Goal: Task Accomplishment & Management: Use online tool/utility

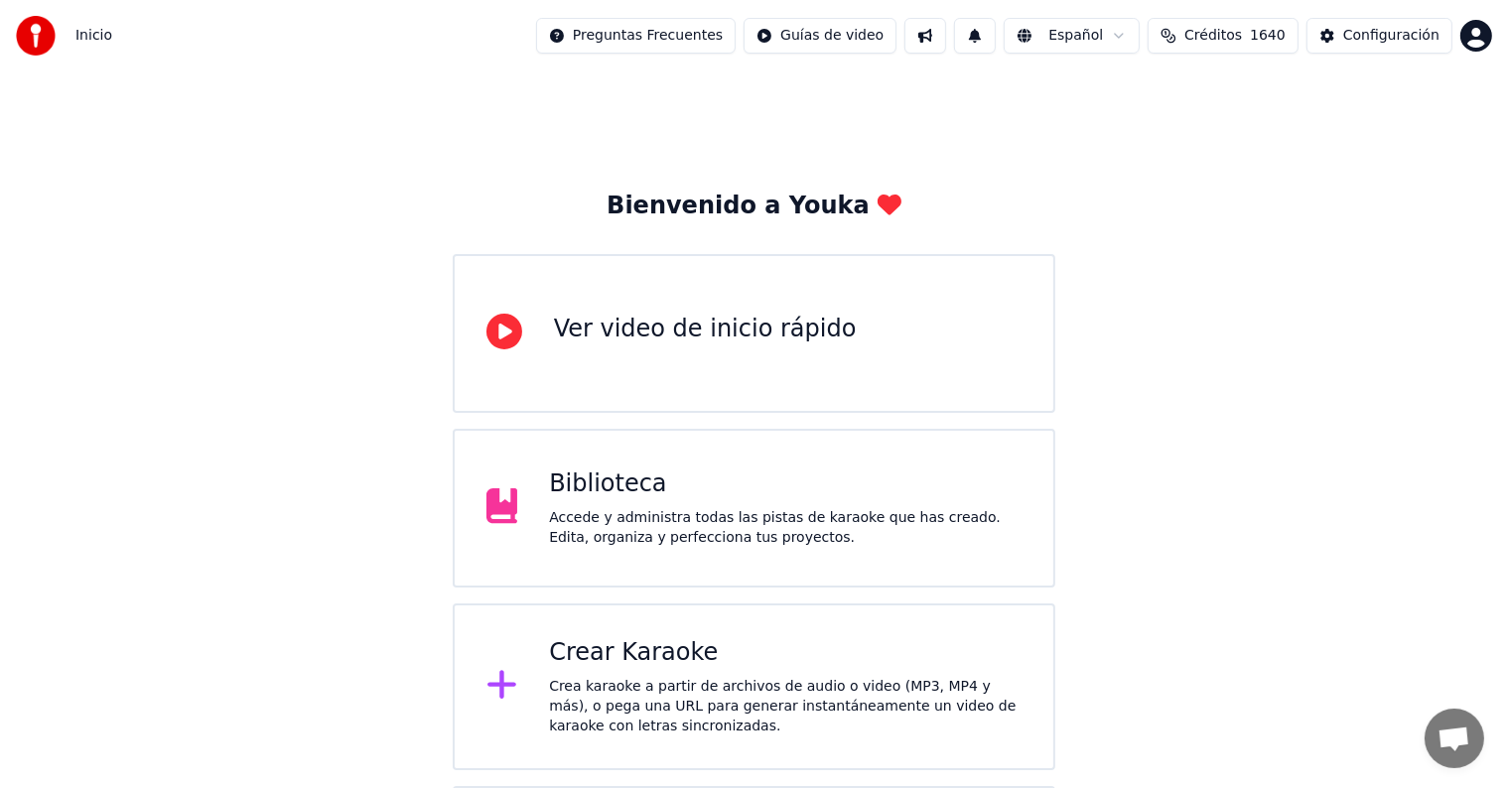
click at [712, 674] on div "Crear Karaoke Crea karaoke a partir de archivos de audio o video (MP3, MP4 y má…" at bounding box center [785, 686] width 472 height 99
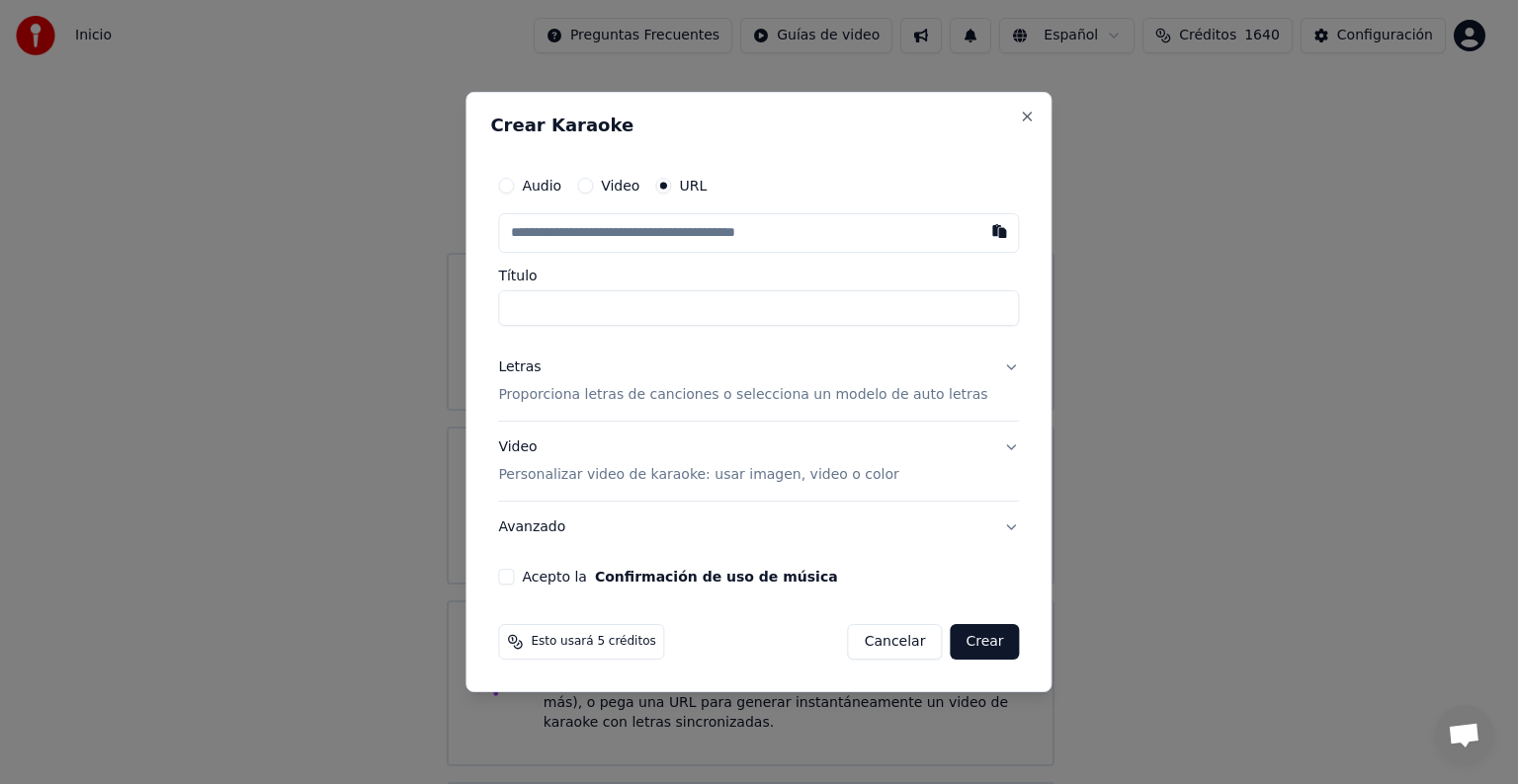
type input "**********"
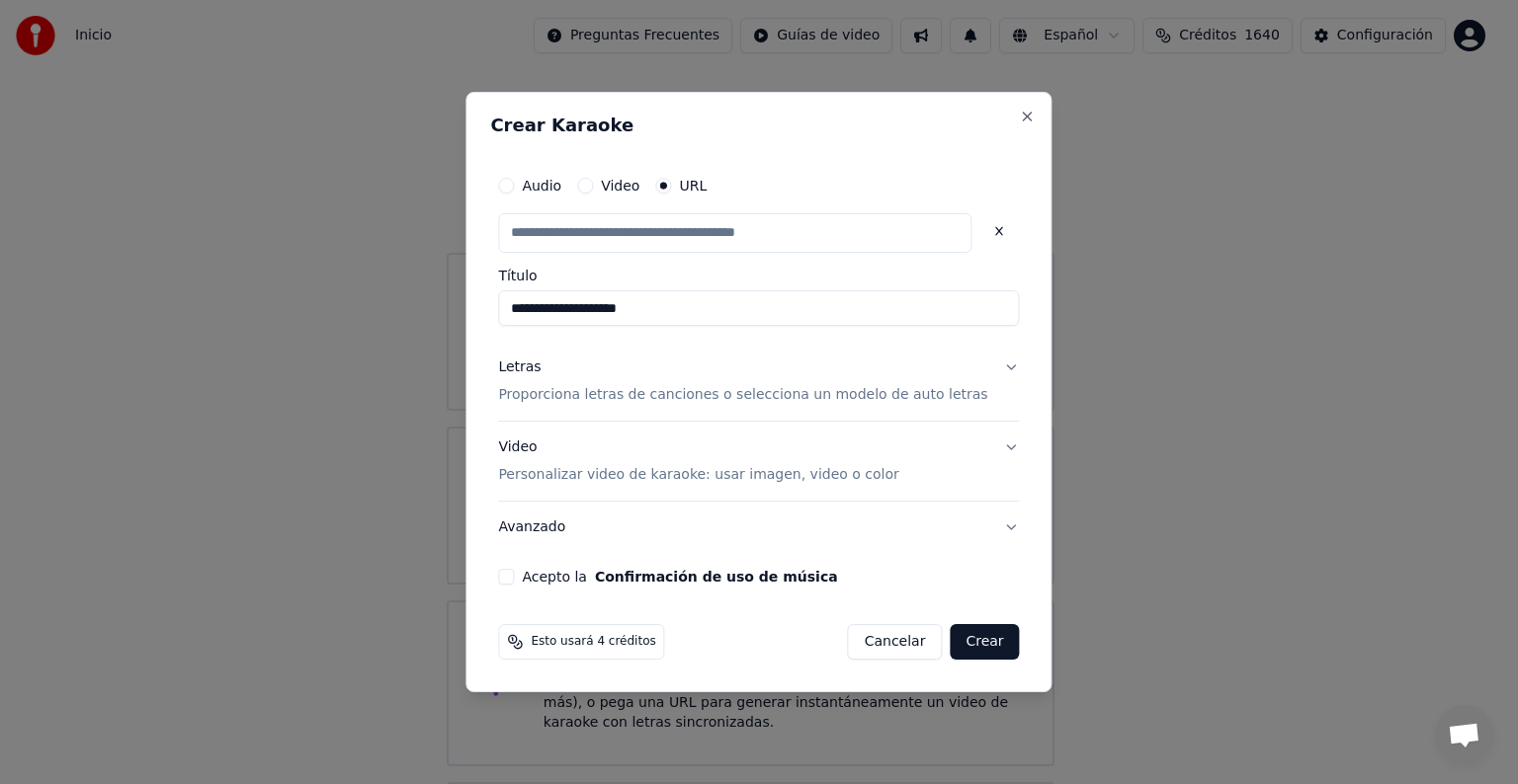
click at [650, 393] on p "Proporciona letras de canciones o selecciona un modelo de auto letras" at bounding box center [742, 395] width 489 height 20
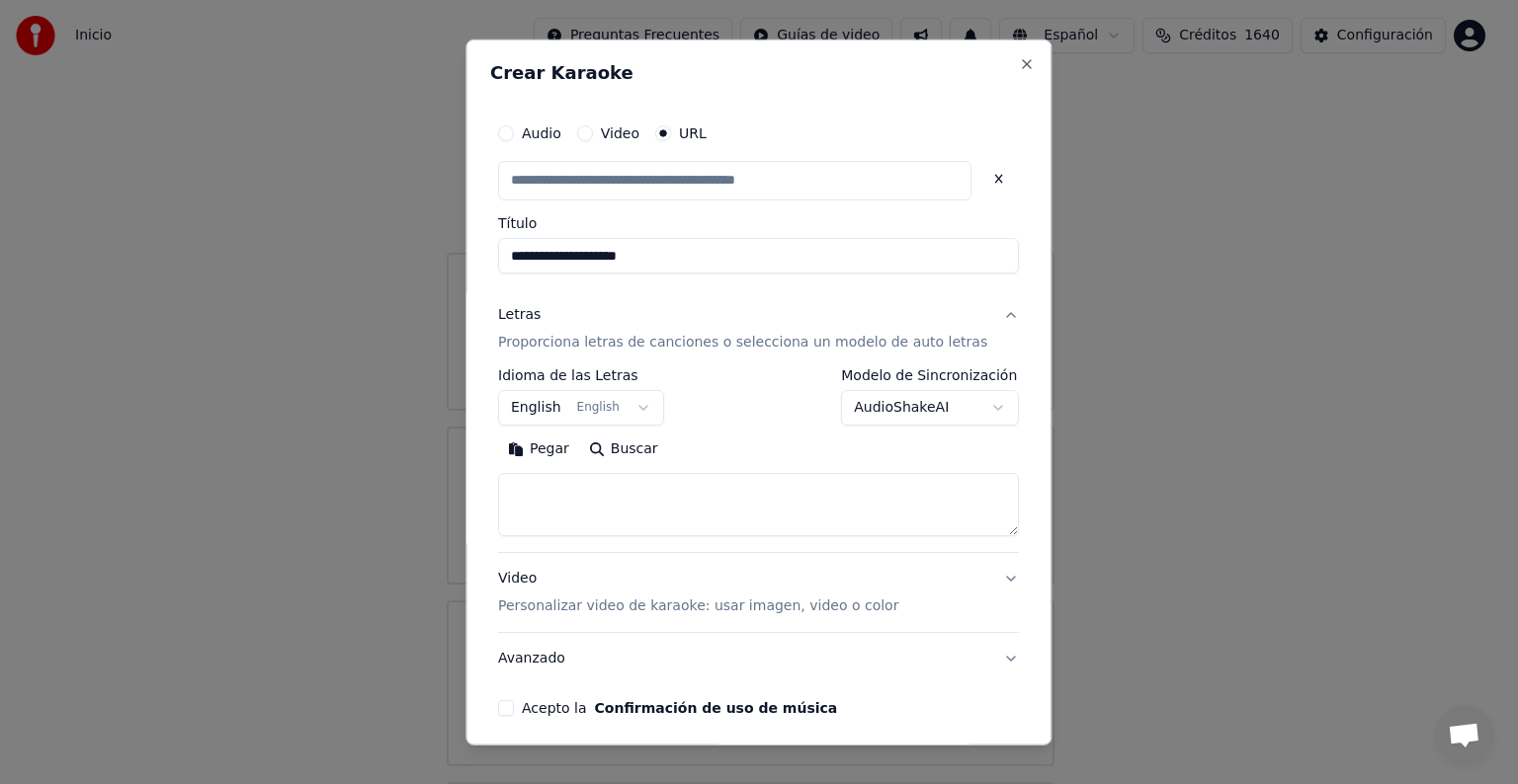
type input "**********"
click at [852, 399] on body "**********" at bounding box center [751, 484] width 1501 height 968
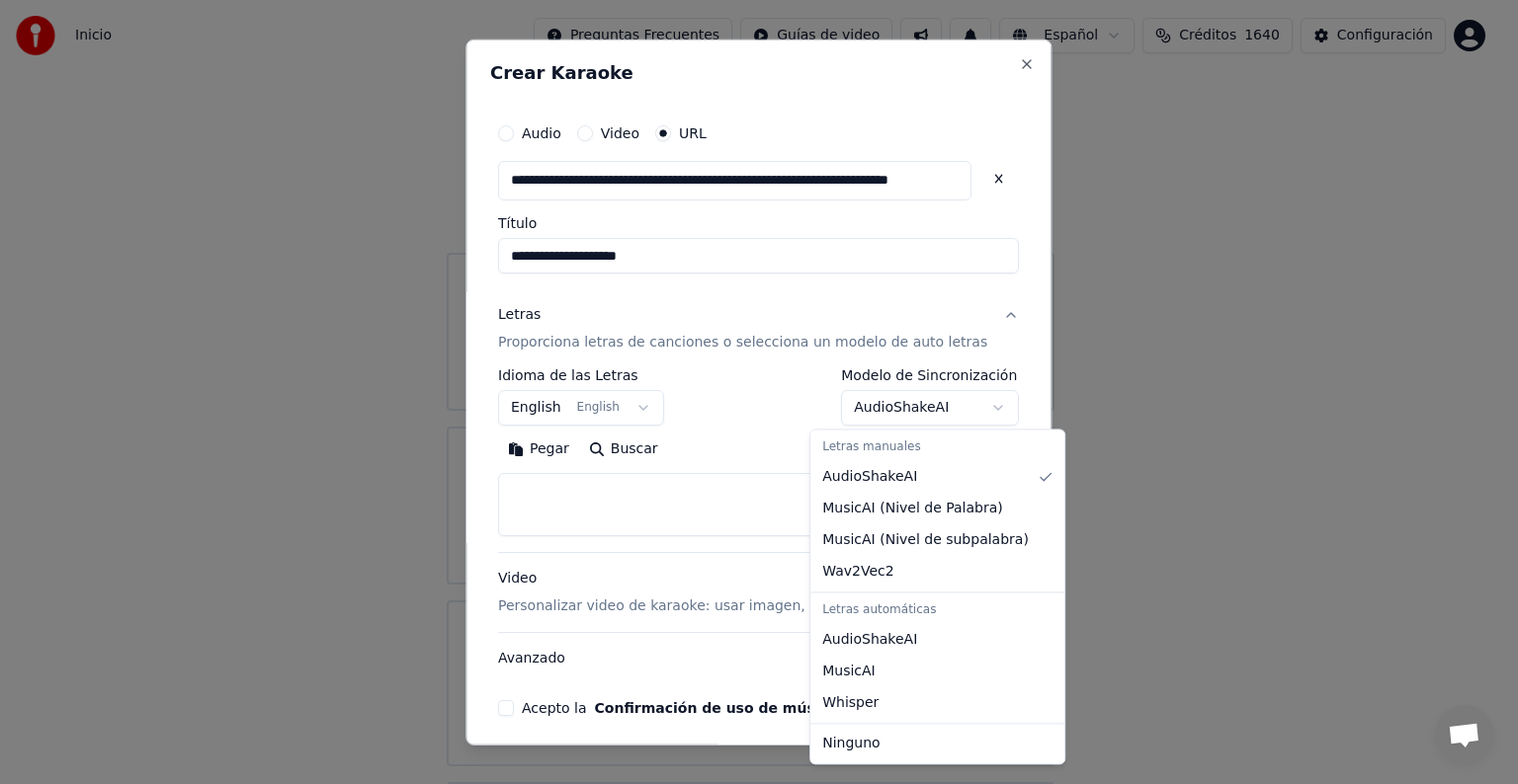
select select "**********"
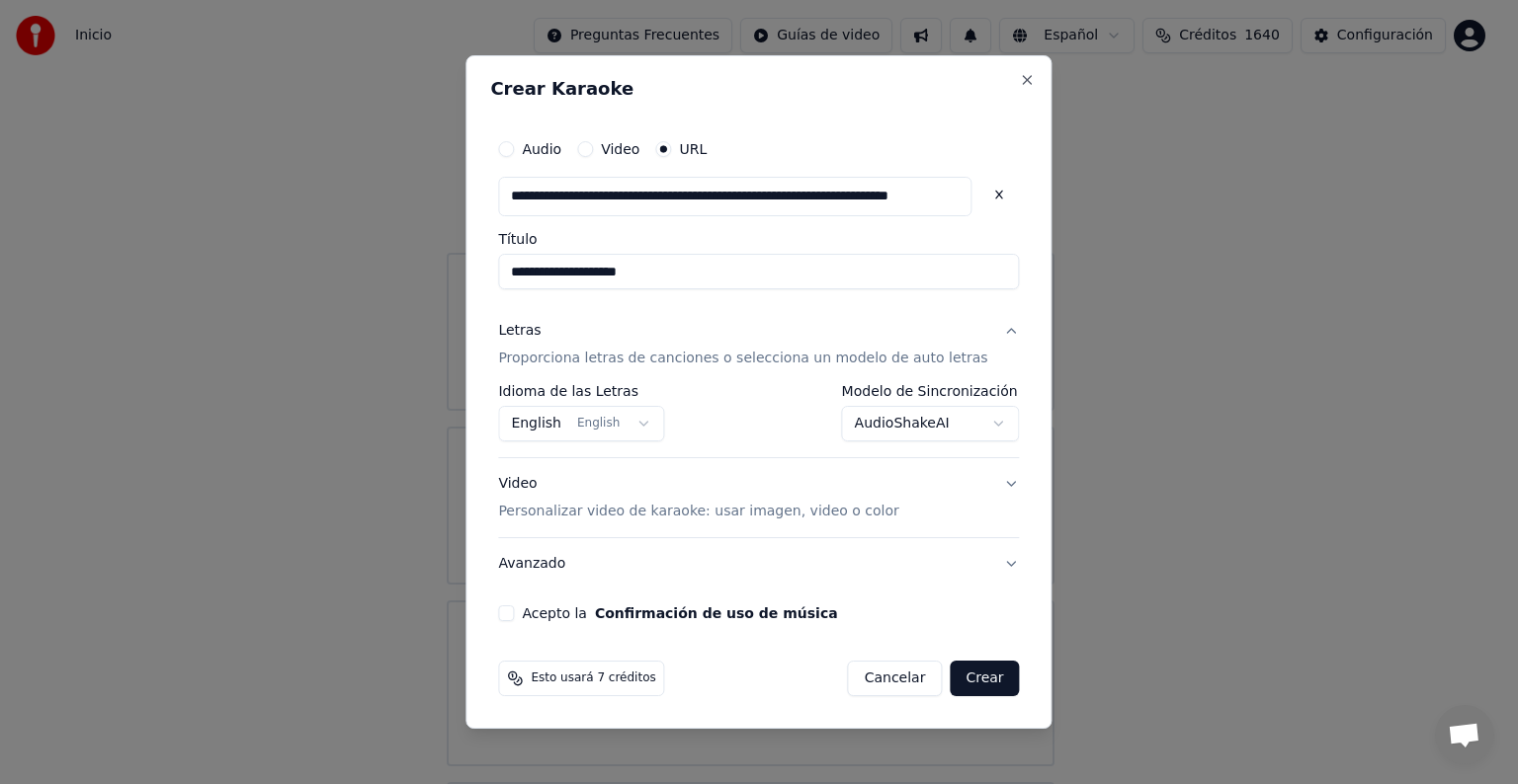
click at [514, 611] on button "Acepto la Confirmación de uso de música" at bounding box center [506, 613] width 16 height 16
click at [967, 676] on button "Crear" at bounding box center [983, 679] width 69 height 36
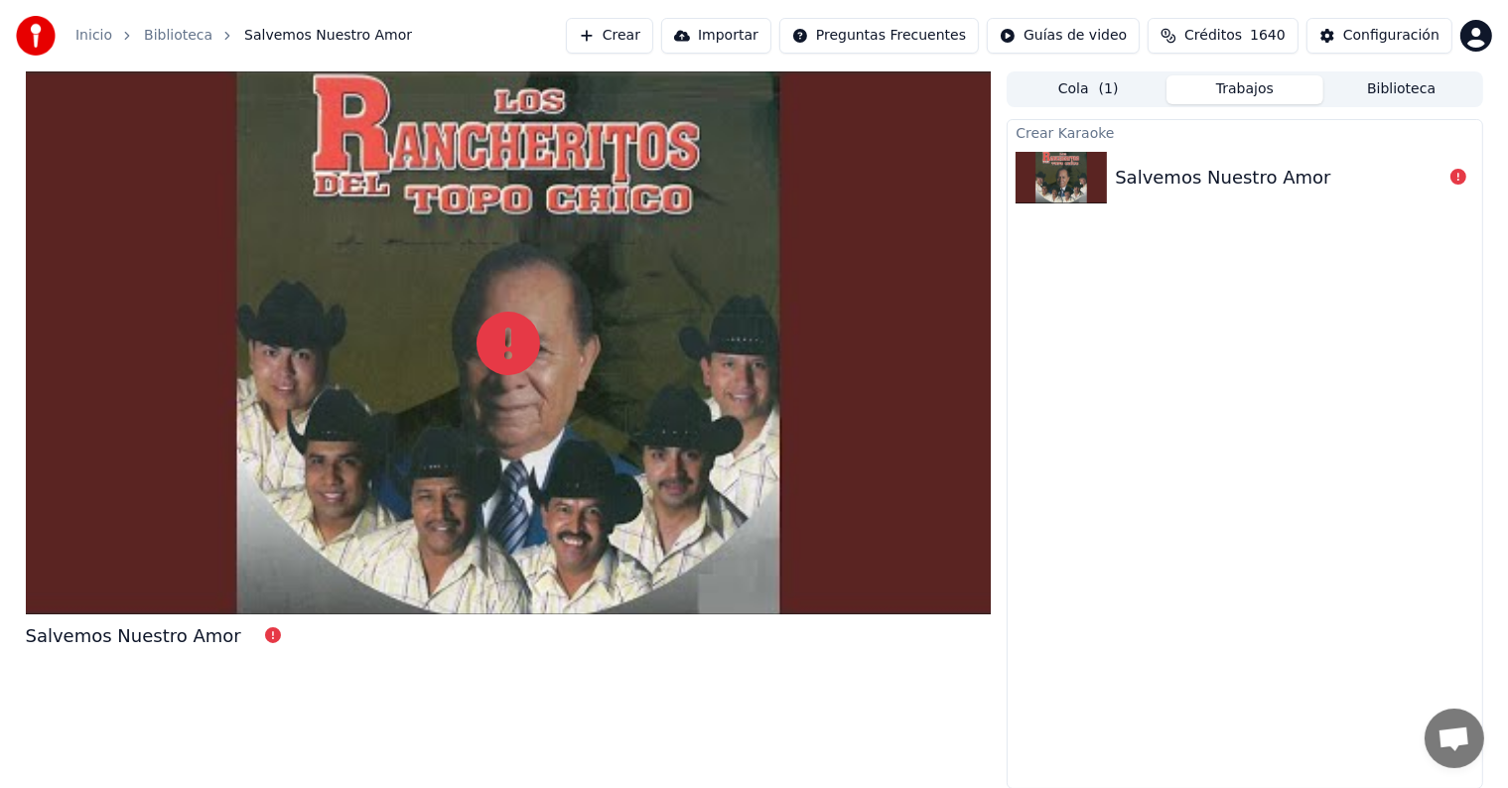
click at [1457, 177] on icon at bounding box center [1458, 177] width 16 height 16
click at [1314, 193] on div "Salvemos Nuestro Amor" at bounding box center [1243, 177] width 473 height 67
click at [265, 638] on icon at bounding box center [273, 635] width 16 height 16
click at [613, 26] on button "Crear" at bounding box center [609, 36] width 87 height 36
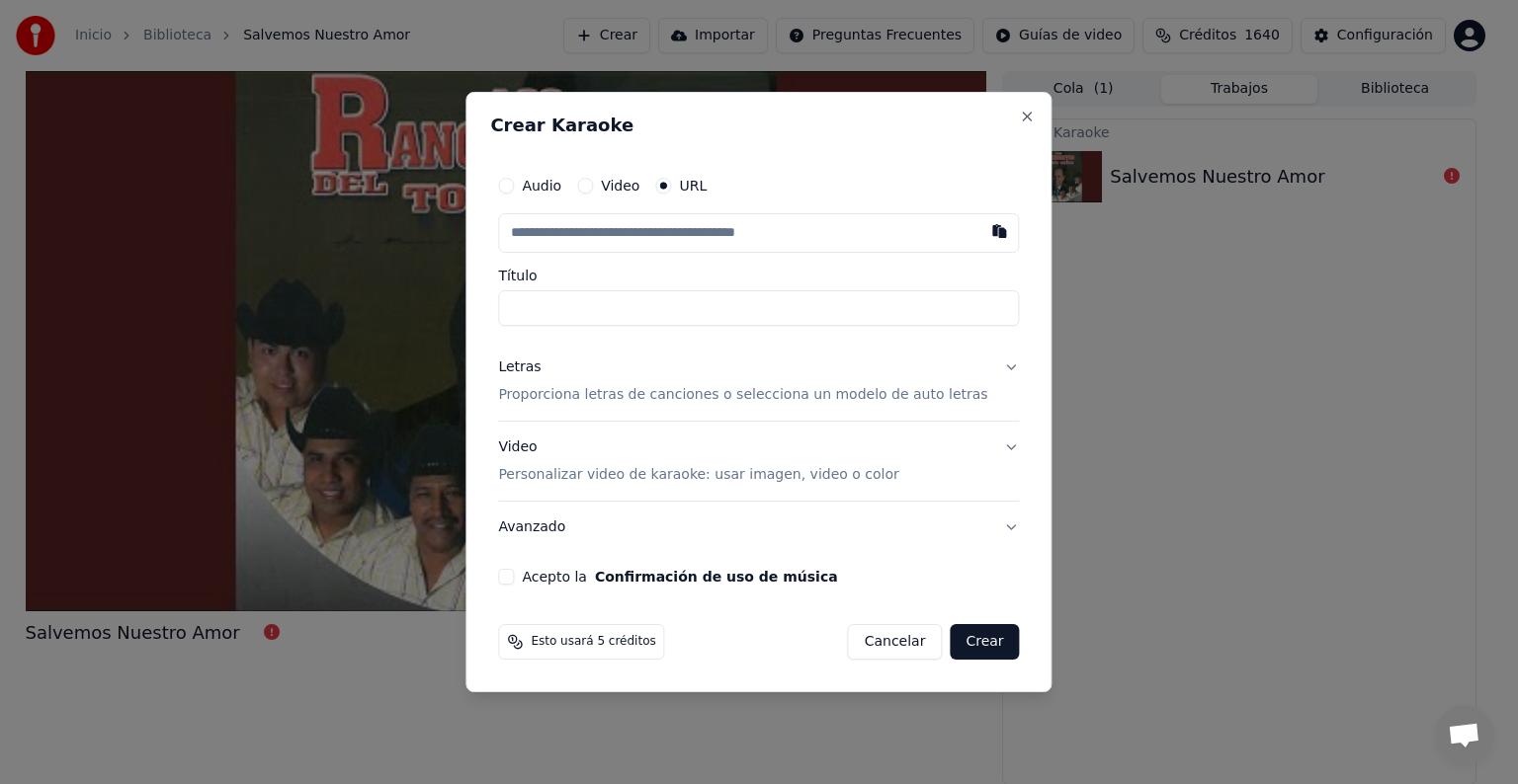
type input "**********"
click at [559, 400] on p "Proporciona letras de canciones o selecciona un modelo de auto letras" at bounding box center [742, 395] width 489 height 20
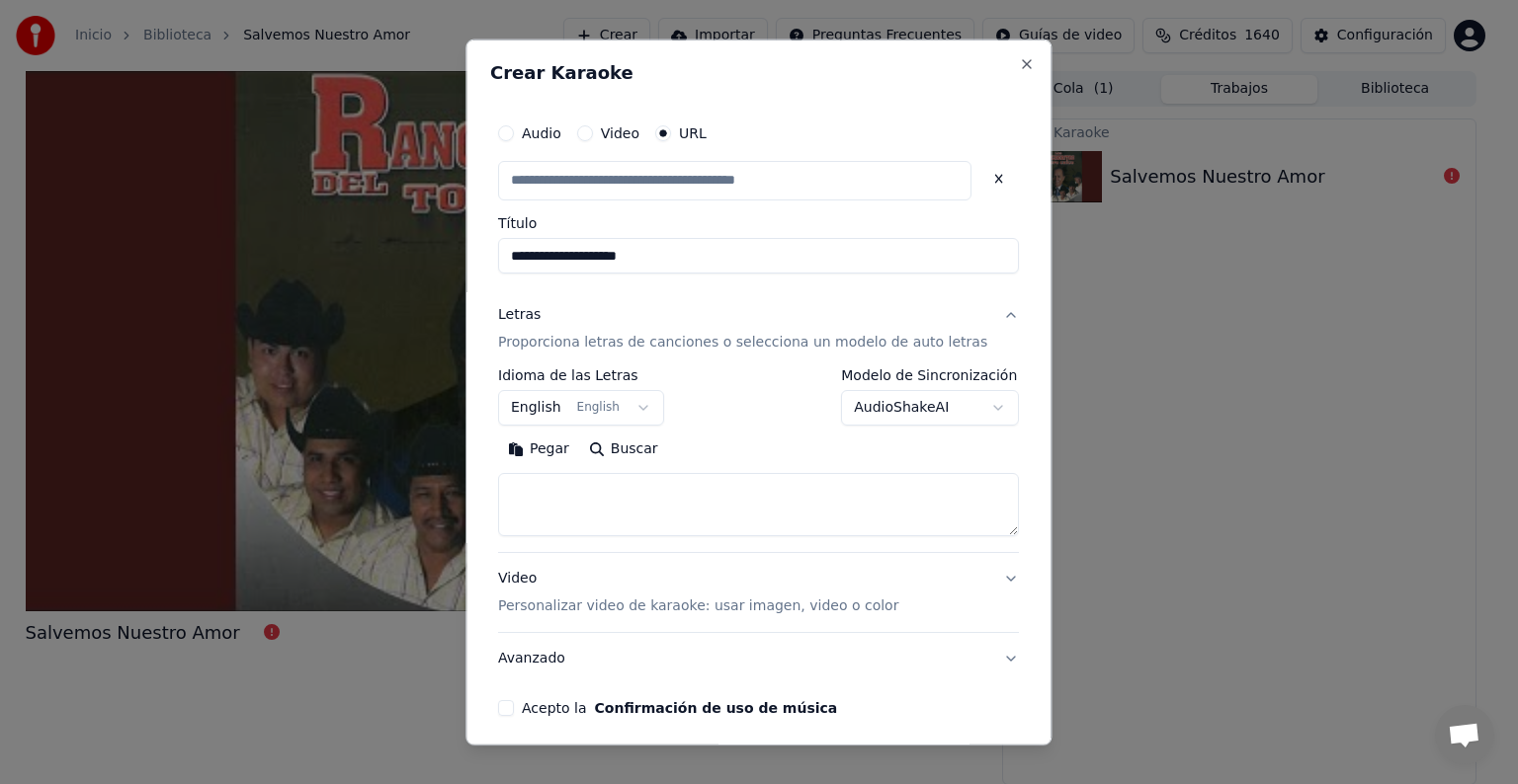
scroll to position [0, 0]
type input "**********"
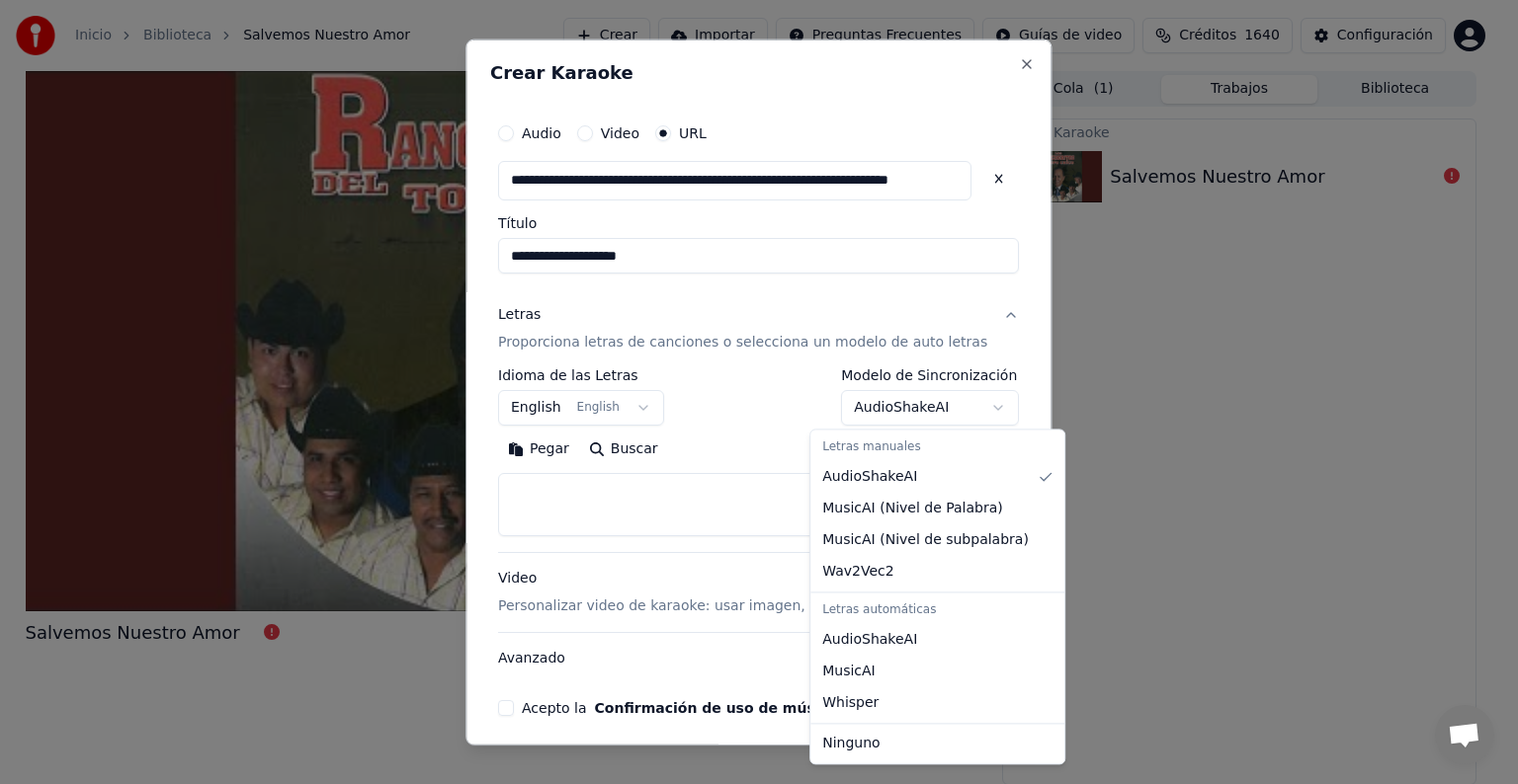
click at [947, 415] on body "**********" at bounding box center [751, 392] width 1501 height 784
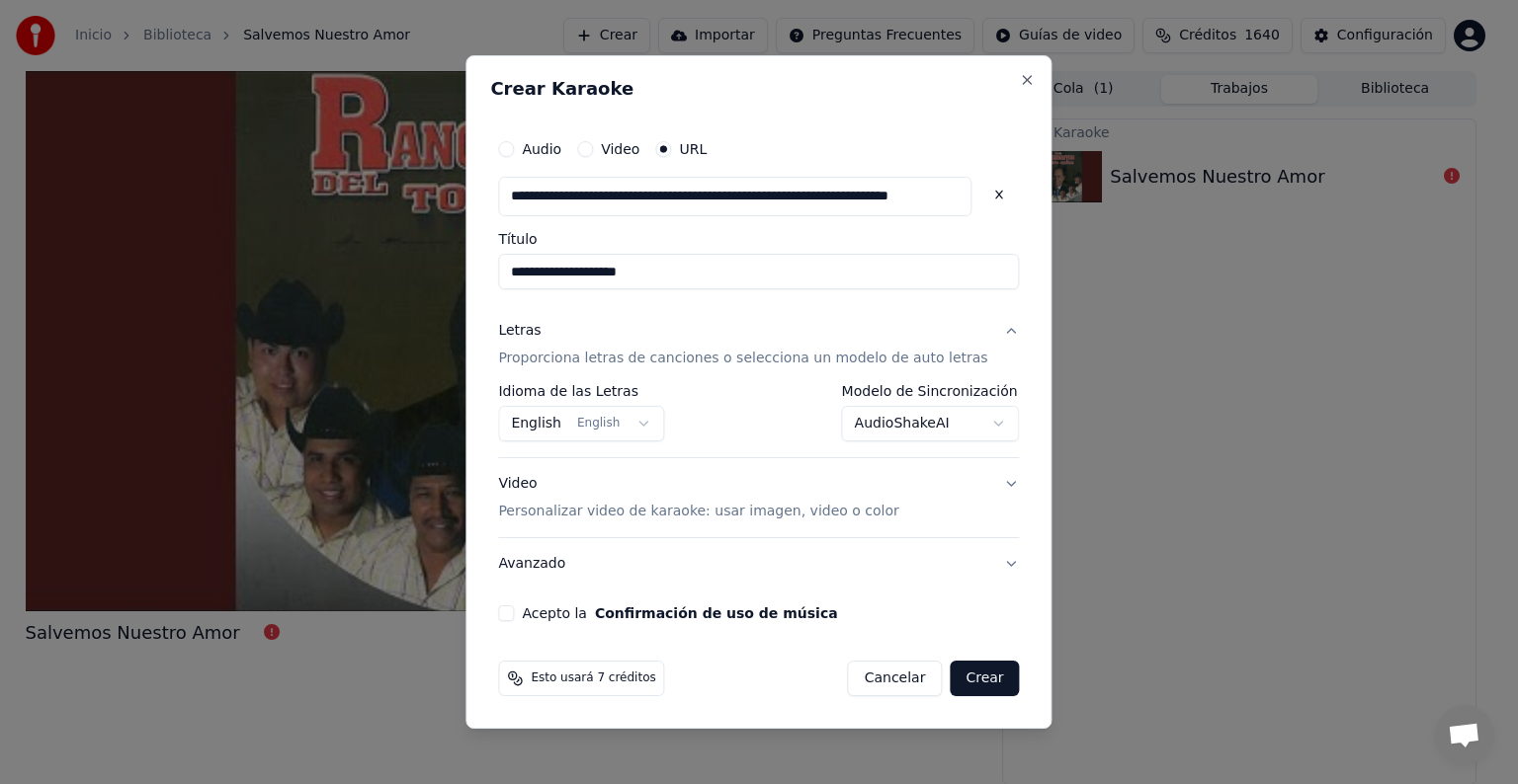
click at [514, 613] on button "Acepto la Confirmación de uso de música" at bounding box center [506, 613] width 16 height 16
click at [976, 693] on button "Crear" at bounding box center [983, 679] width 69 height 36
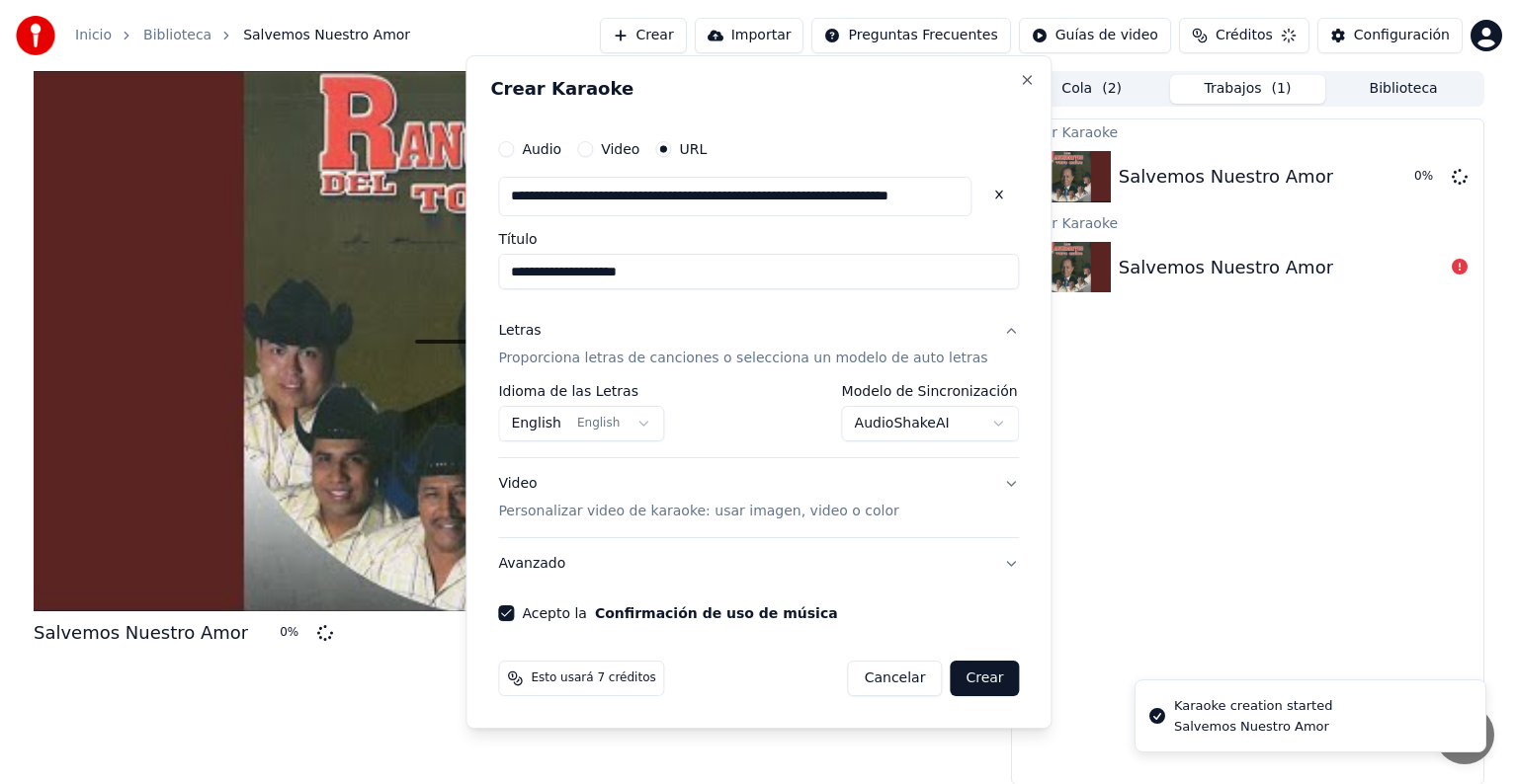
select select "**********"
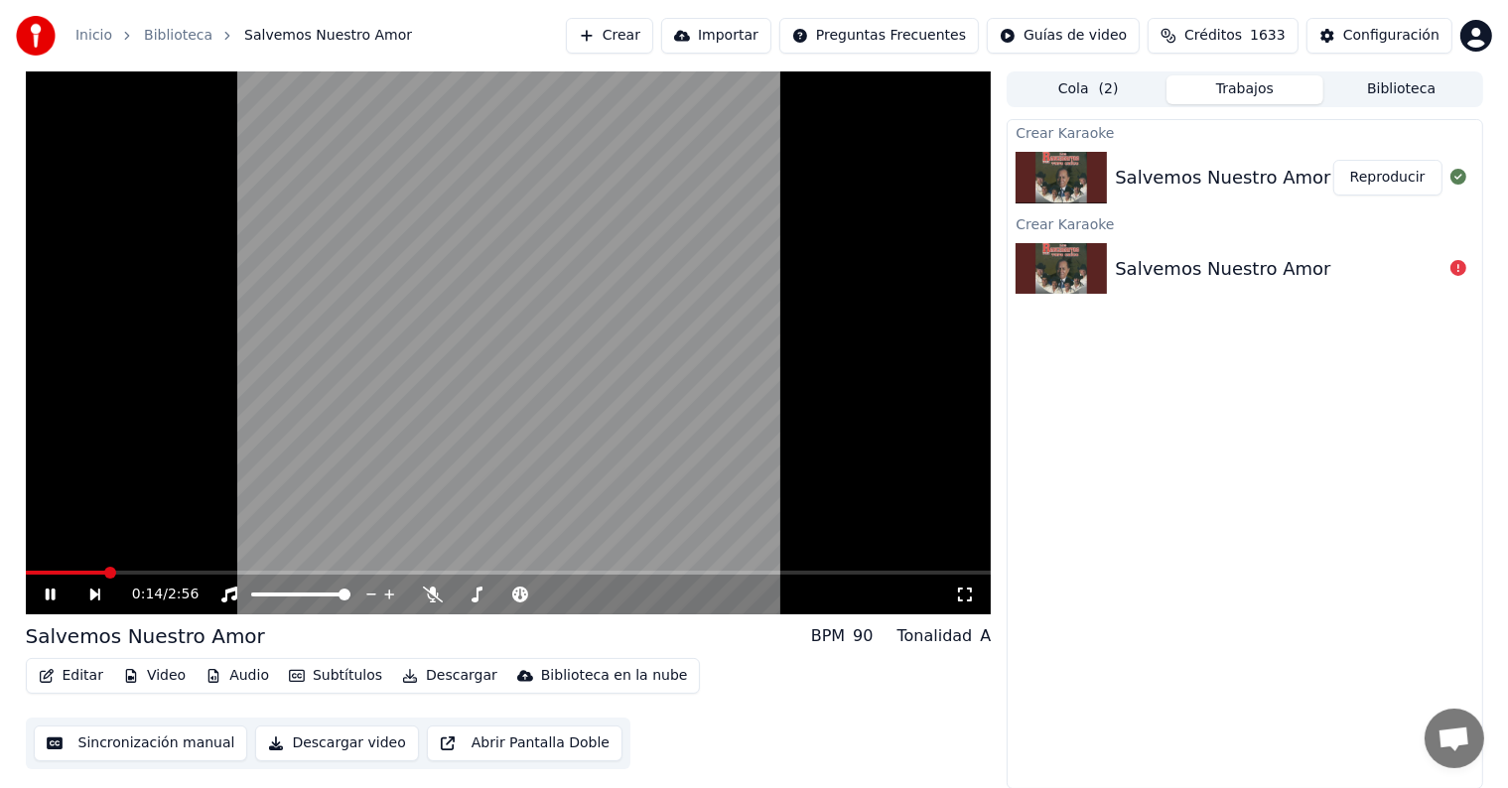
click at [51, 599] on icon at bounding box center [65, 595] width 46 height 16
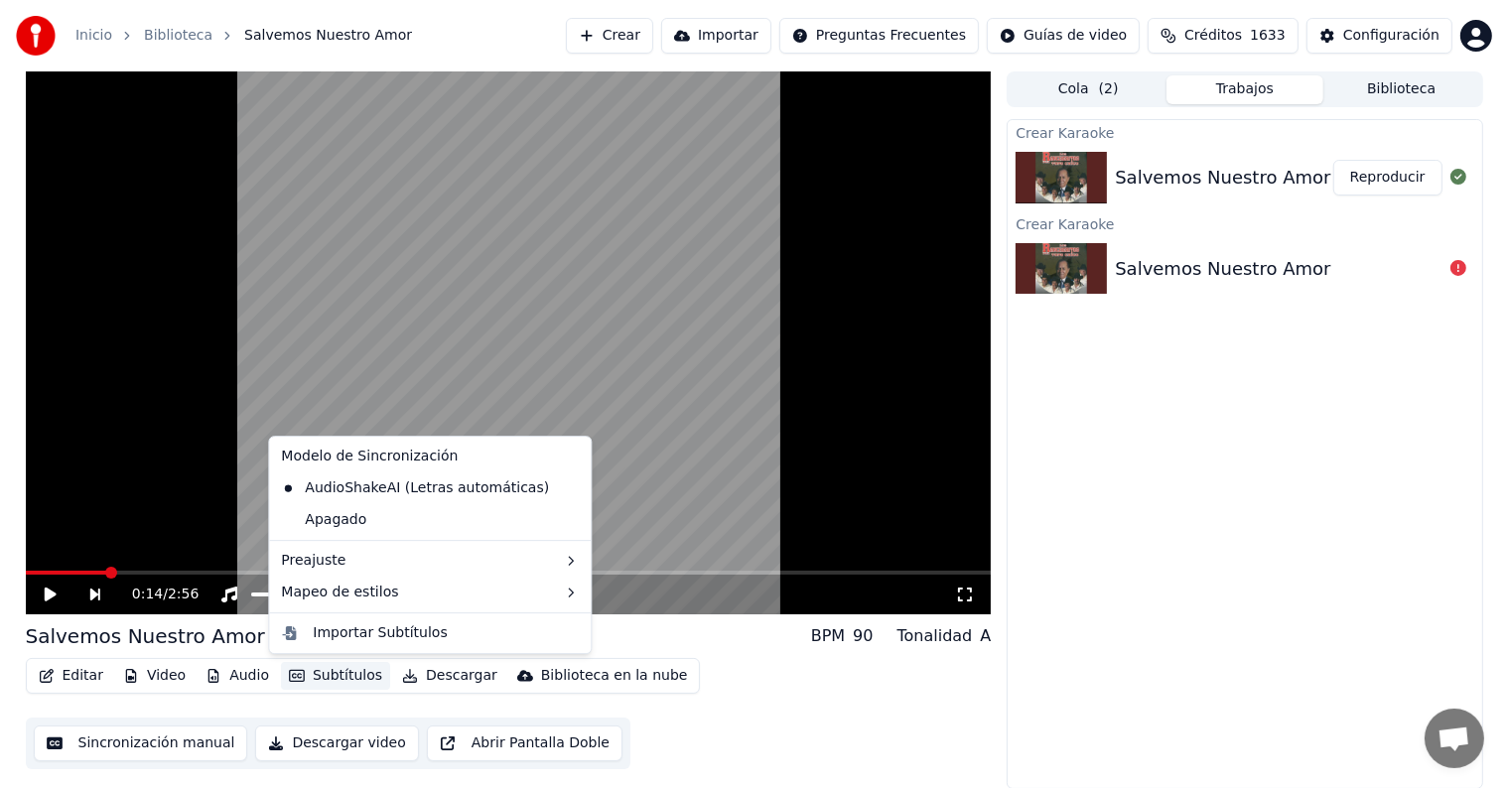
click at [319, 670] on button "Subtítulos" at bounding box center [335, 676] width 109 height 28
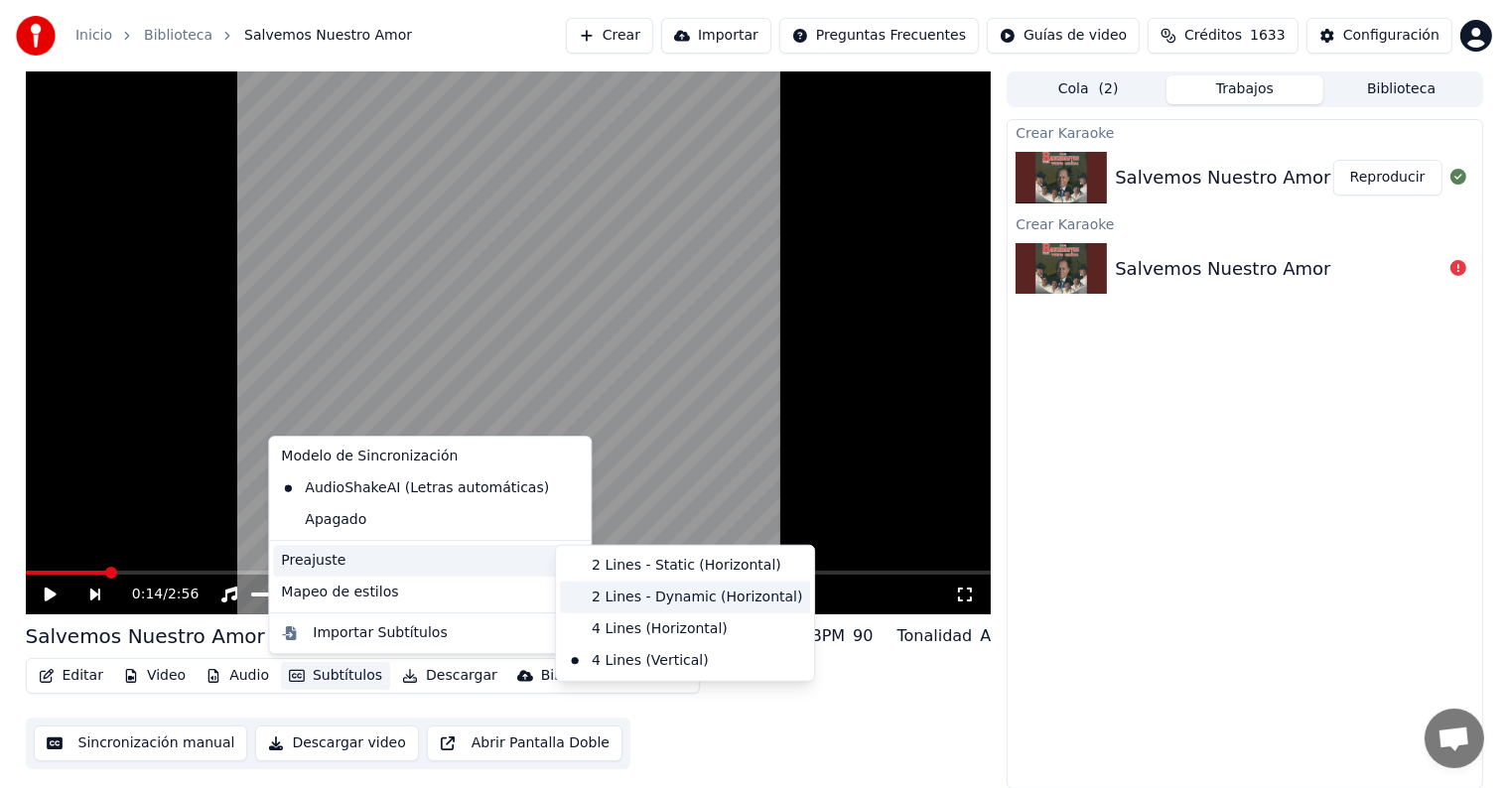
click at [648, 597] on div "2 Lines - Dynamic (Horizontal)" at bounding box center [685, 598] width 250 height 32
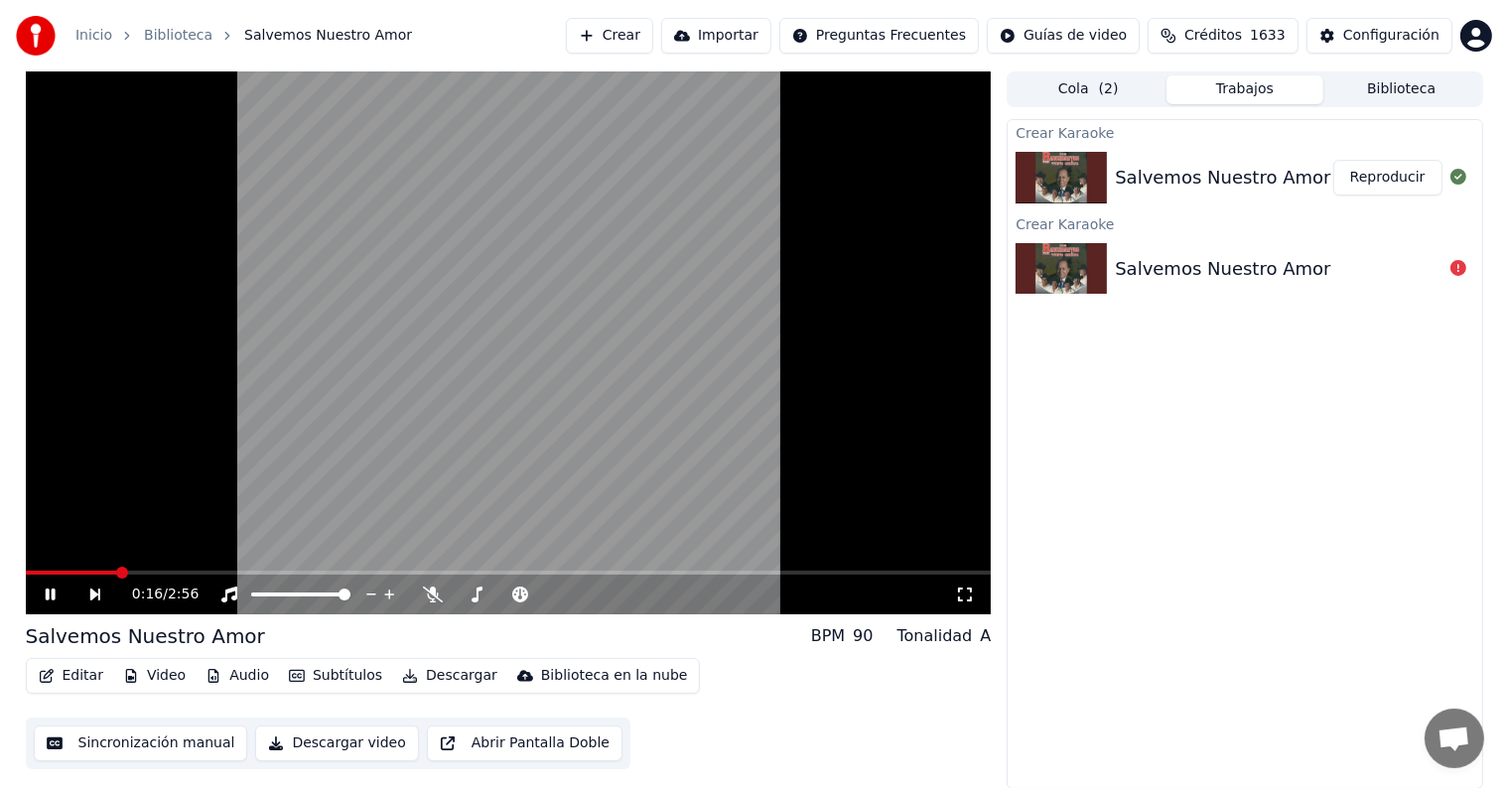
click at [162, 676] on button "Video" at bounding box center [154, 676] width 78 height 28
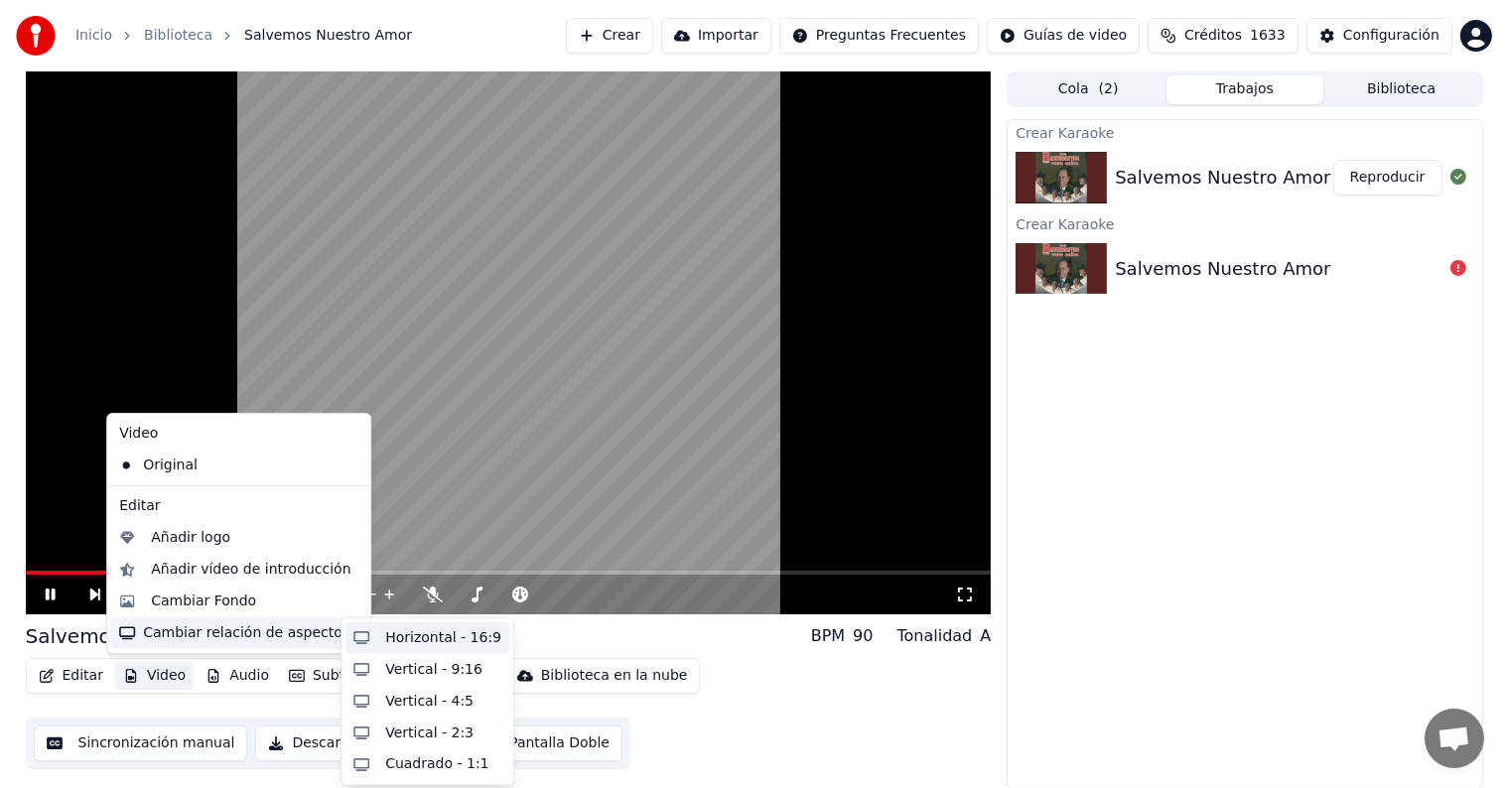
click at [407, 642] on div "Horizontal - 16:9" at bounding box center [443, 638] width 116 height 20
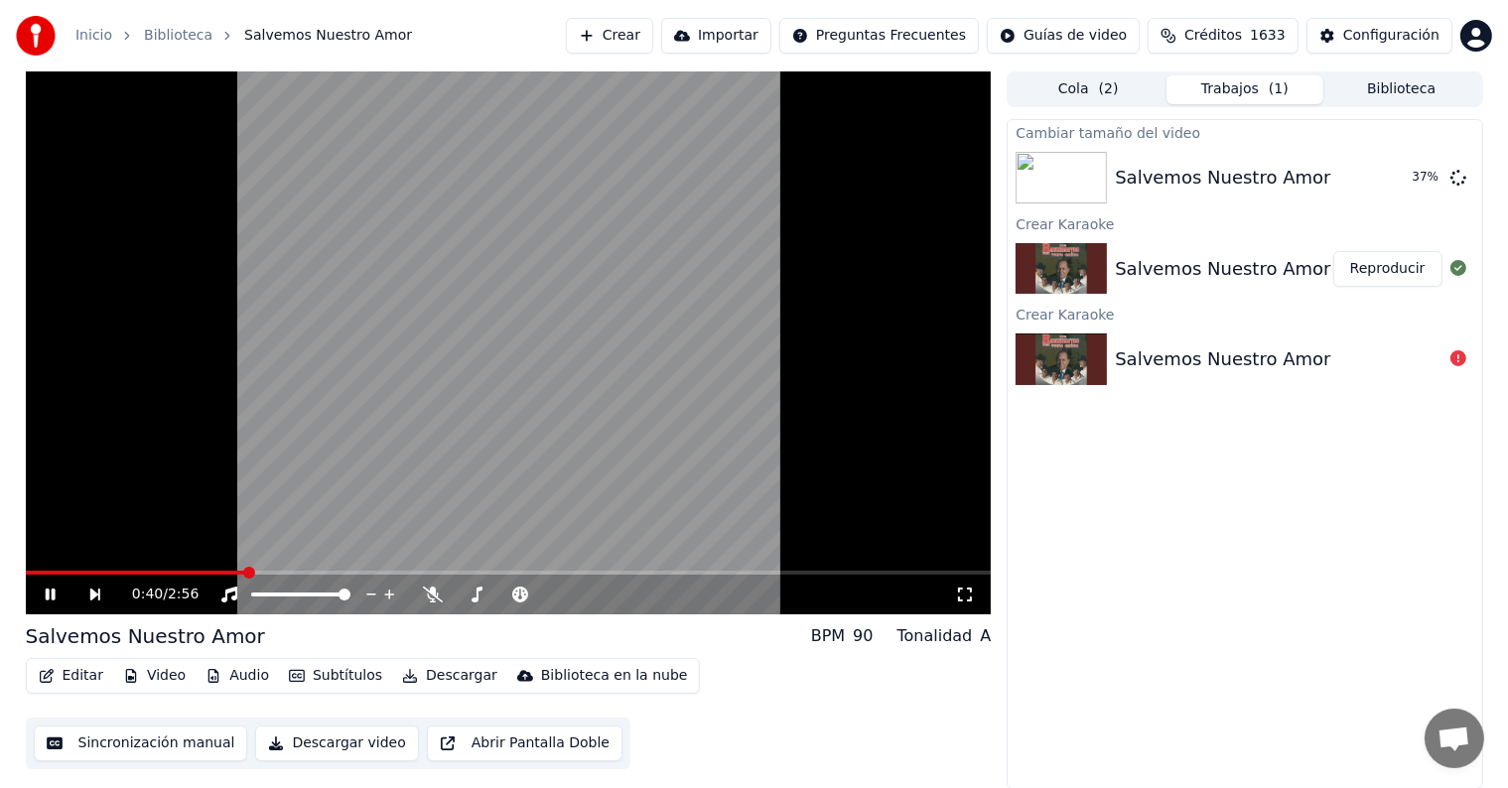
click at [48, 597] on icon at bounding box center [65, 595] width 46 height 16
click at [1401, 183] on button "Reproducir" at bounding box center [1387, 178] width 109 height 36
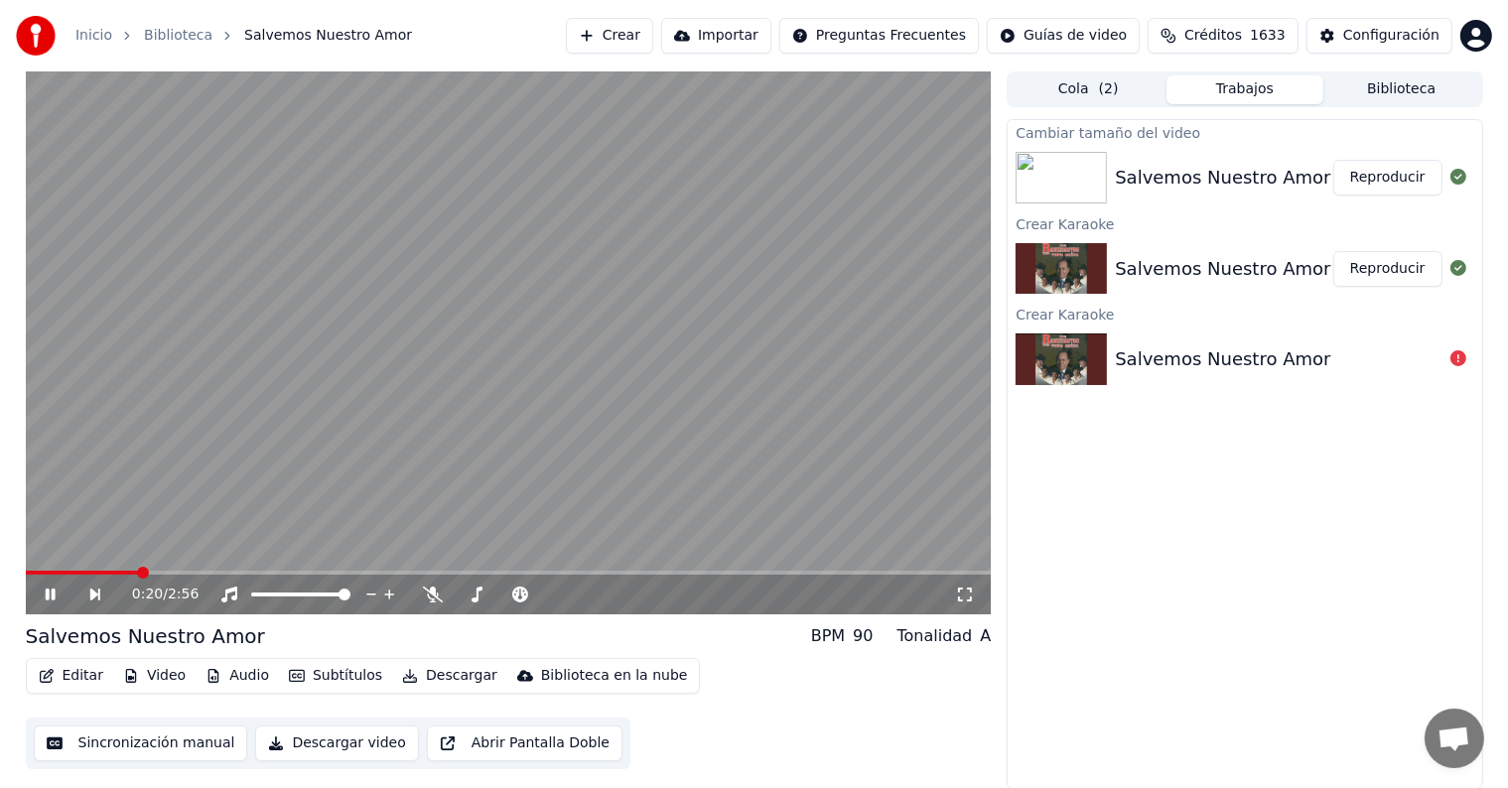
click at [167, 675] on button "Video" at bounding box center [154, 676] width 78 height 28
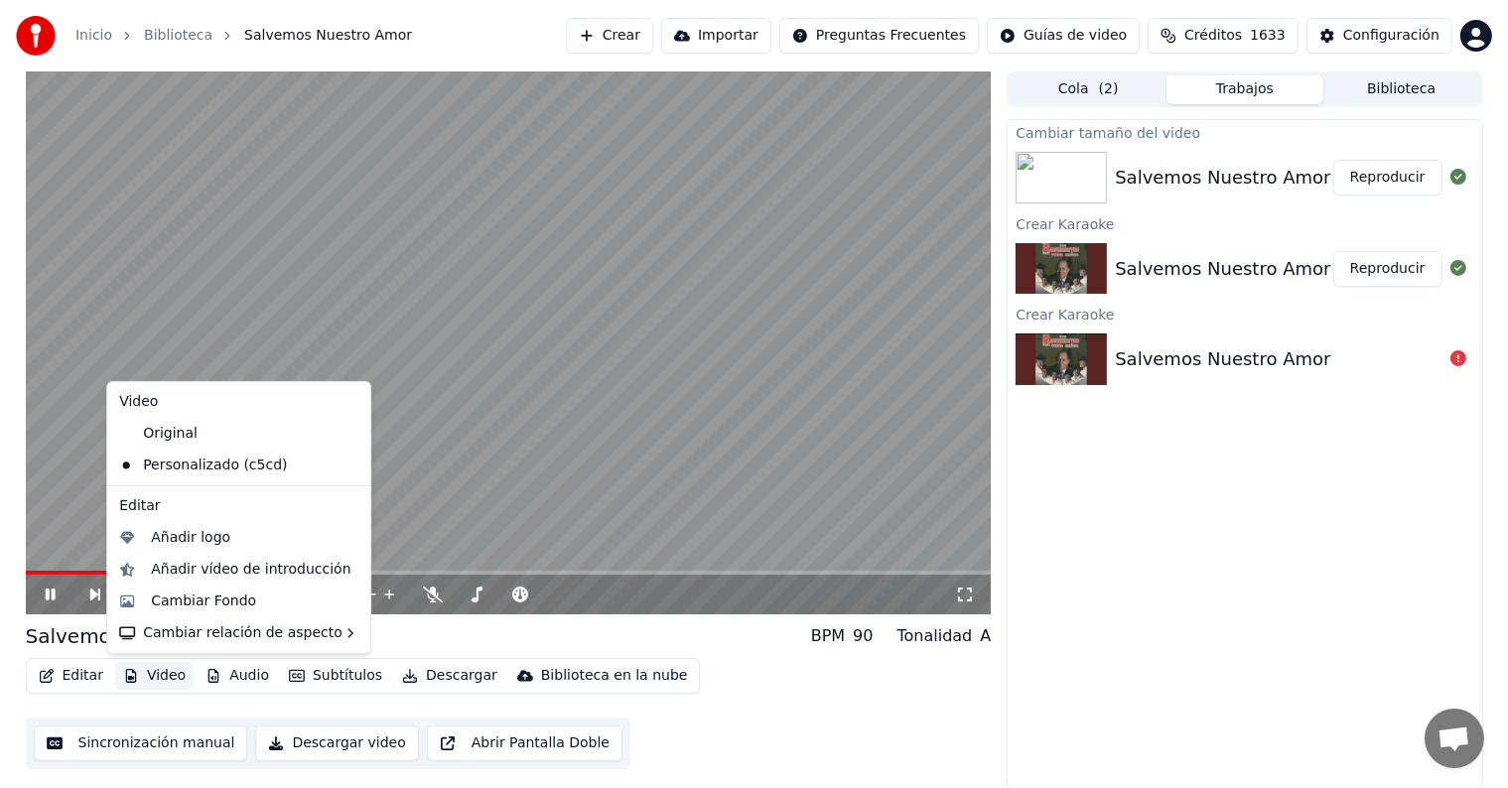
click at [0, 488] on div "0:22 / 2:56 Salvemos Nuestro Amor BPM 90 Tonalidad A Editar Video Audio Subtítu…" at bounding box center [754, 430] width 1508 height 718
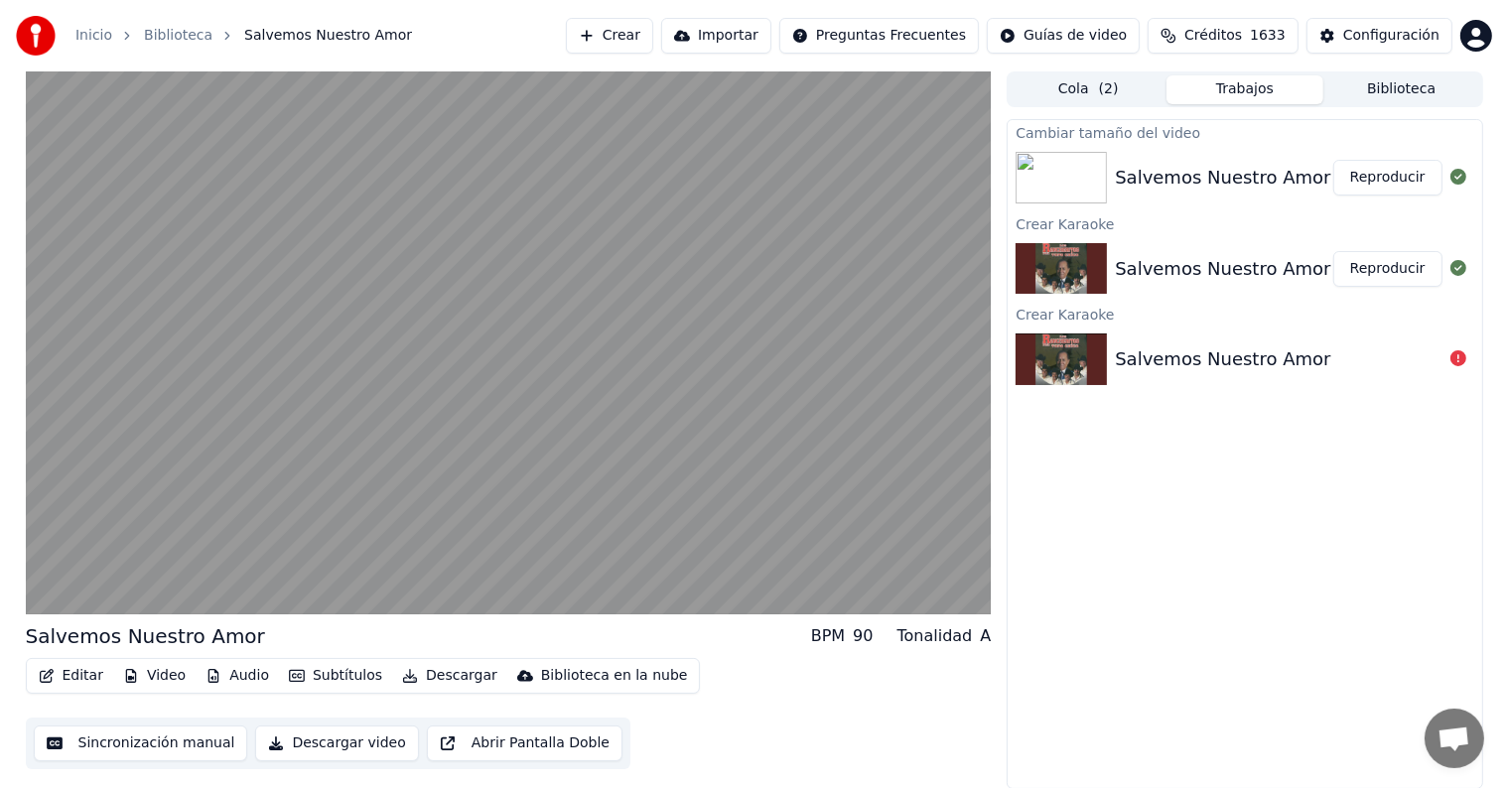
click at [76, 682] on button "Editar" at bounding box center [71, 676] width 80 height 28
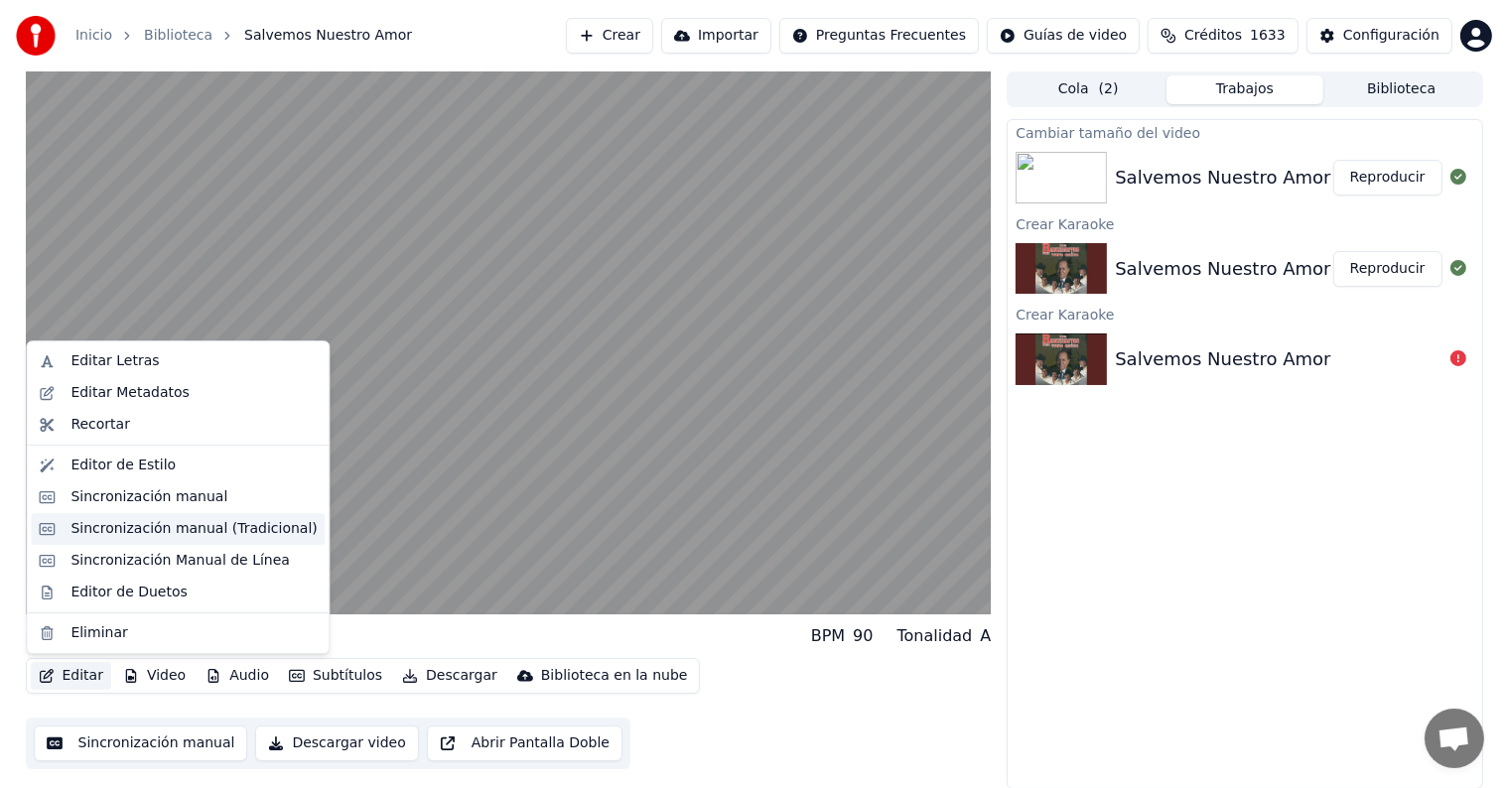
click at [205, 534] on div "Sincronización manual (Tradicional)" at bounding box center [193, 529] width 246 height 20
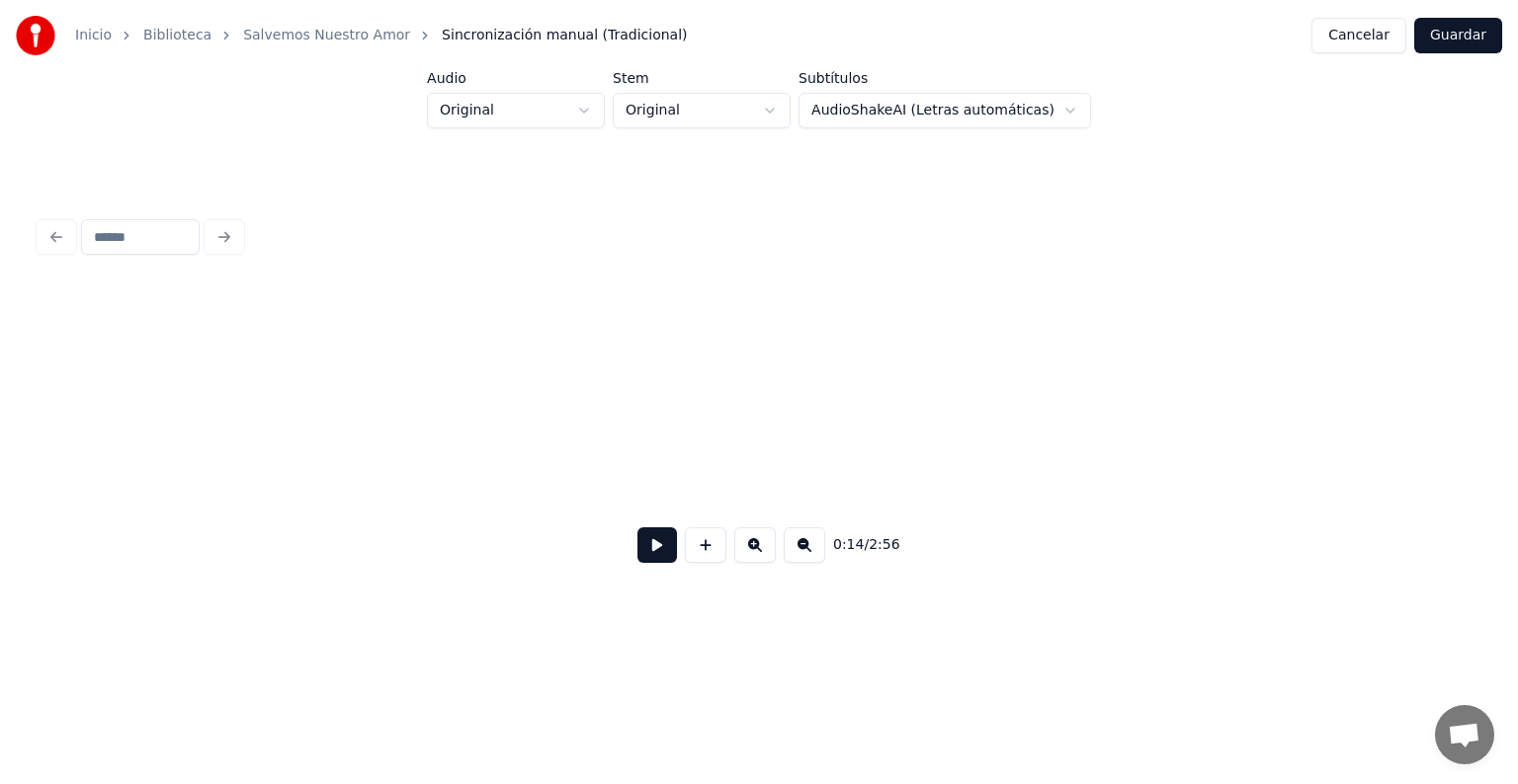
scroll to position [0, 3615]
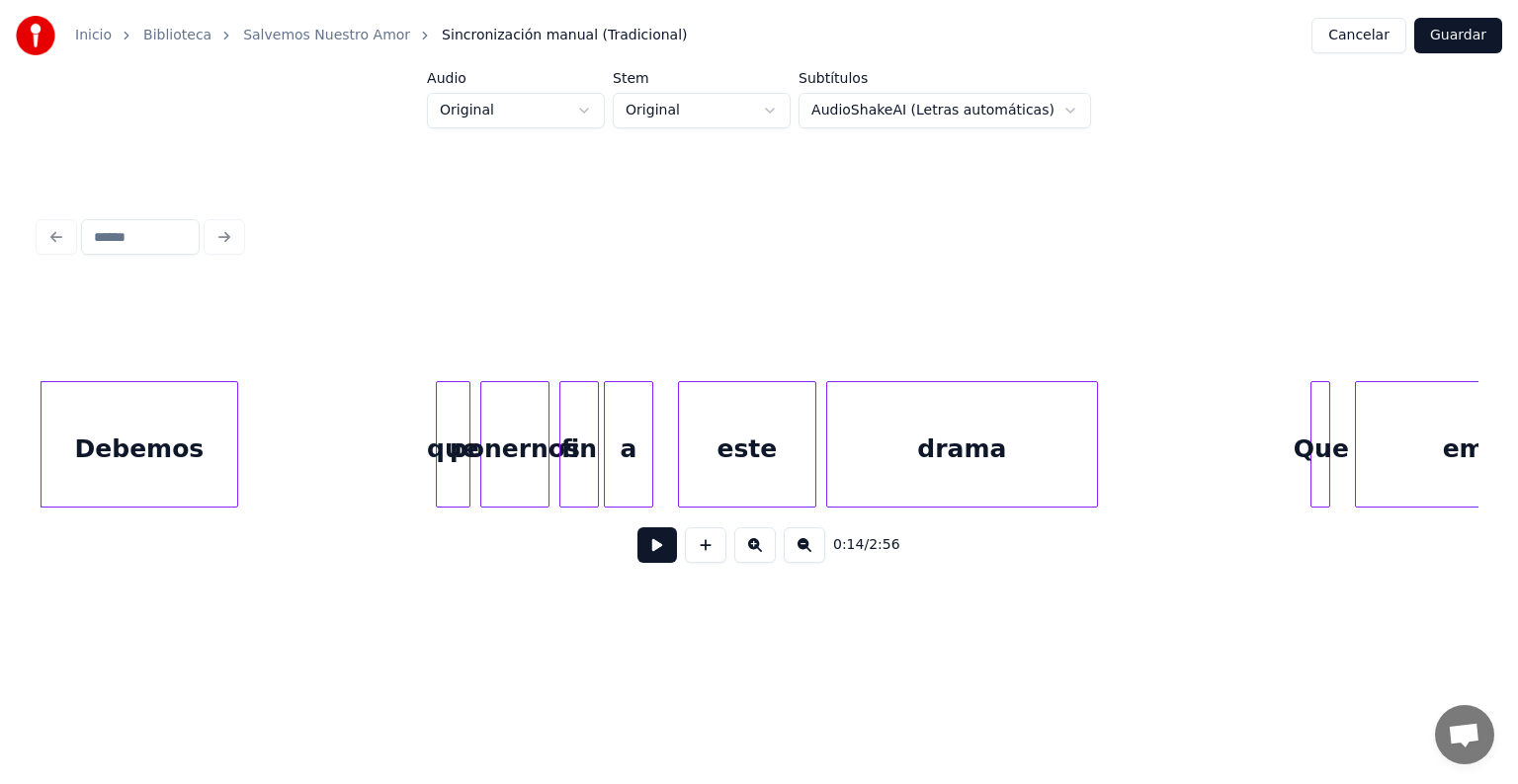
click at [762, 555] on button at bounding box center [755, 545] width 42 height 36
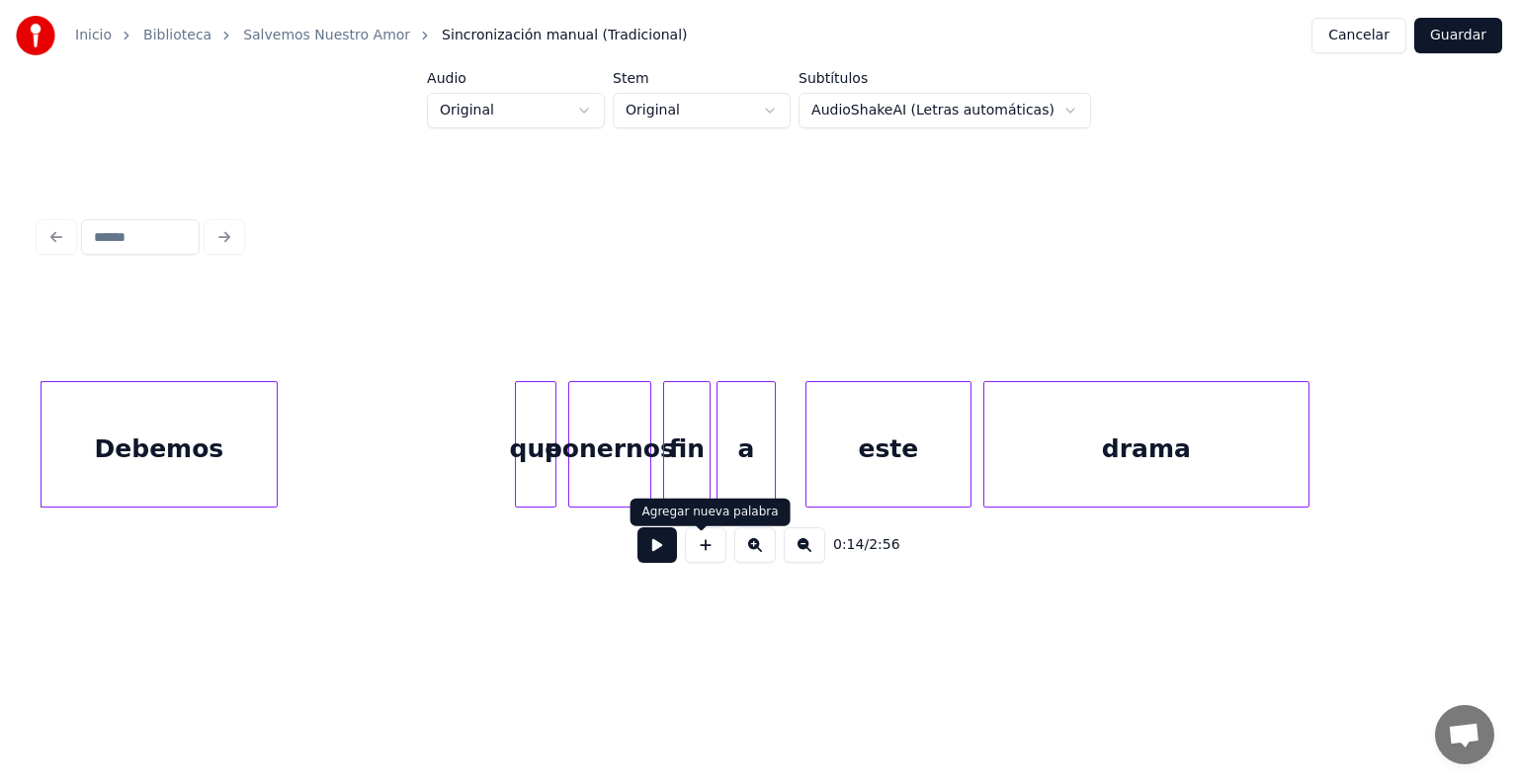
click at [638, 553] on button at bounding box center [657, 545] width 40 height 36
click at [151, 419] on div "Debemos" at bounding box center [159, 449] width 235 height 134
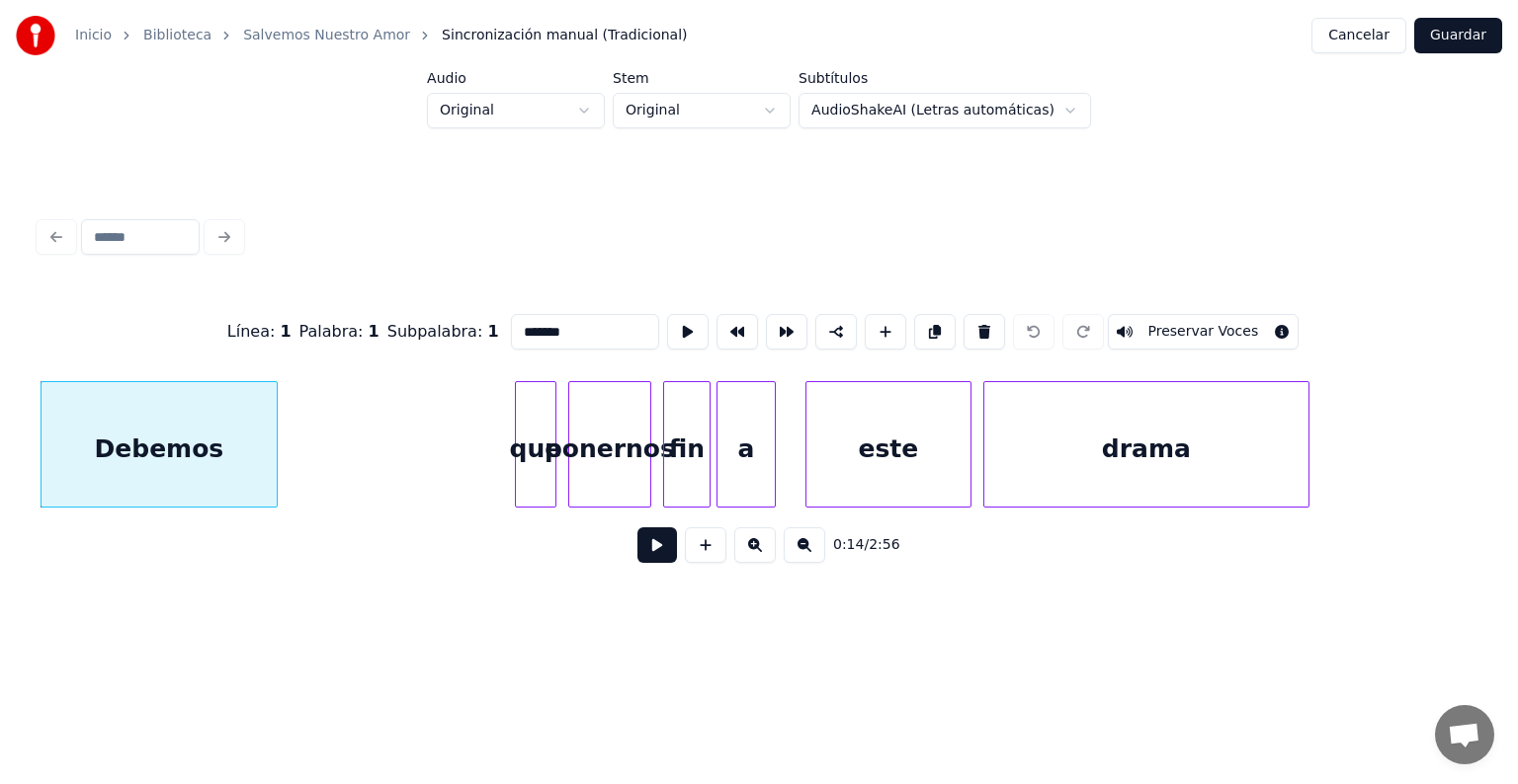
click at [151, 419] on div "Debemos" at bounding box center [159, 449] width 235 height 134
click at [637, 550] on button at bounding box center [657, 545] width 40 height 36
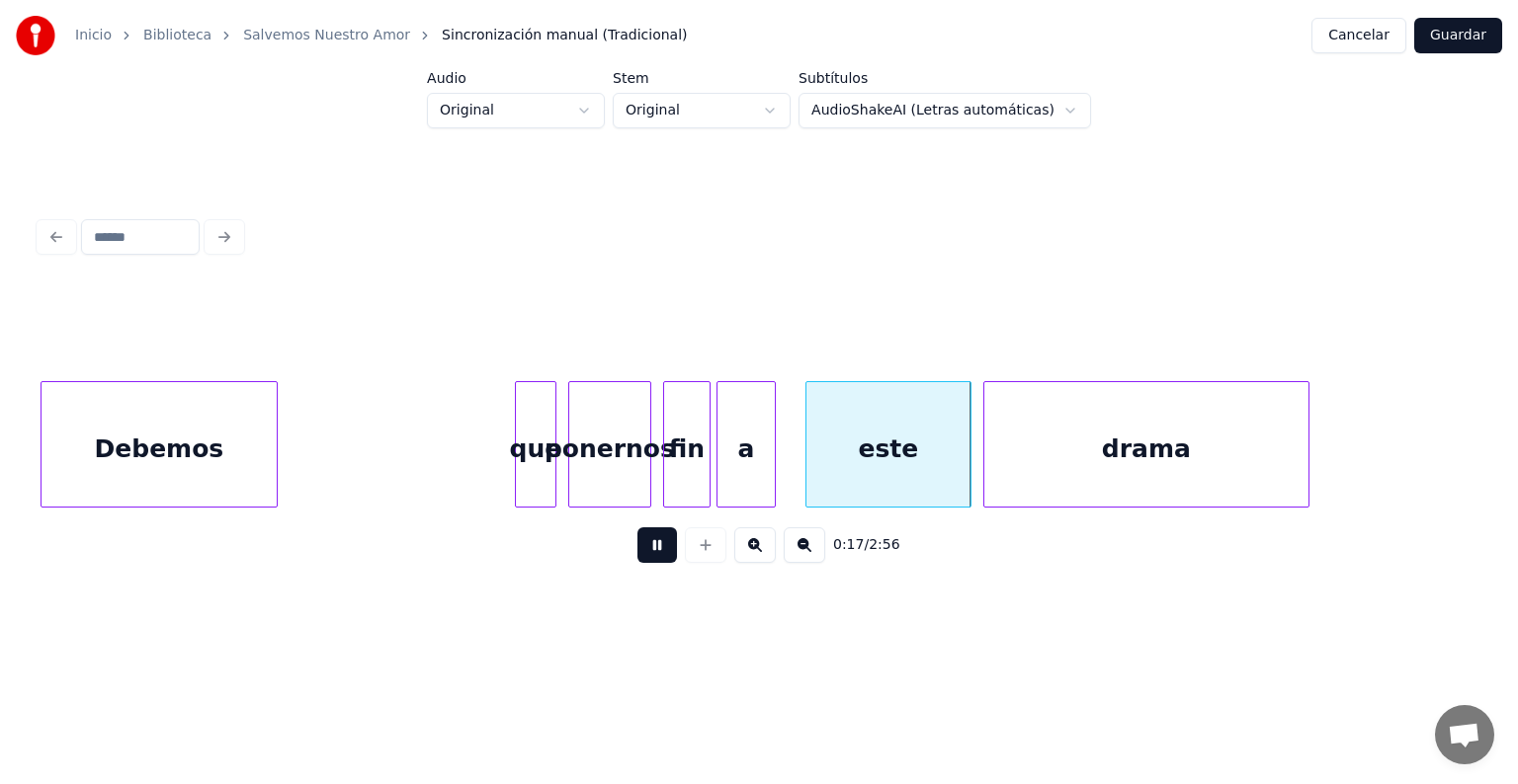
click at [637, 550] on button at bounding box center [657, 545] width 40 height 36
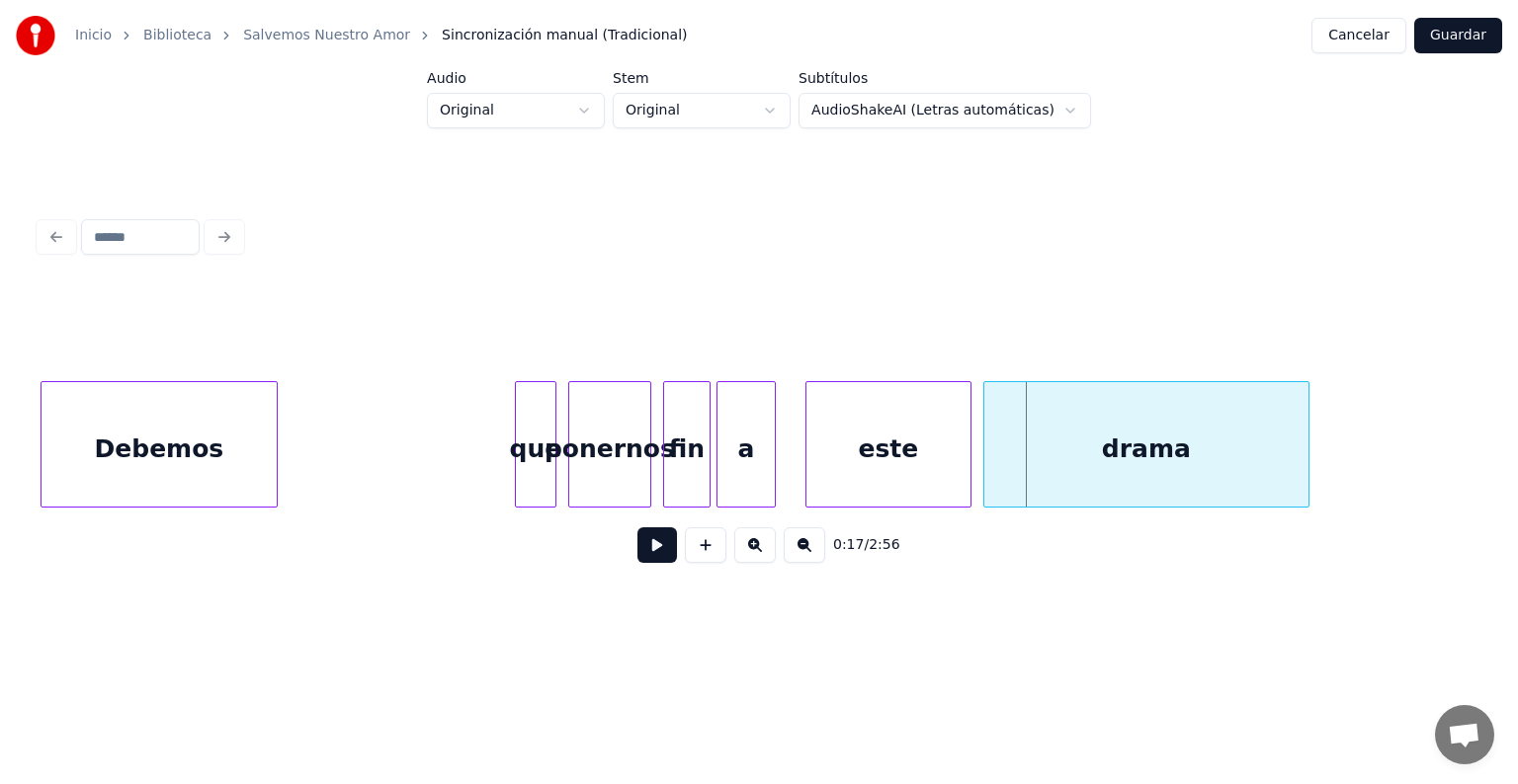
scroll to position [0, 4205]
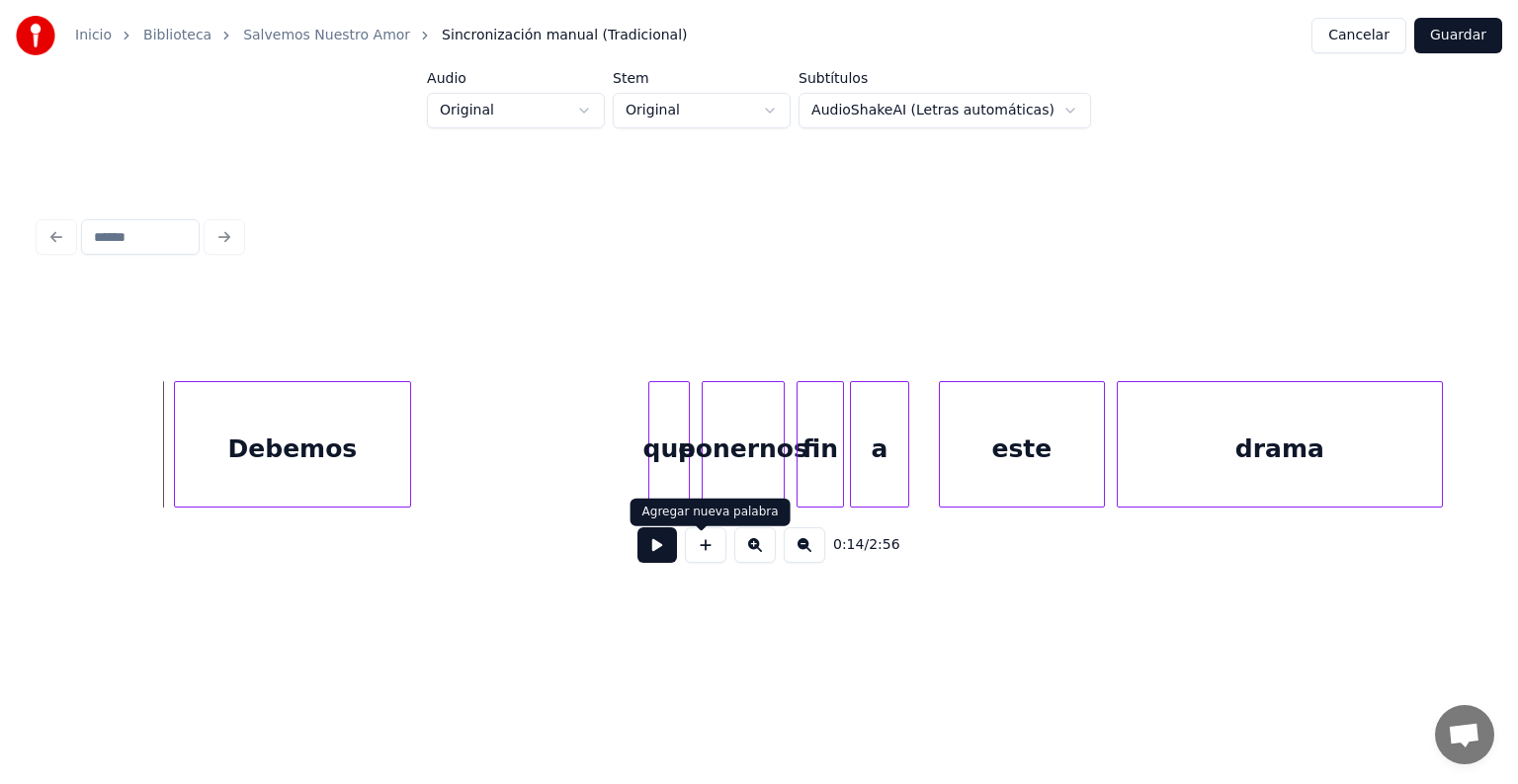
click at [651, 558] on button at bounding box center [657, 545] width 40 height 36
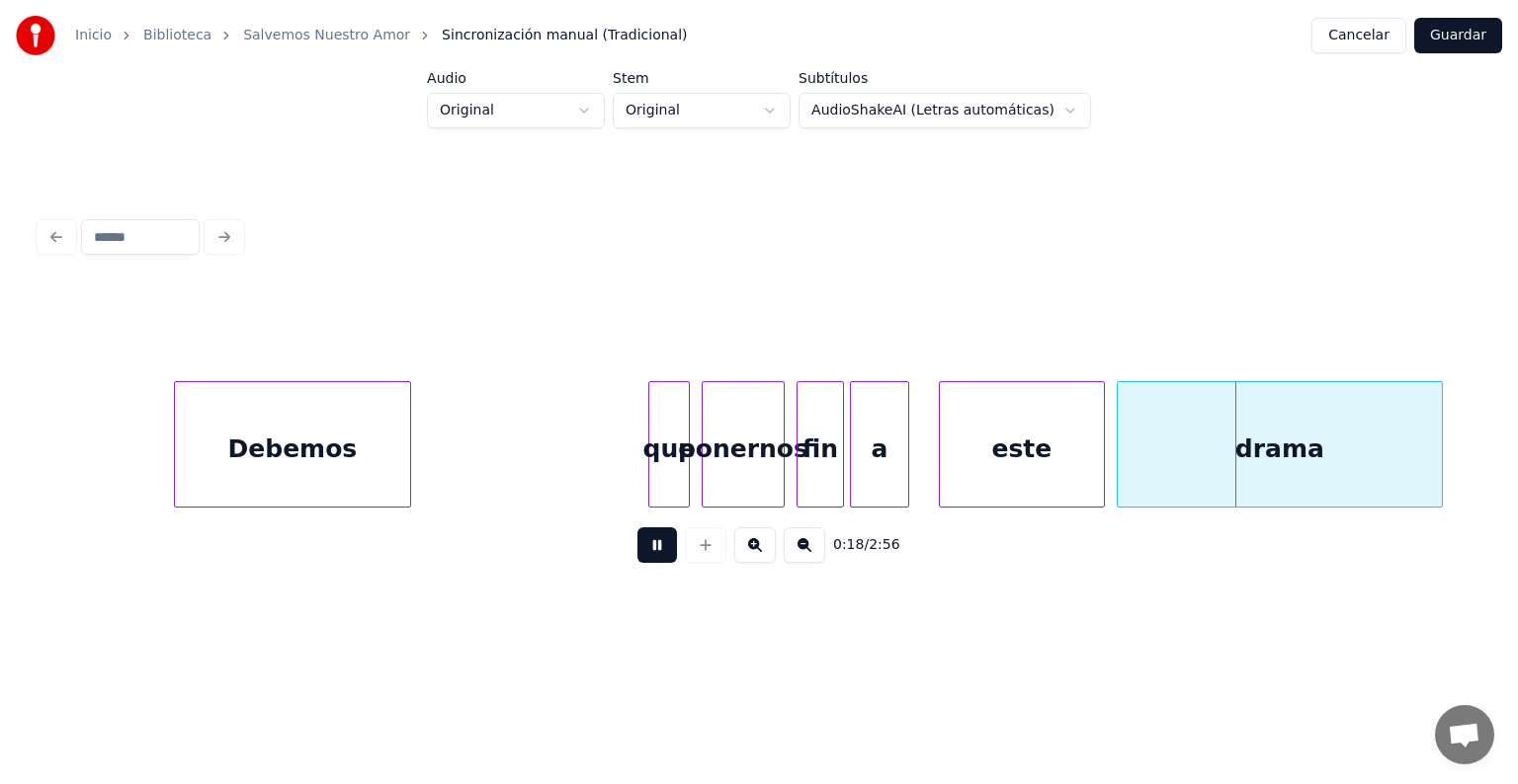
click at [651, 558] on button at bounding box center [657, 545] width 40 height 36
click at [314, 423] on div "Debemos" at bounding box center [293, 449] width 235 height 134
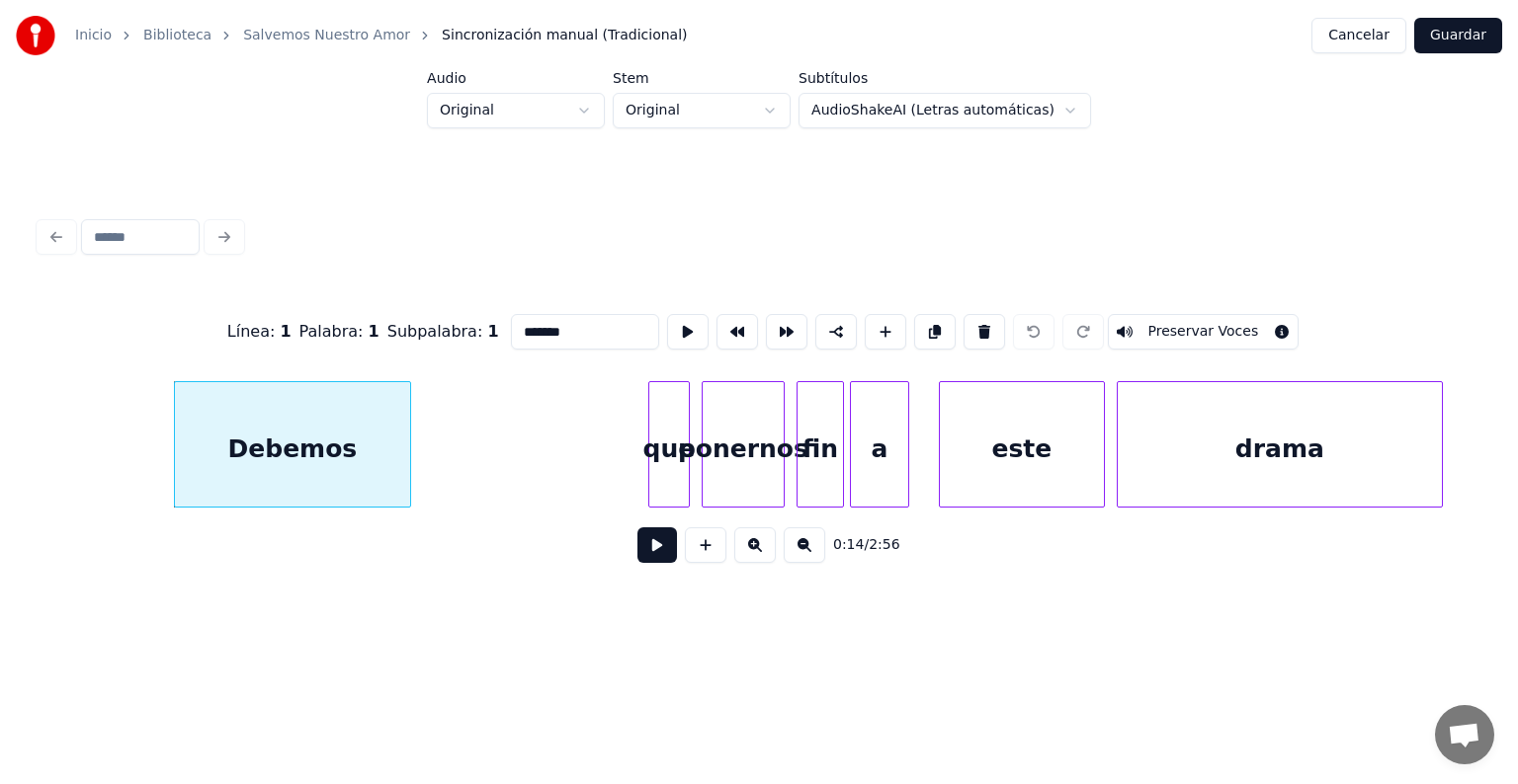
click at [637, 557] on button at bounding box center [657, 545] width 40 height 36
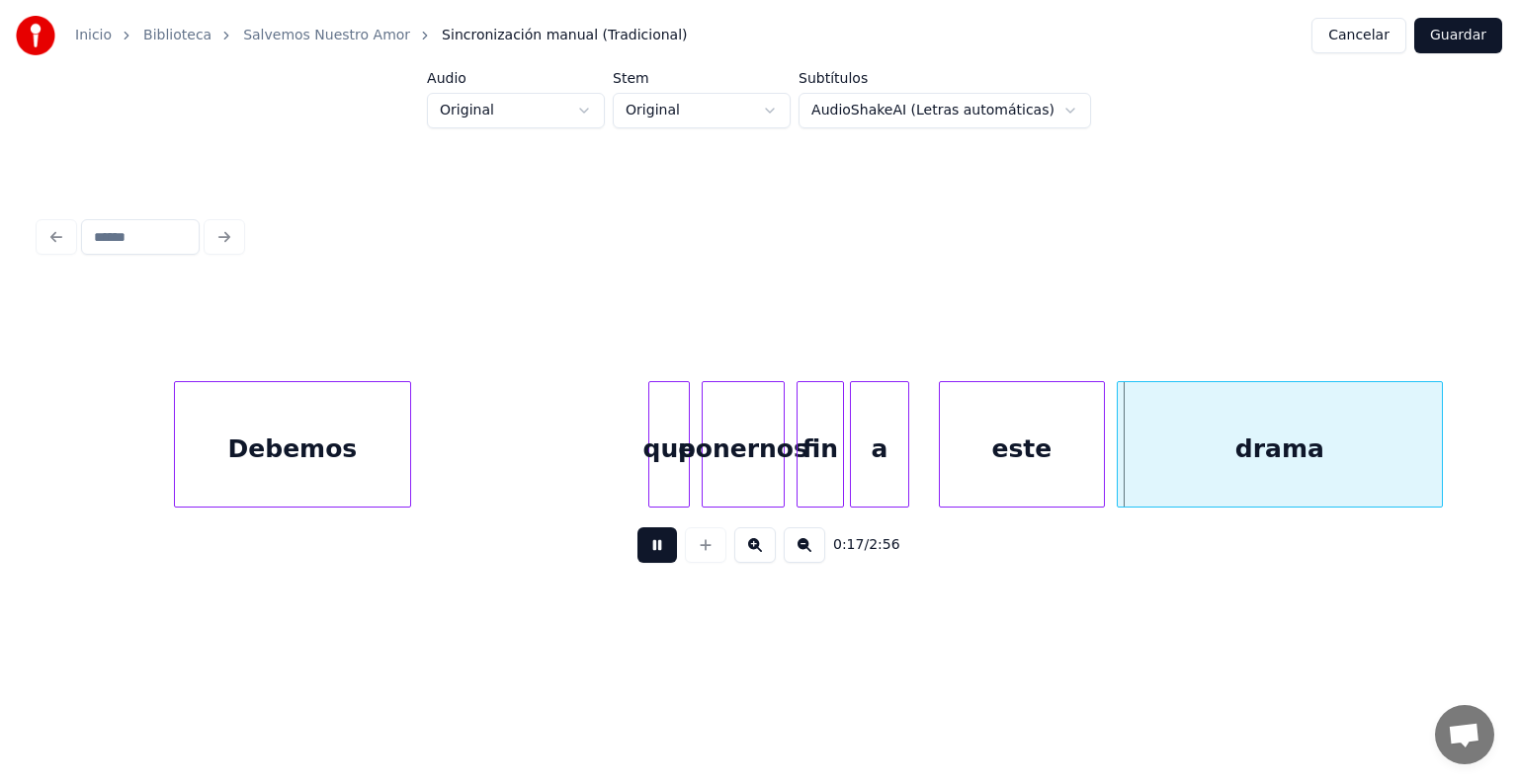
click at [637, 557] on button at bounding box center [657, 545] width 40 height 36
click at [668, 459] on div "que" at bounding box center [669, 449] width 40 height 134
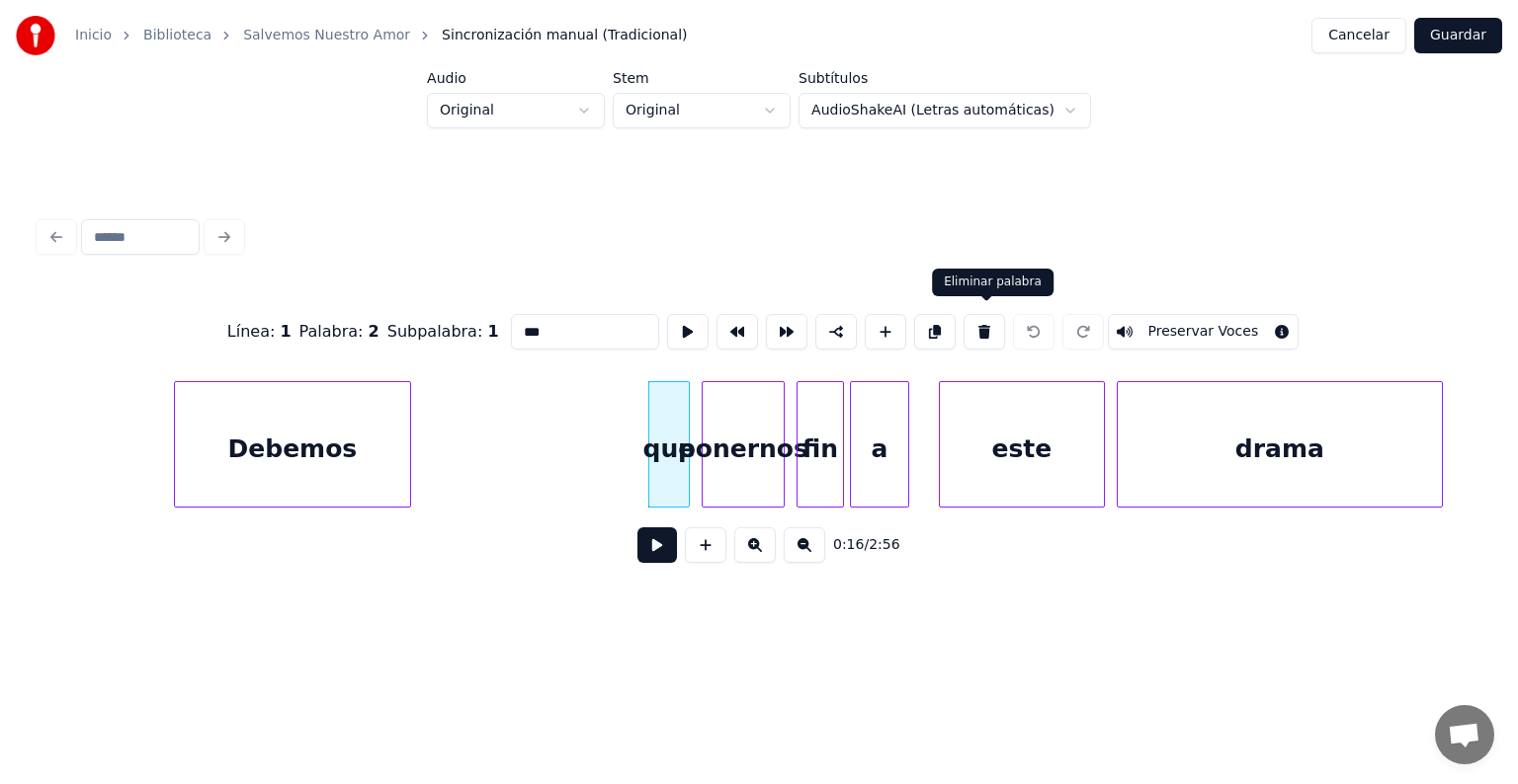
click at [977, 330] on button at bounding box center [984, 332] width 42 height 36
type input "********"
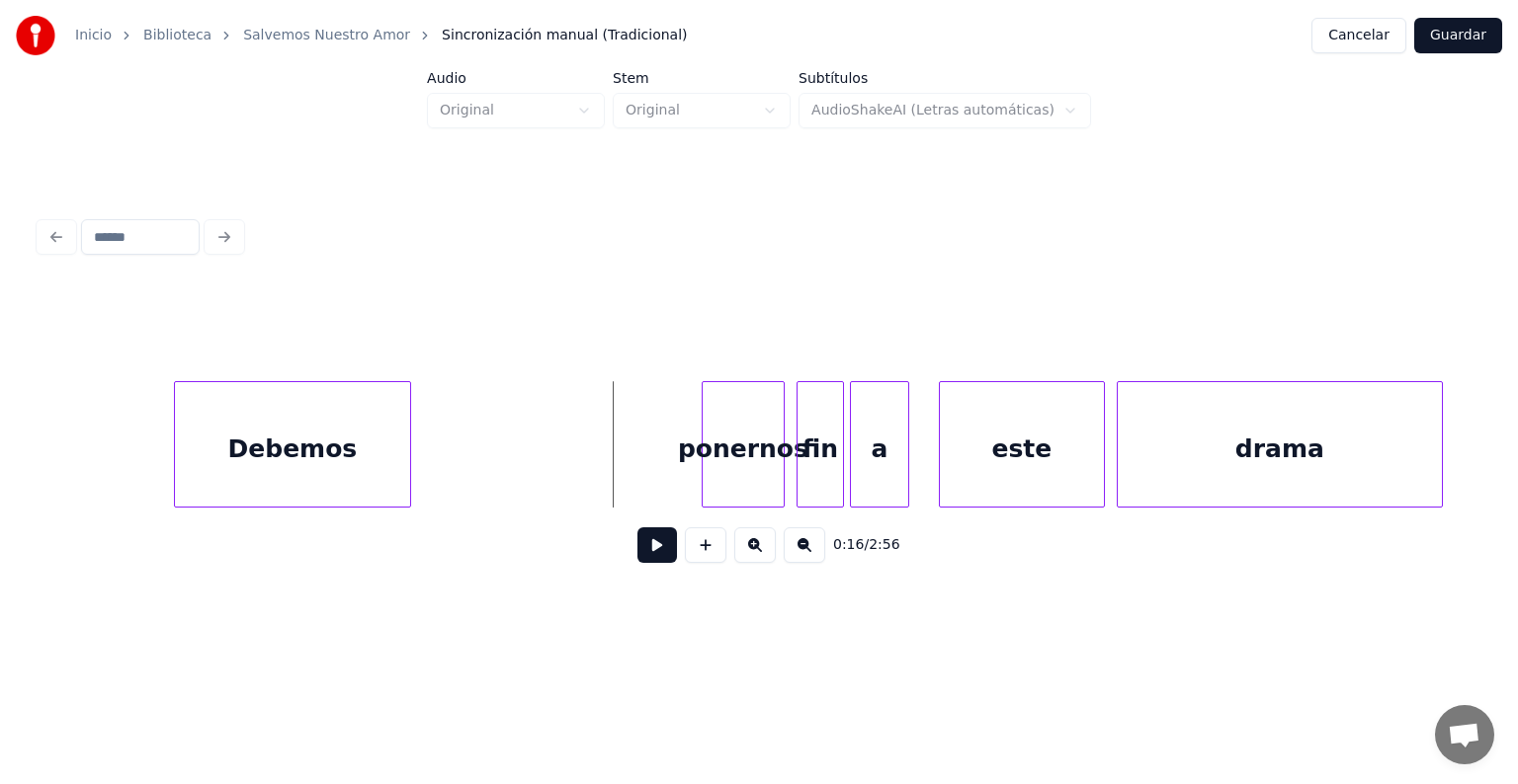
click at [642, 563] on button at bounding box center [657, 545] width 40 height 36
click at [735, 440] on div "ponernos" at bounding box center [743, 449] width 81 height 134
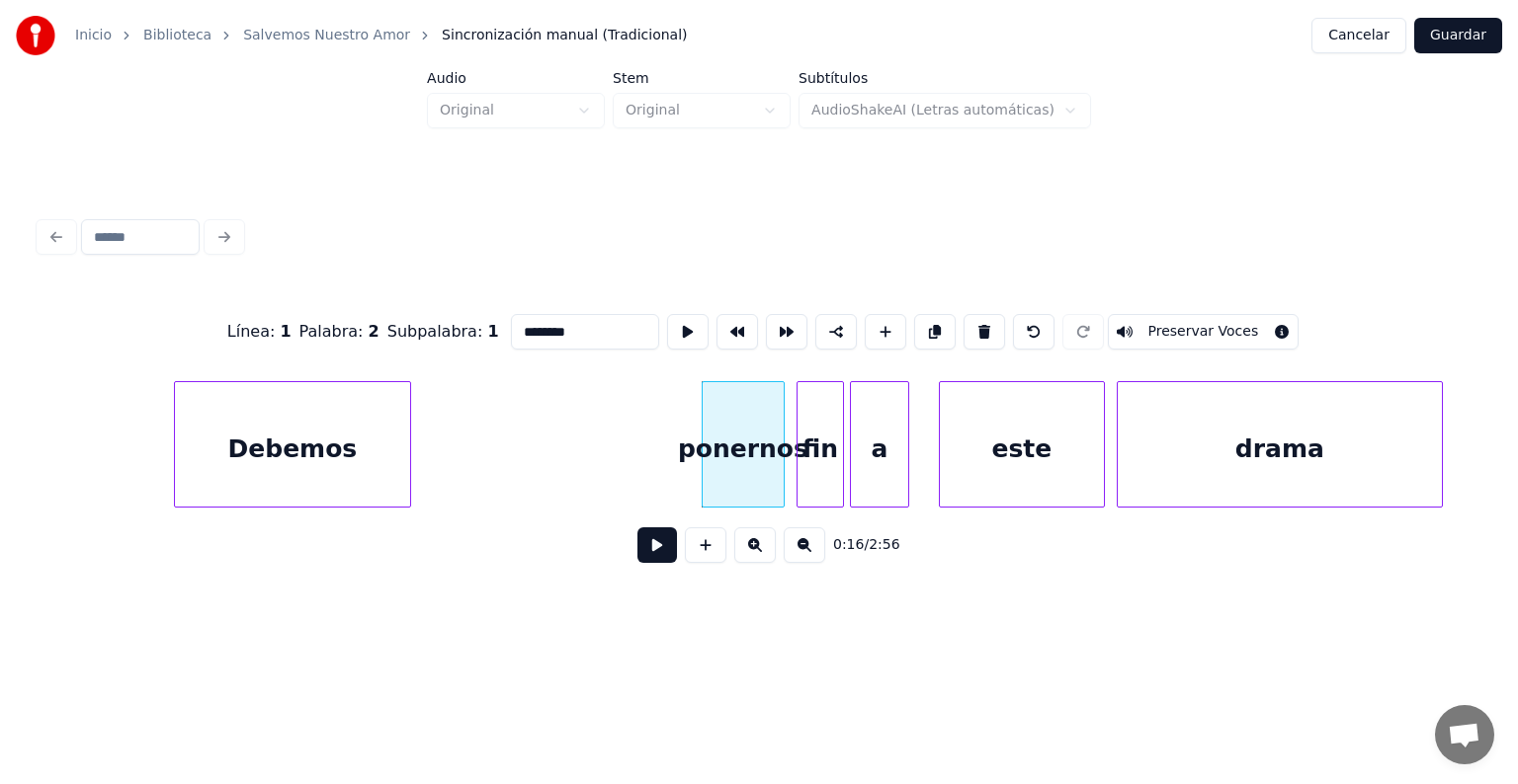
click at [586, 330] on input "********" at bounding box center [584, 332] width 148 height 36
type input "*****"
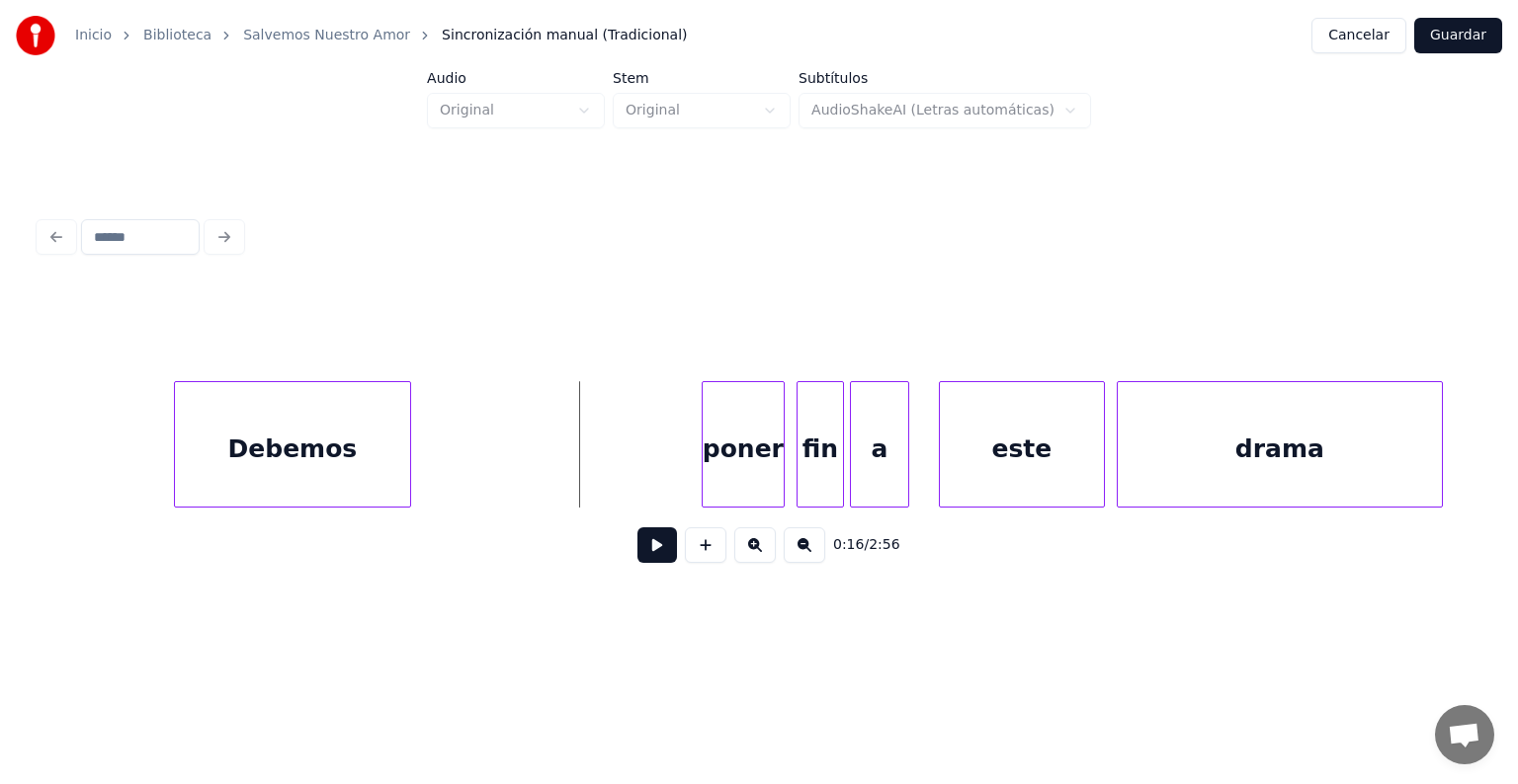
click at [644, 553] on button at bounding box center [657, 545] width 40 height 36
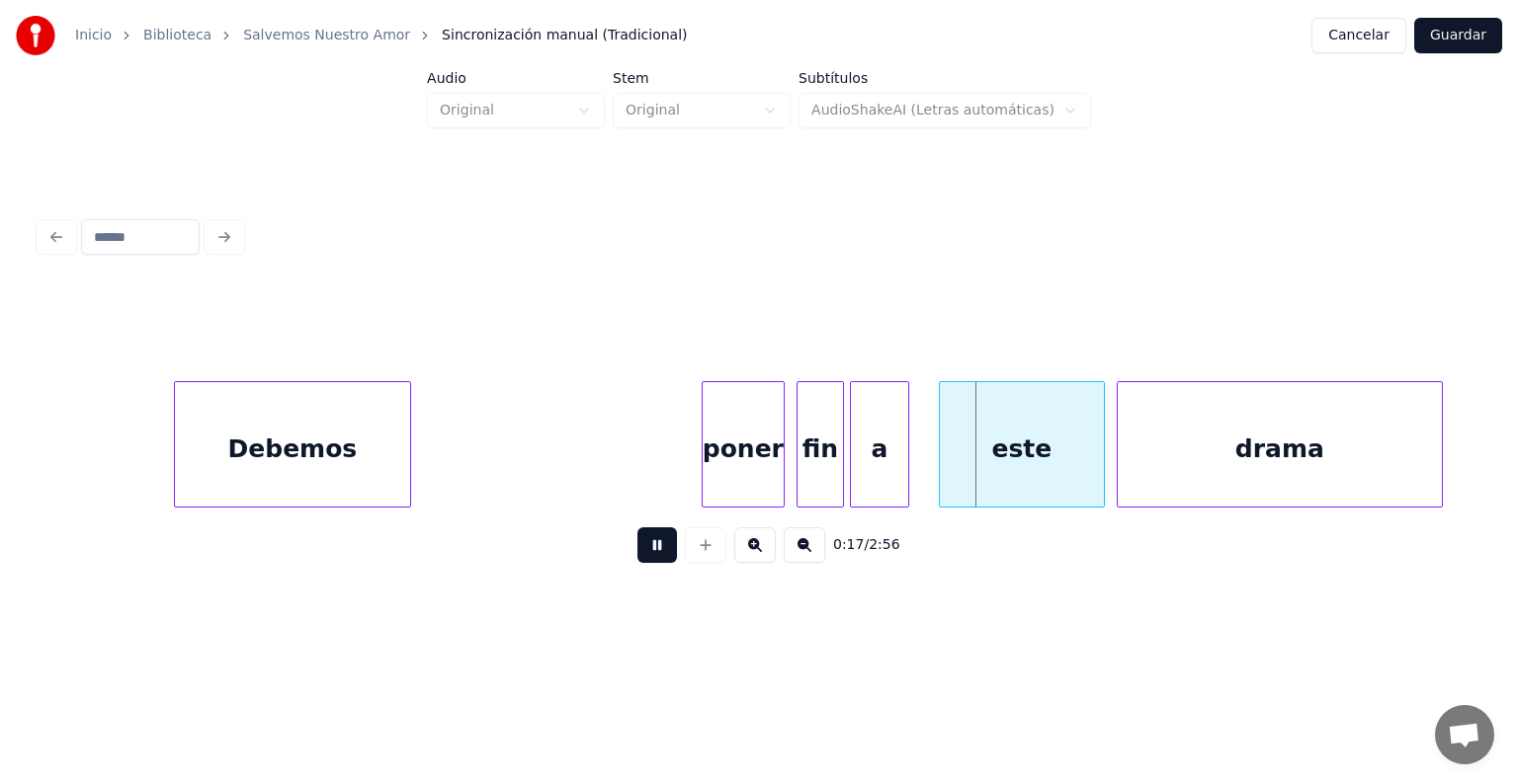
click at [644, 553] on button at bounding box center [657, 545] width 40 height 36
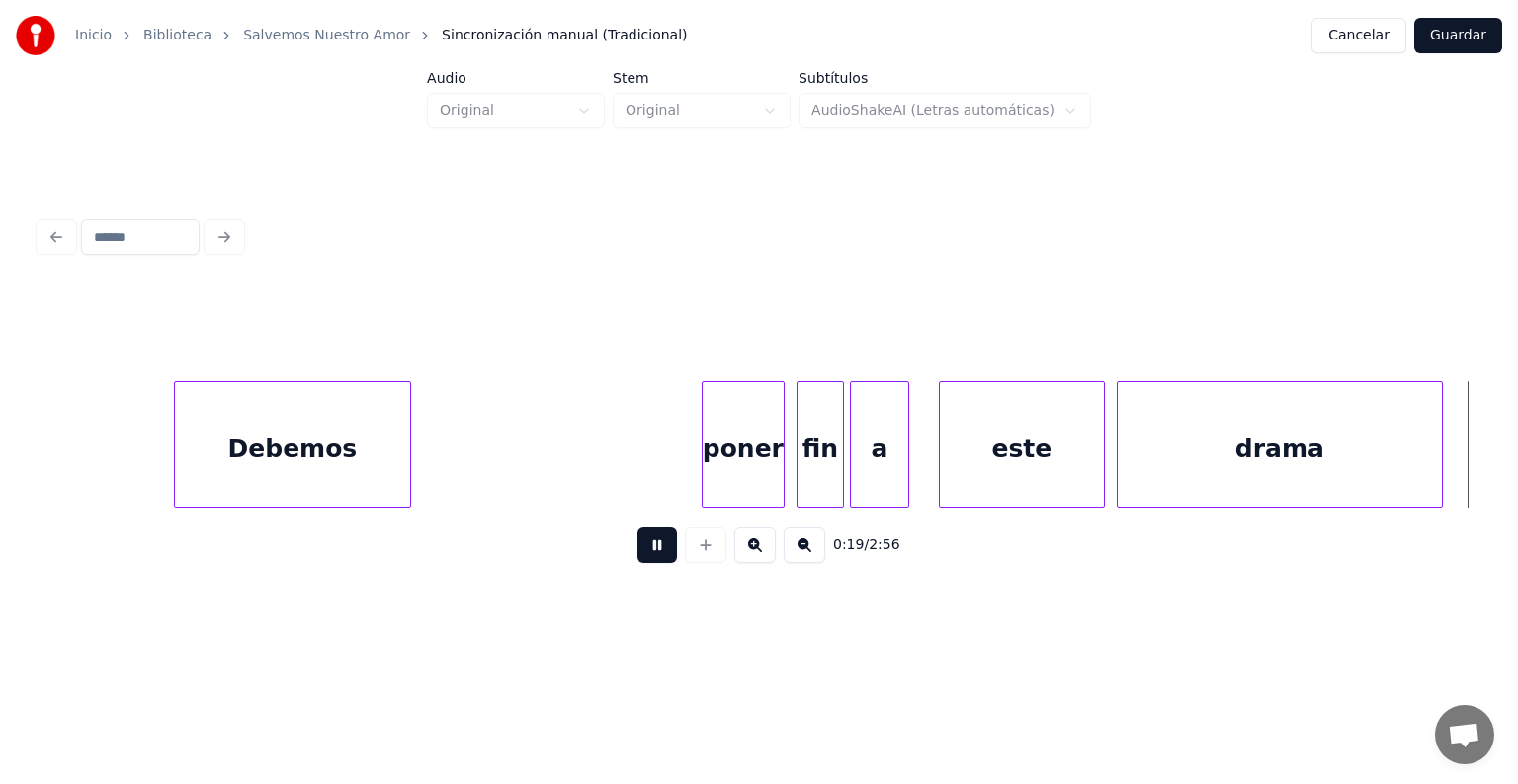
scroll to position [0, 5643]
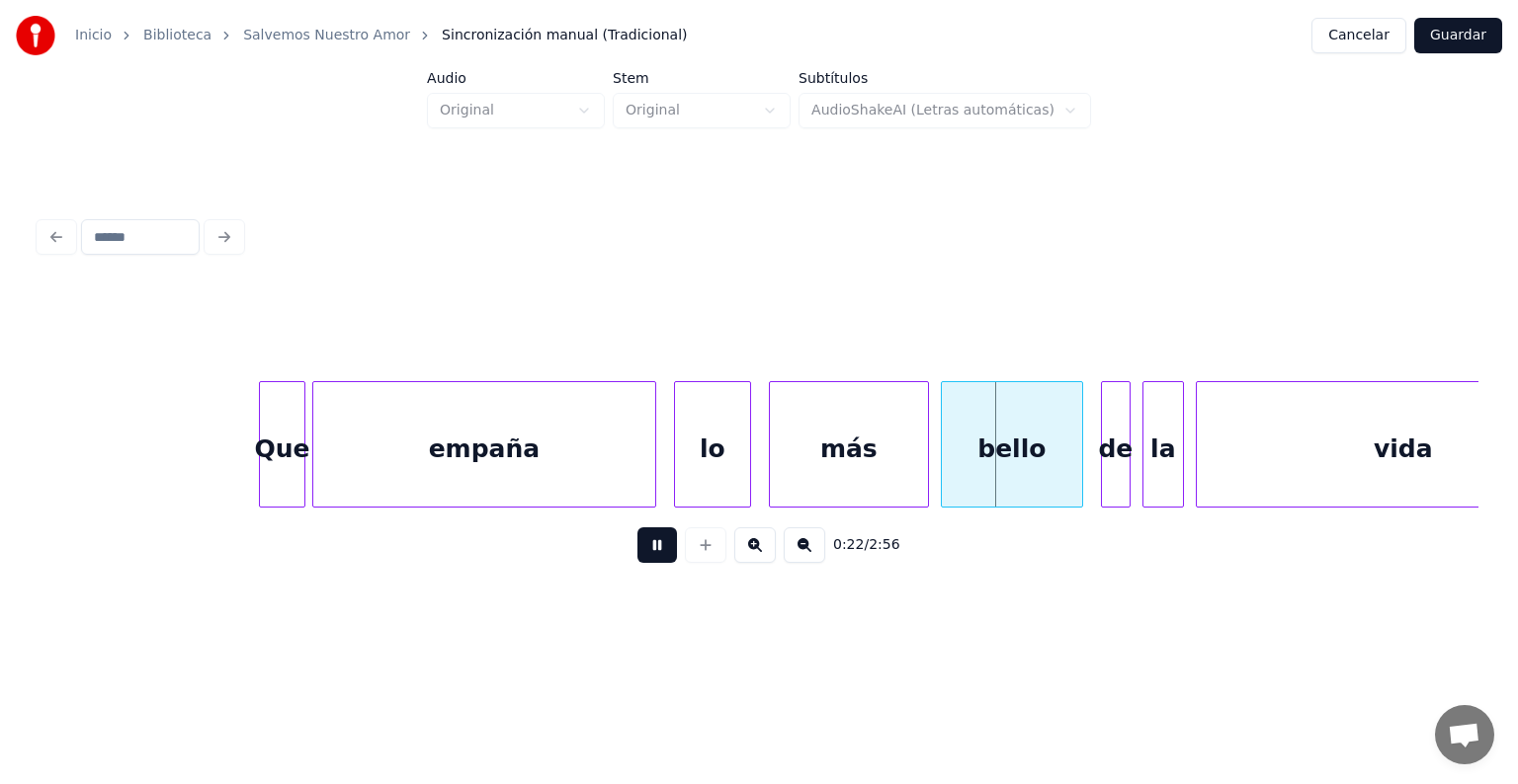
click at [301, 432] on div at bounding box center [302, 444] width 6 height 124
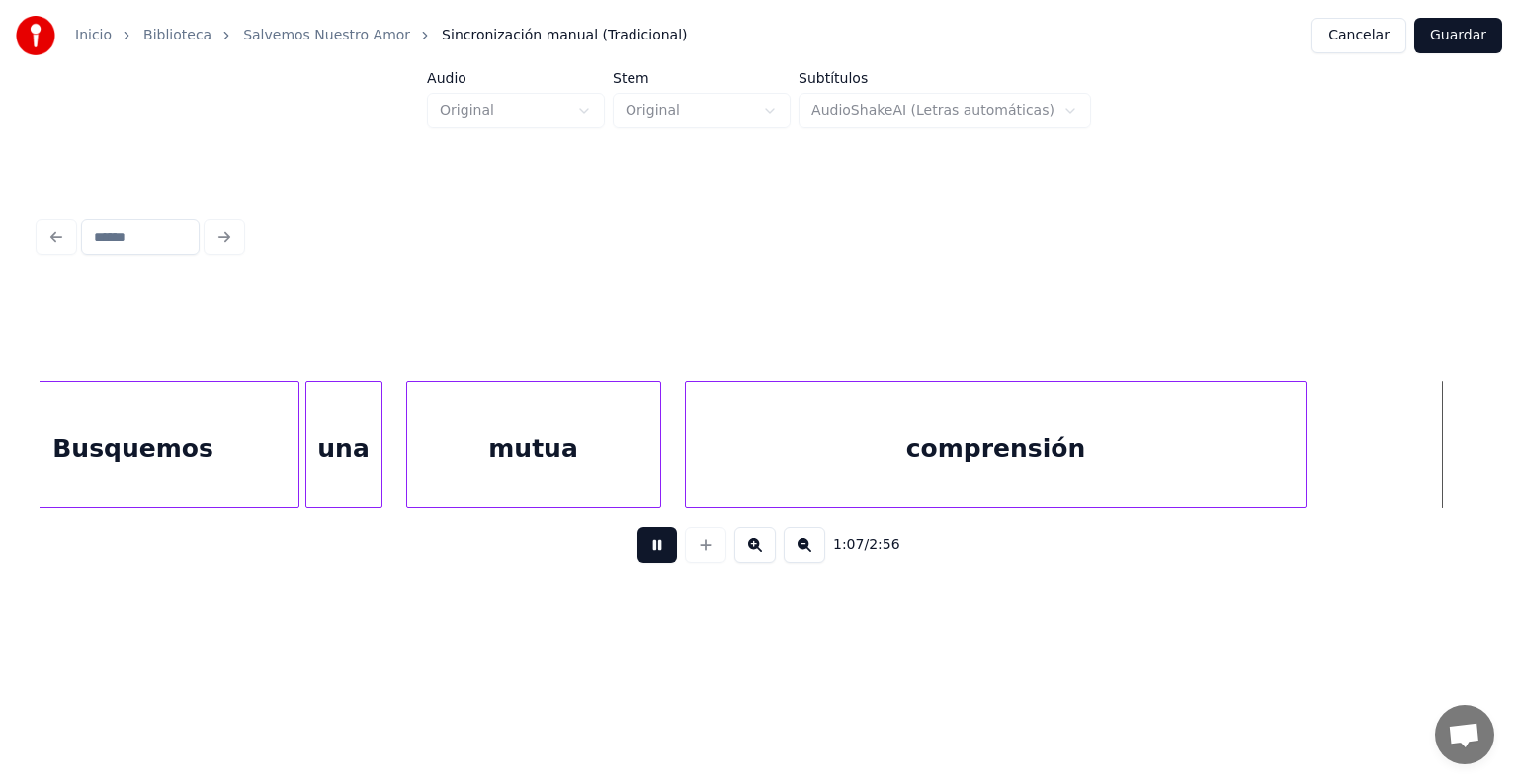
scroll to position [0, 20047]
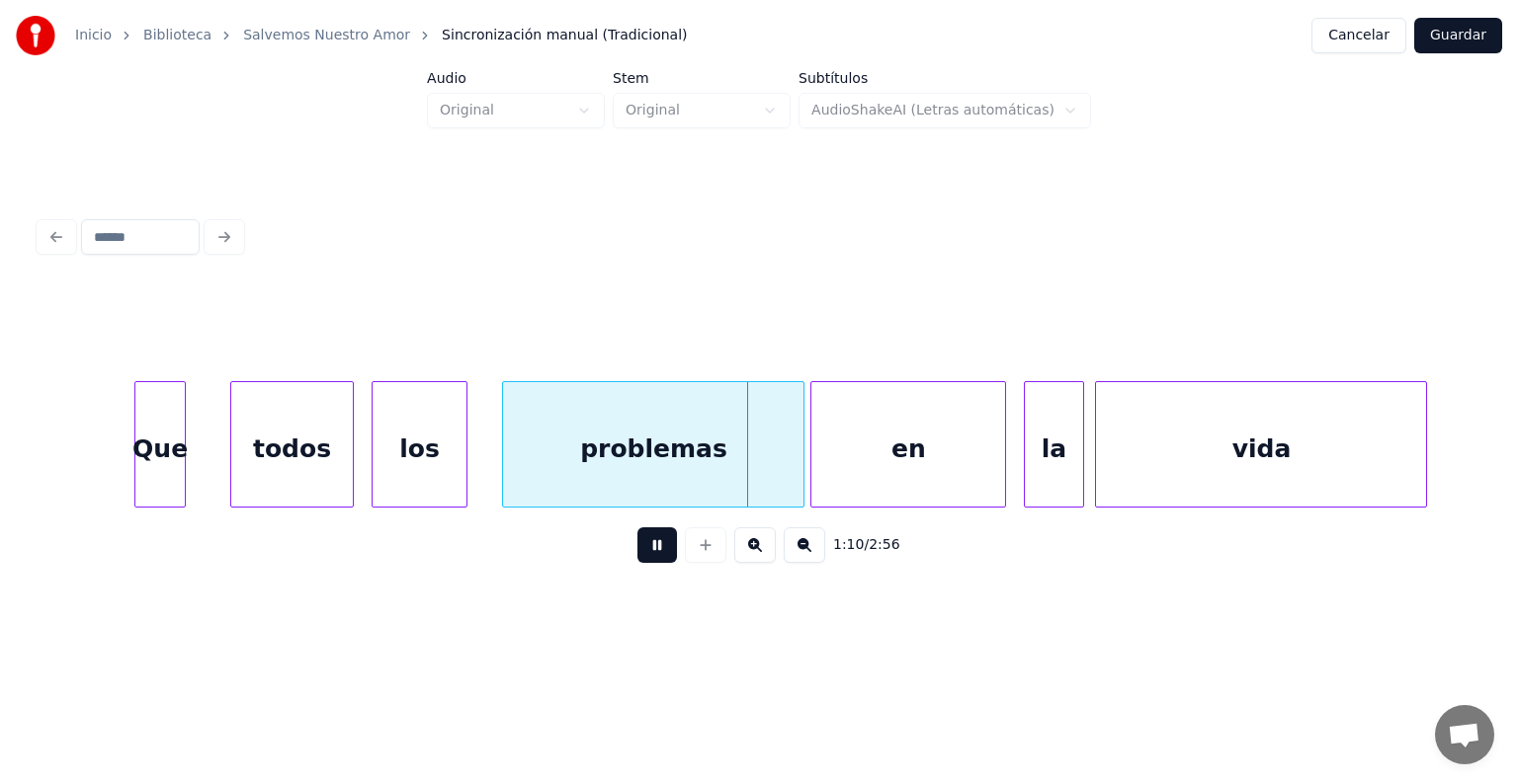
click at [185, 428] on div at bounding box center [182, 444] width 6 height 124
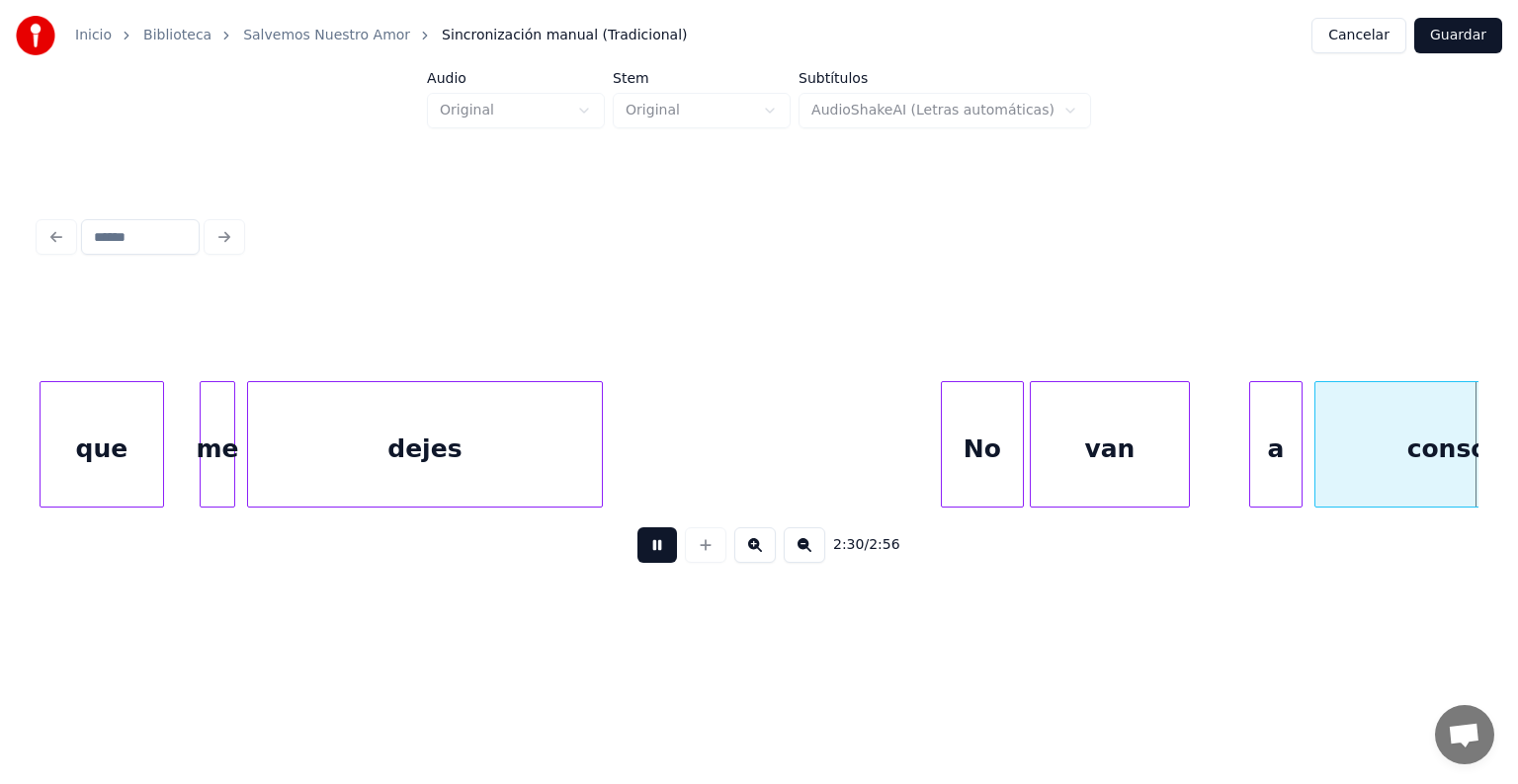
scroll to position [0, 44542]
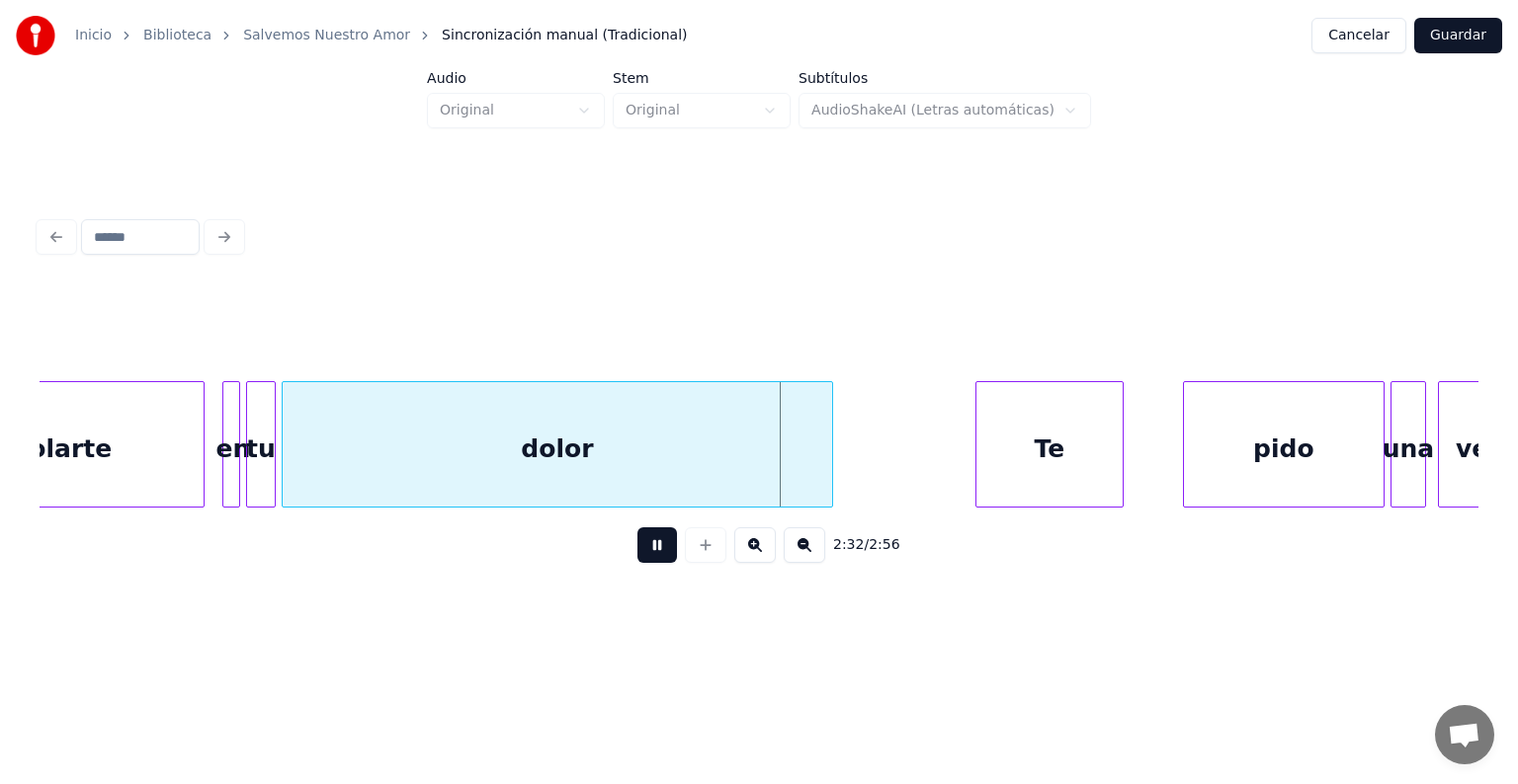
click at [637, 553] on button at bounding box center [657, 545] width 40 height 36
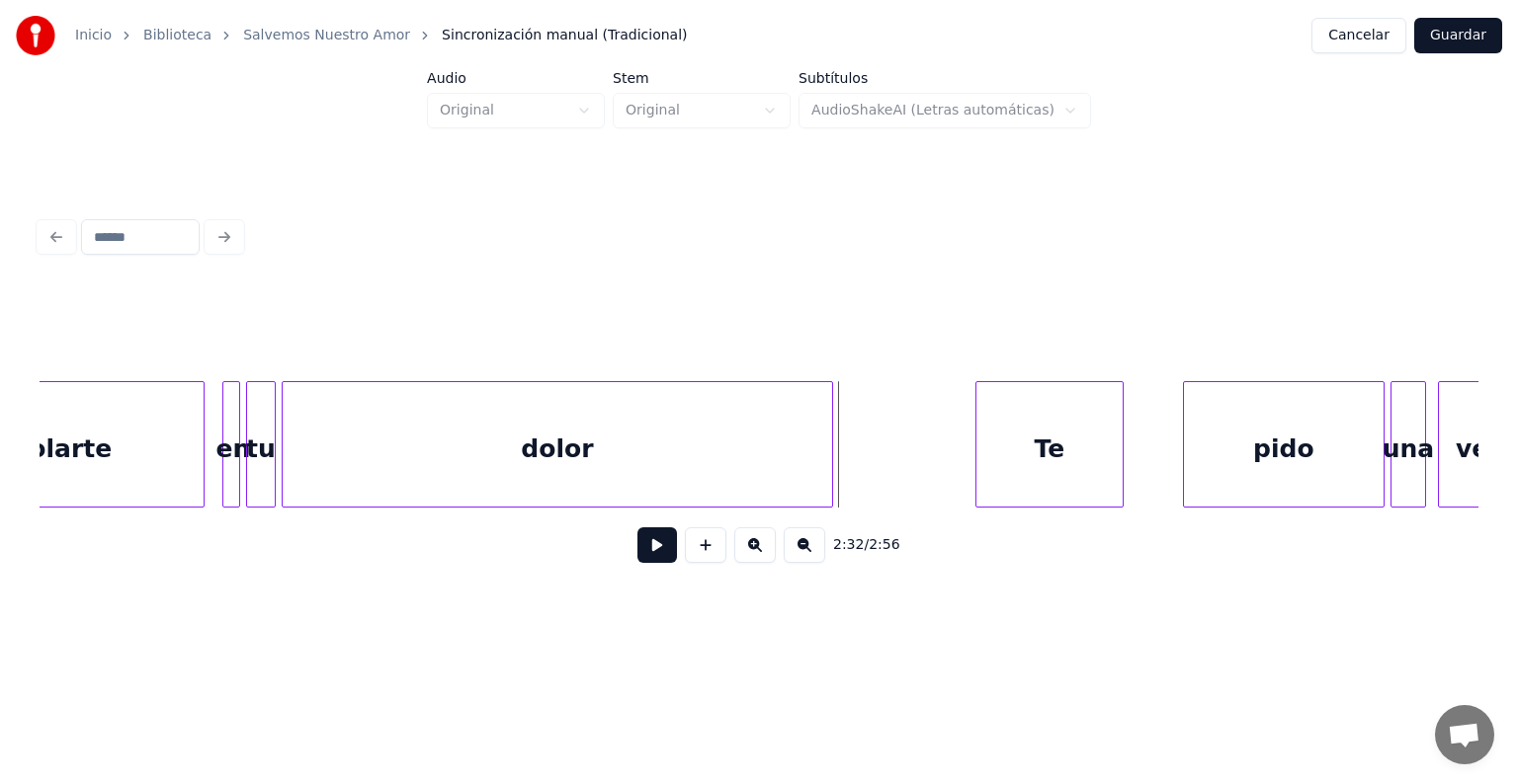
click at [158, 418] on div "consolarte" at bounding box center [39, 449] width 330 height 134
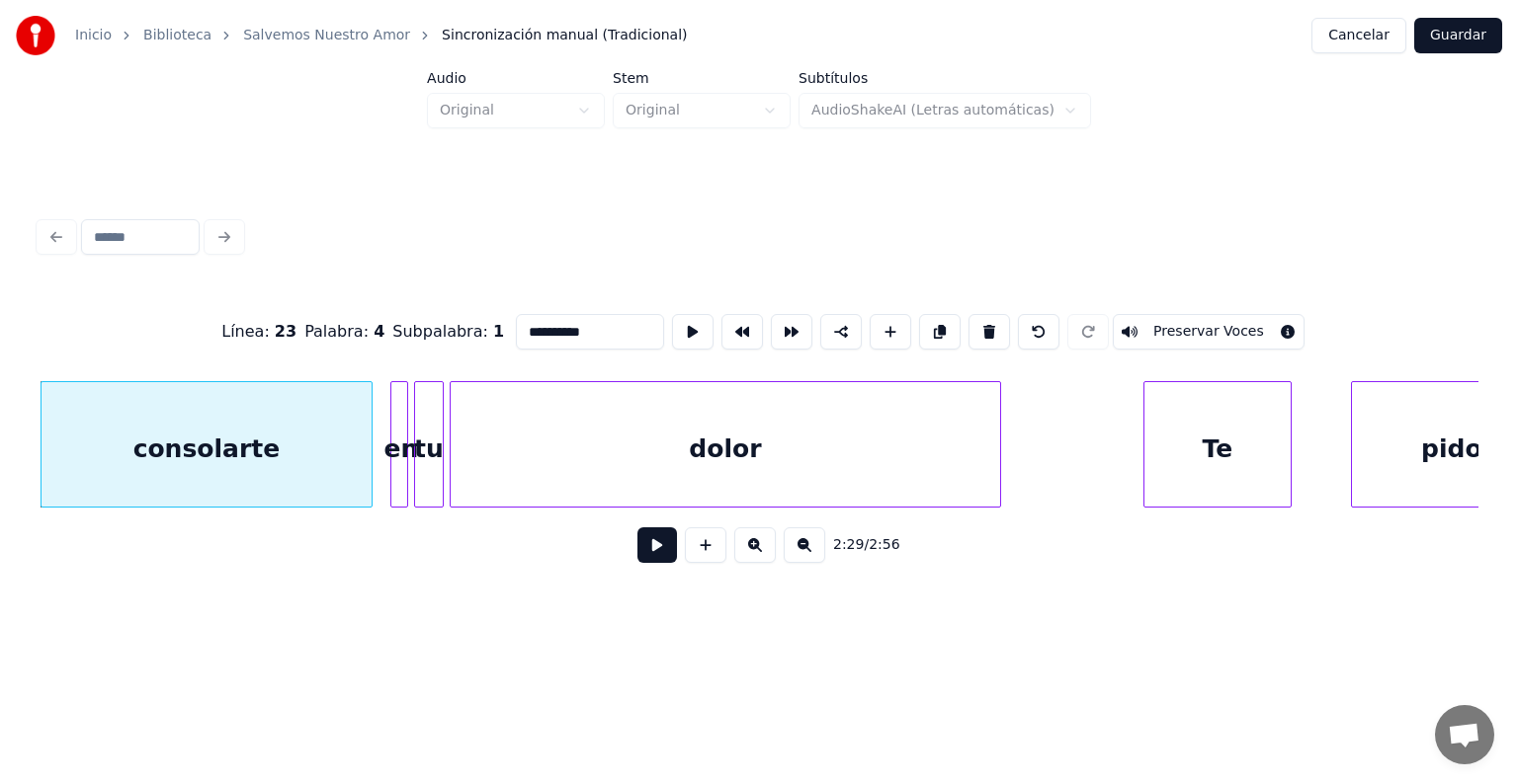
click at [637, 545] on button at bounding box center [657, 545] width 40 height 36
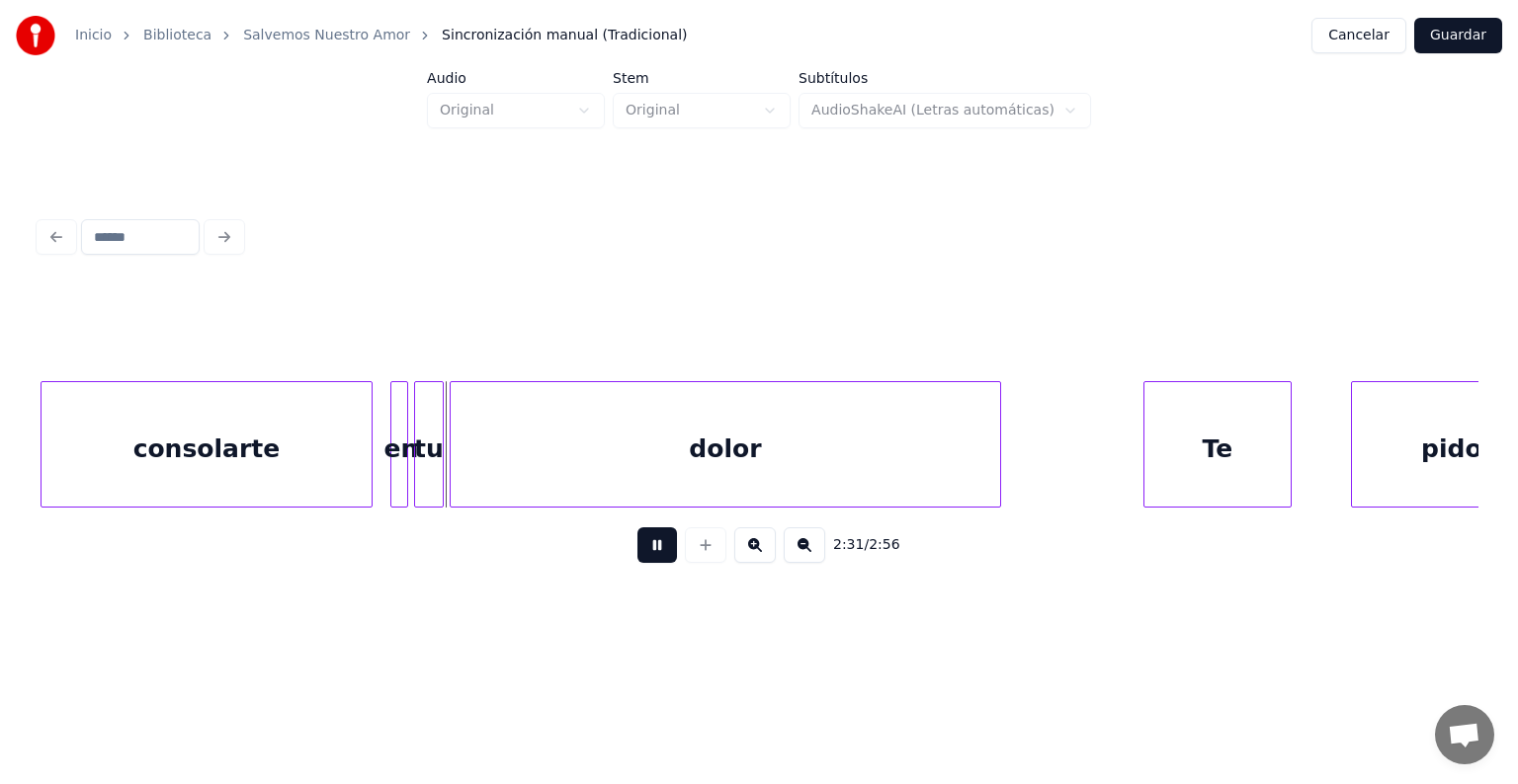
click at [637, 545] on button at bounding box center [657, 545] width 40 height 36
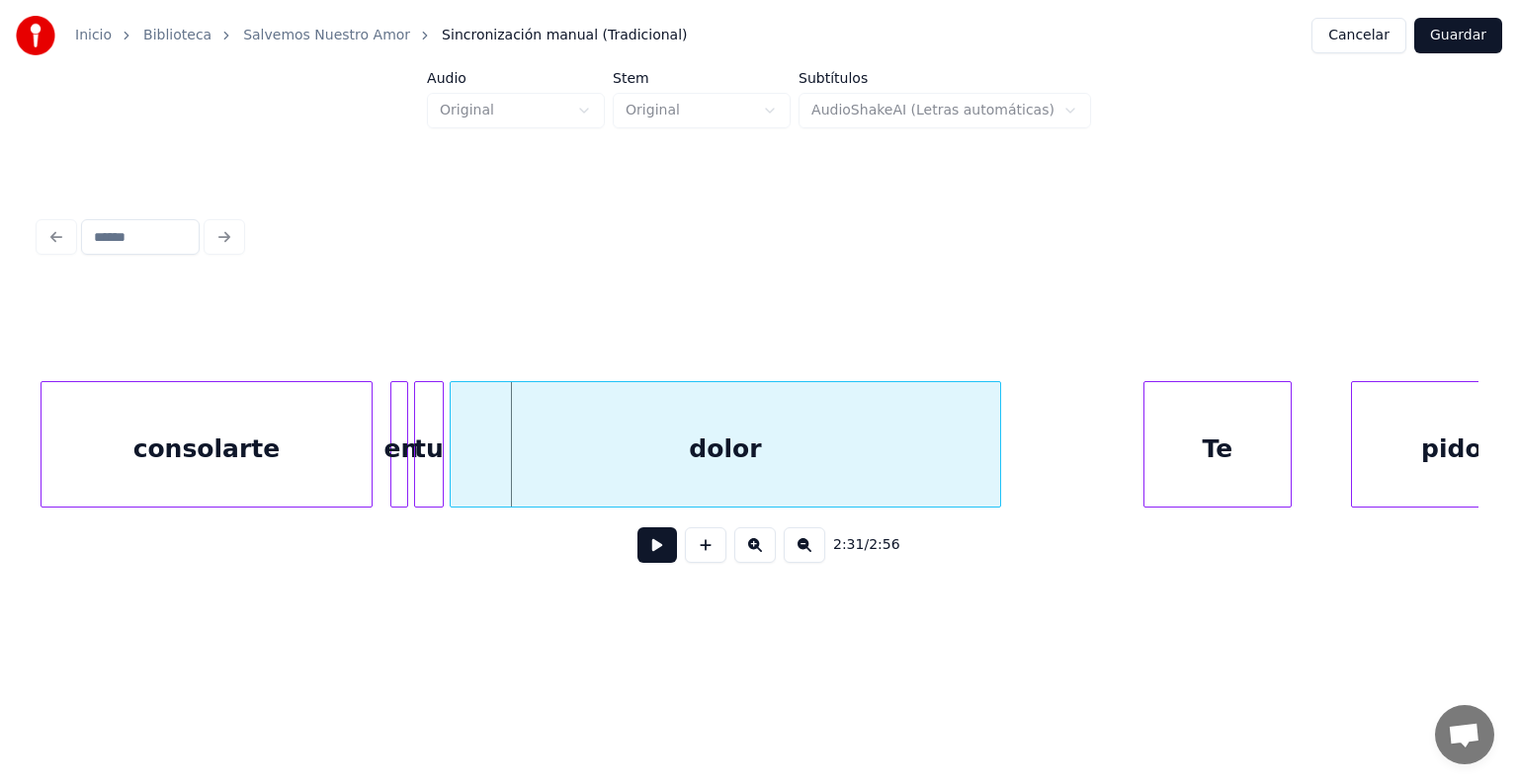
click at [399, 415] on div "en" at bounding box center [401, 449] width 20 height 134
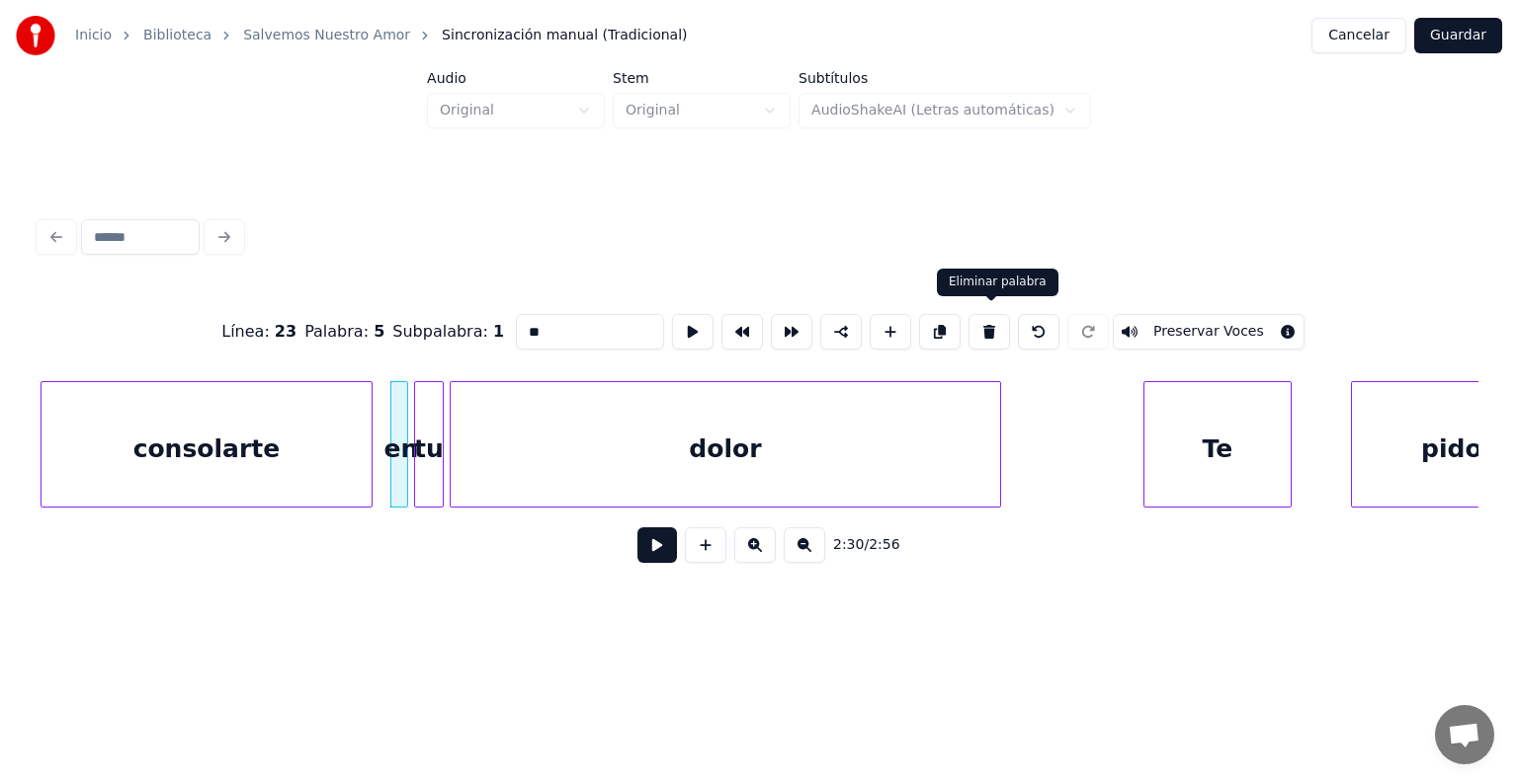
click at [990, 328] on button at bounding box center [989, 332] width 42 height 36
type input "**********"
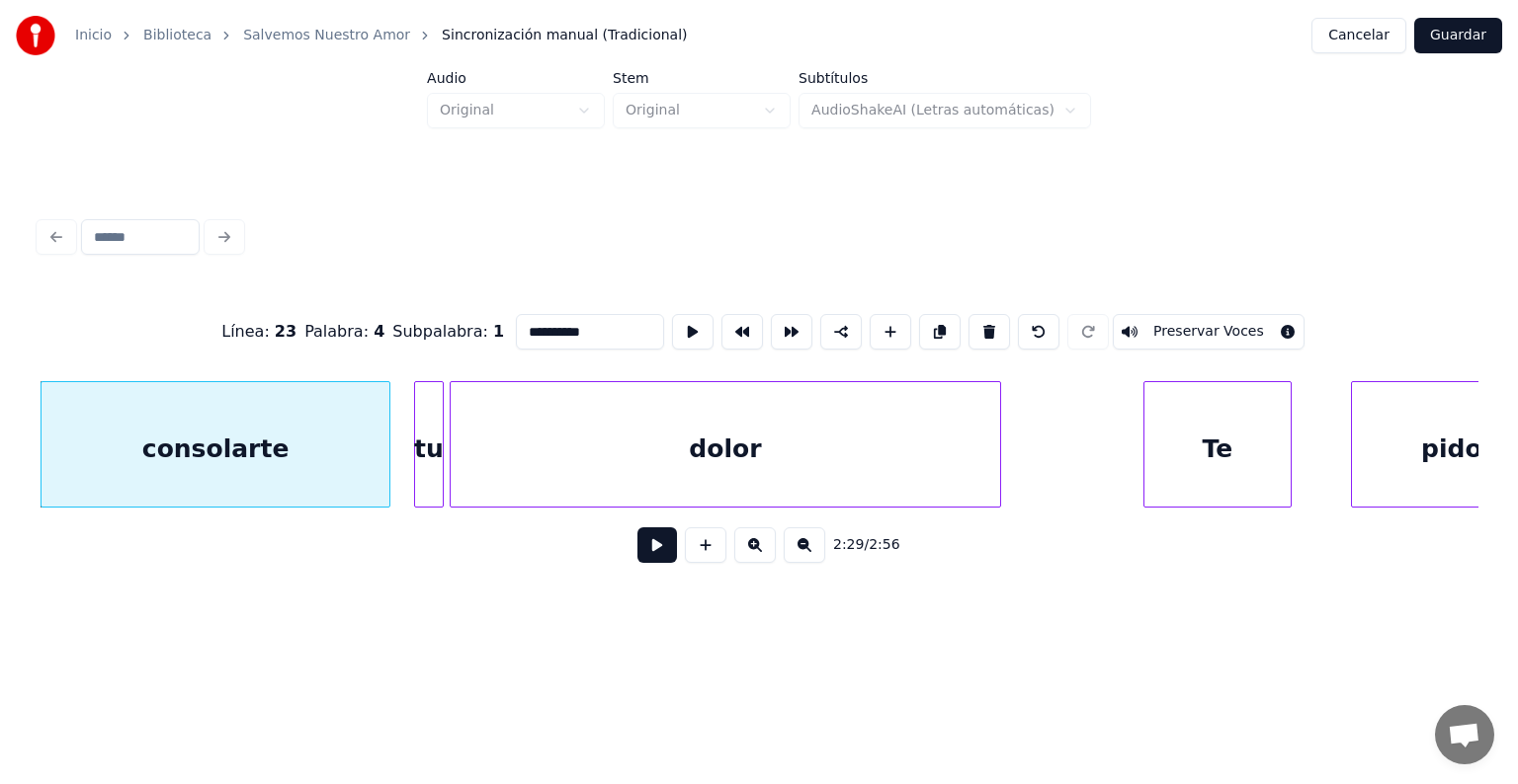
click at [389, 447] on div at bounding box center [386, 444] width 6 height 124
click at [637, 559] on button at bounding box center [657, 545] width 40 height 36
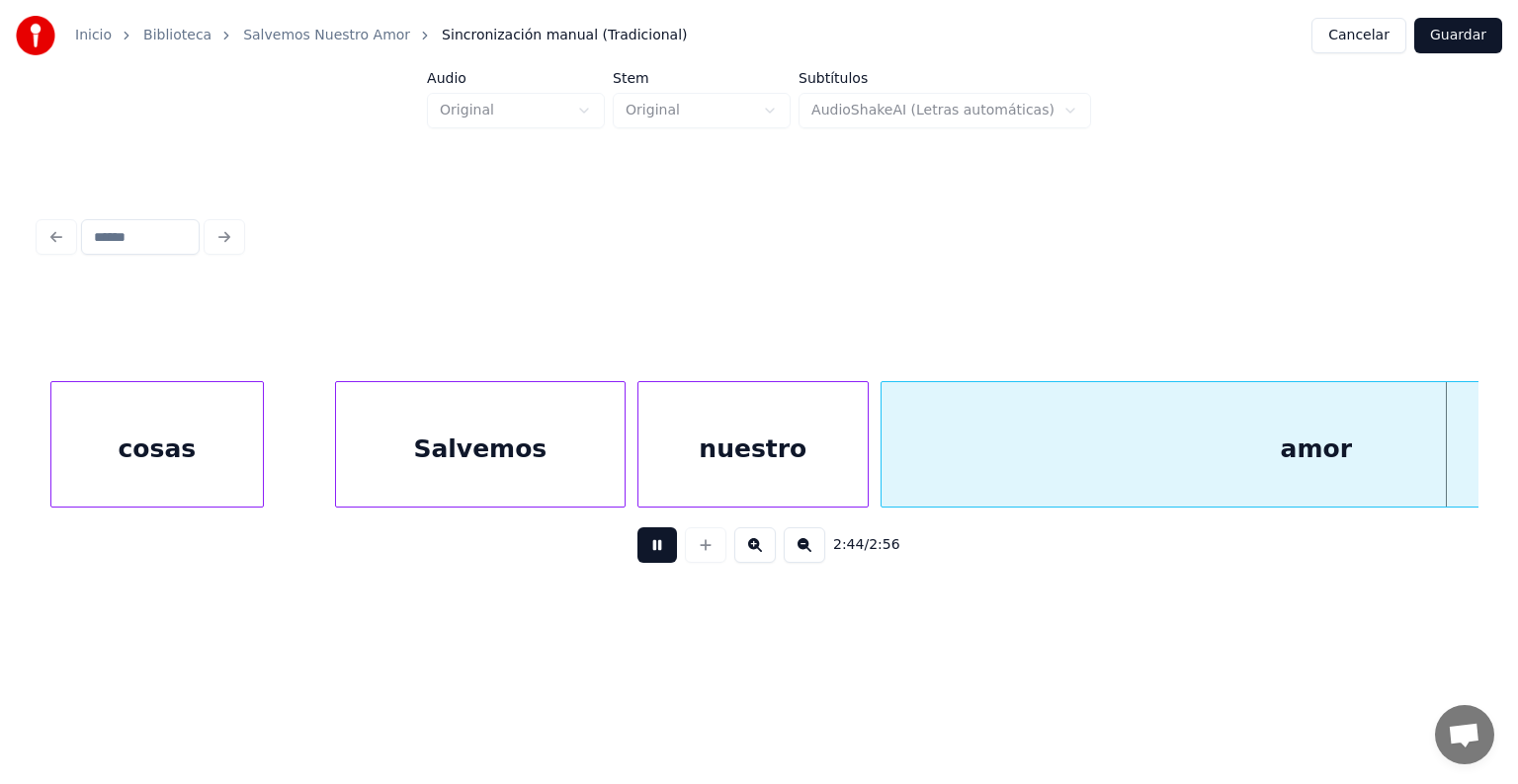
scroll to position [0, 48699]
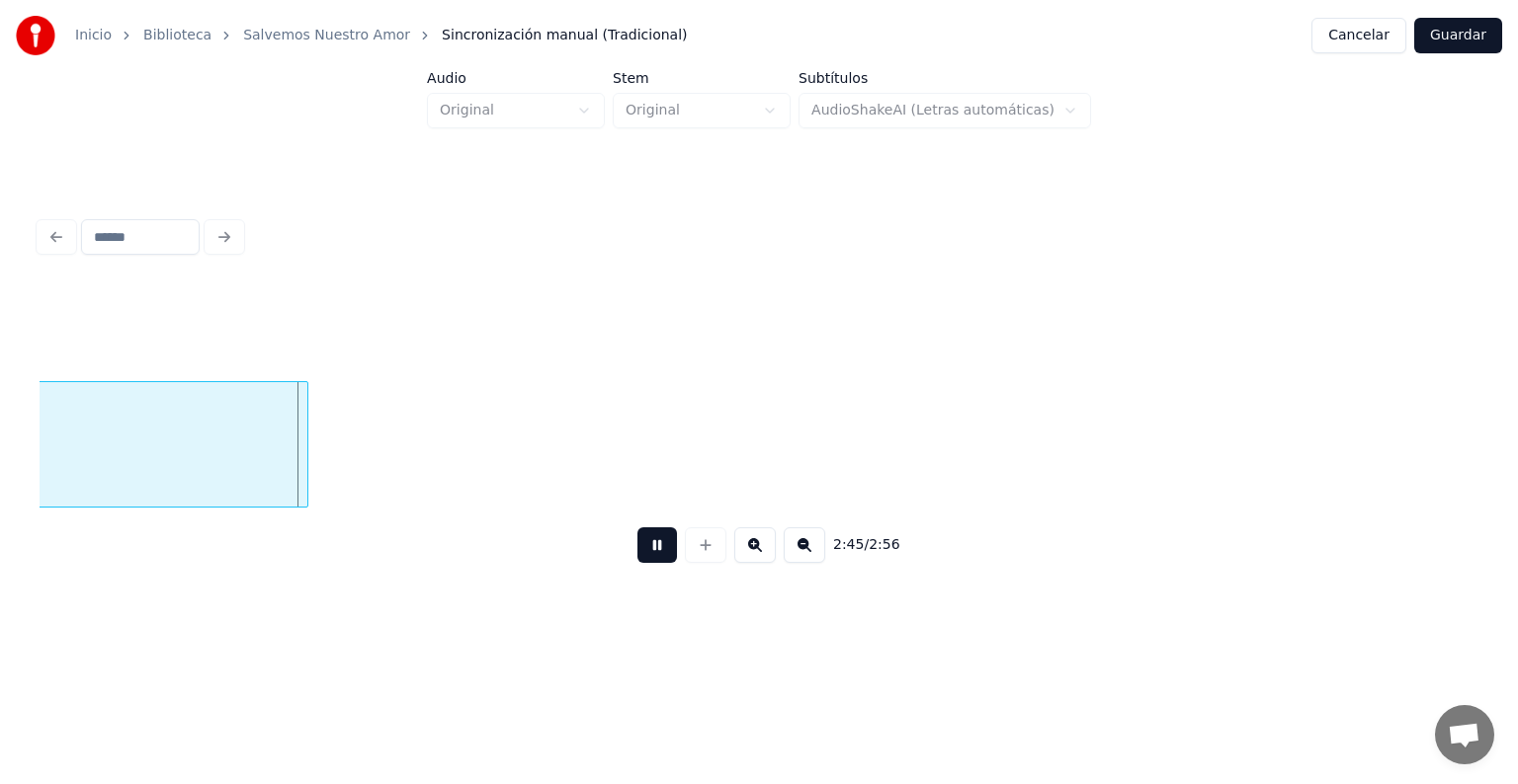
click at [647, 559] on button at bounding box center [657, 545] width 40 height 36
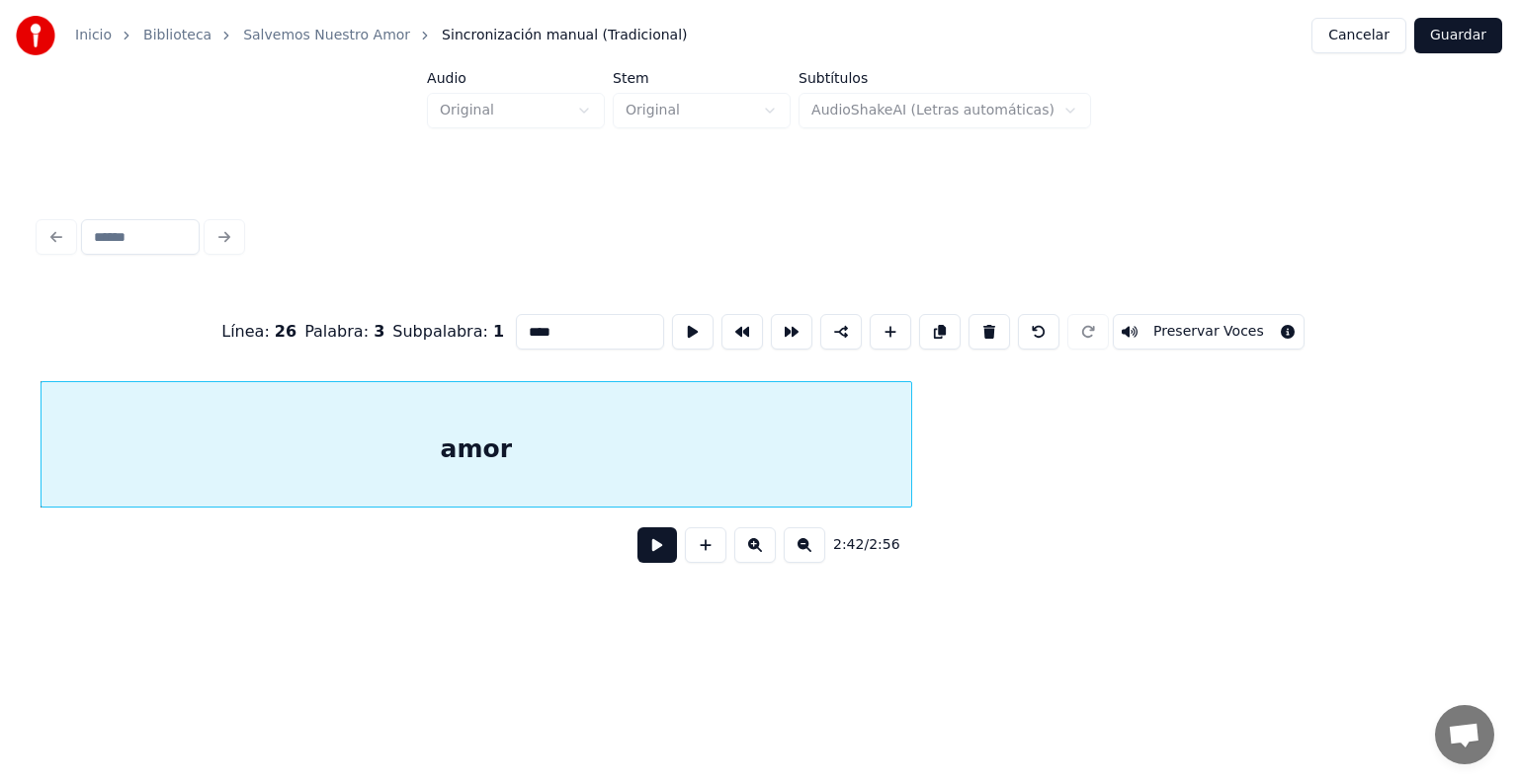
click at [595, 331] on input "****" at bounding box center [589, 332] width 148 height 36
drag, startPoint x: 547, startPoint y: 315, endPoint x: 405, endPoint y: 318, distance: 142.0
click at [405, 318] on div "Línea : 26 Palabra : 3 Subpalabra : 1 ***** Preservar Voces" at bounding box center [759, 331] width 1438 height 98
type input "*"
type input "*****"
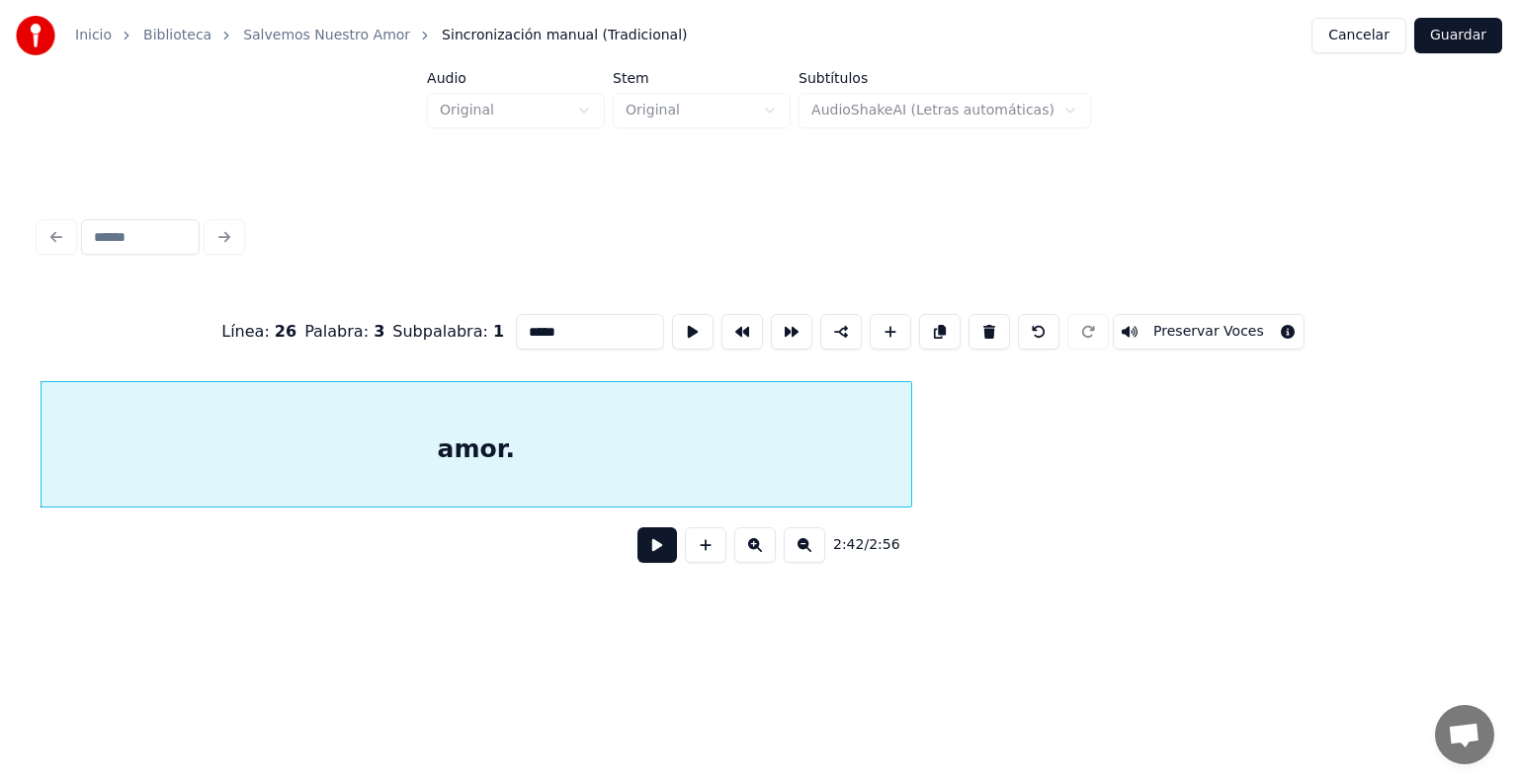
click at [640, 546] on button at bounding box center [657, 545] width 40 height 36
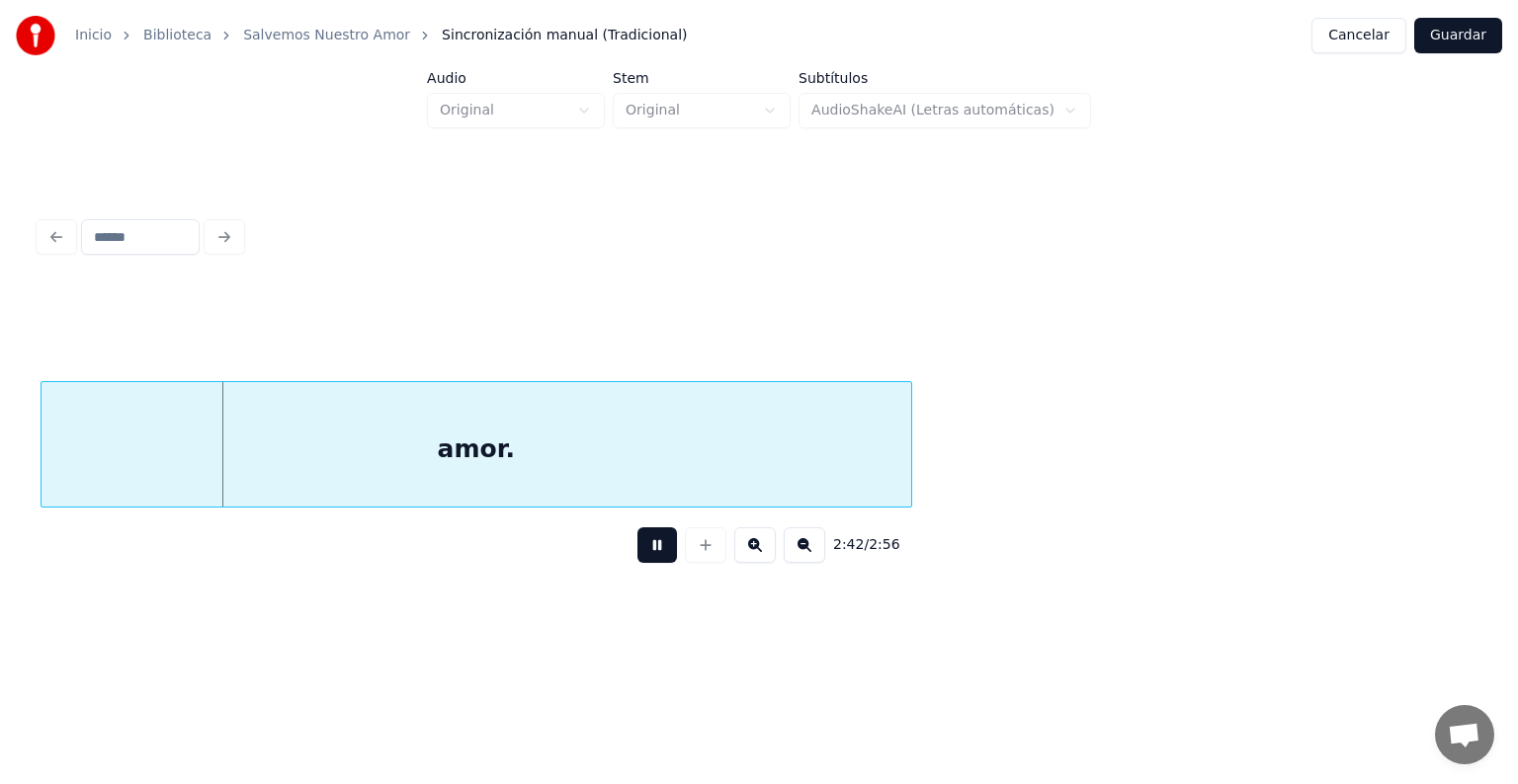
click at [640, 546] on button at bounding box center [657, 545] width 40 height 36
click at [585, 433] on div "amor." at bounding box center [476, 449] width 869 height 134
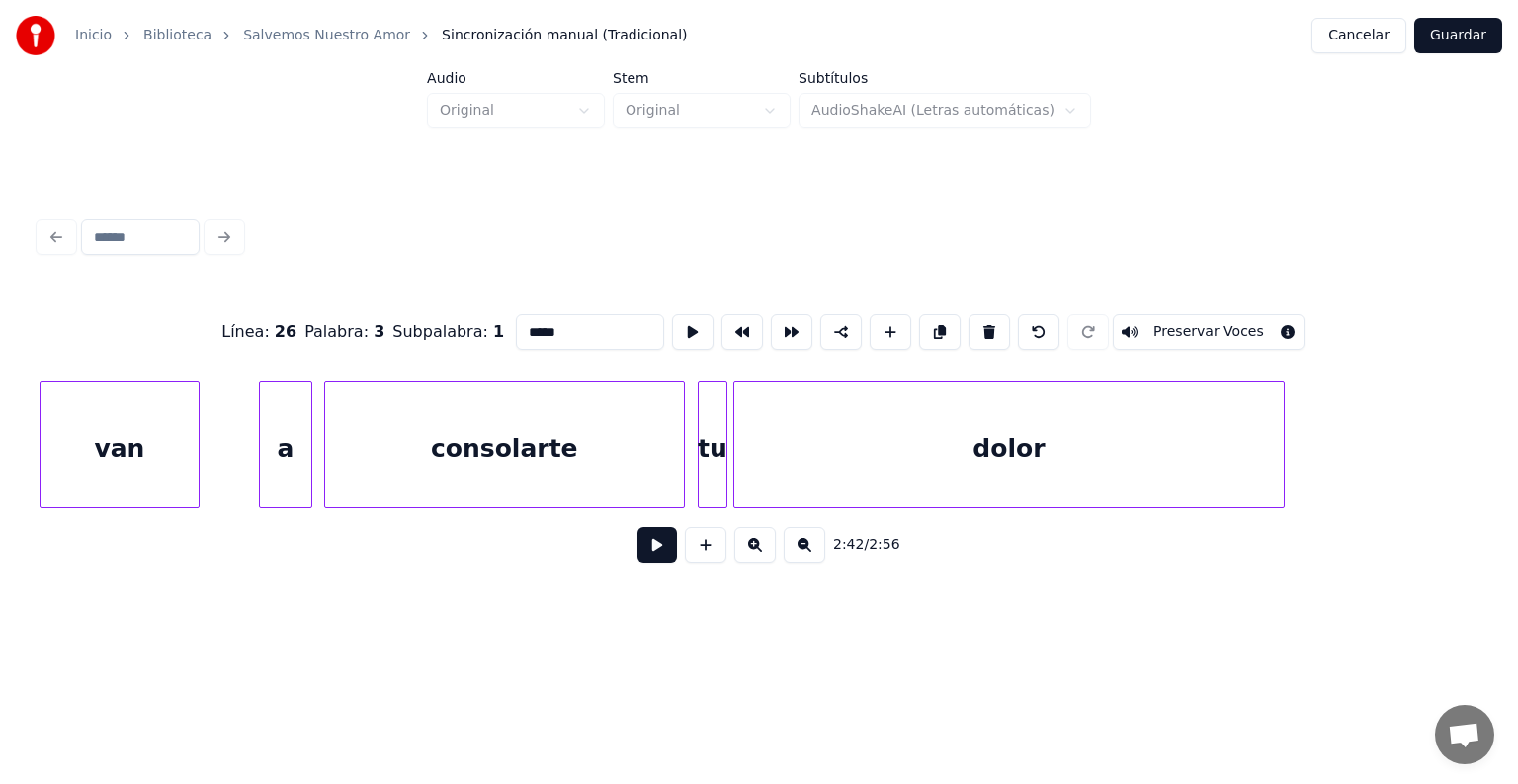
scroll to position [0, 43972]
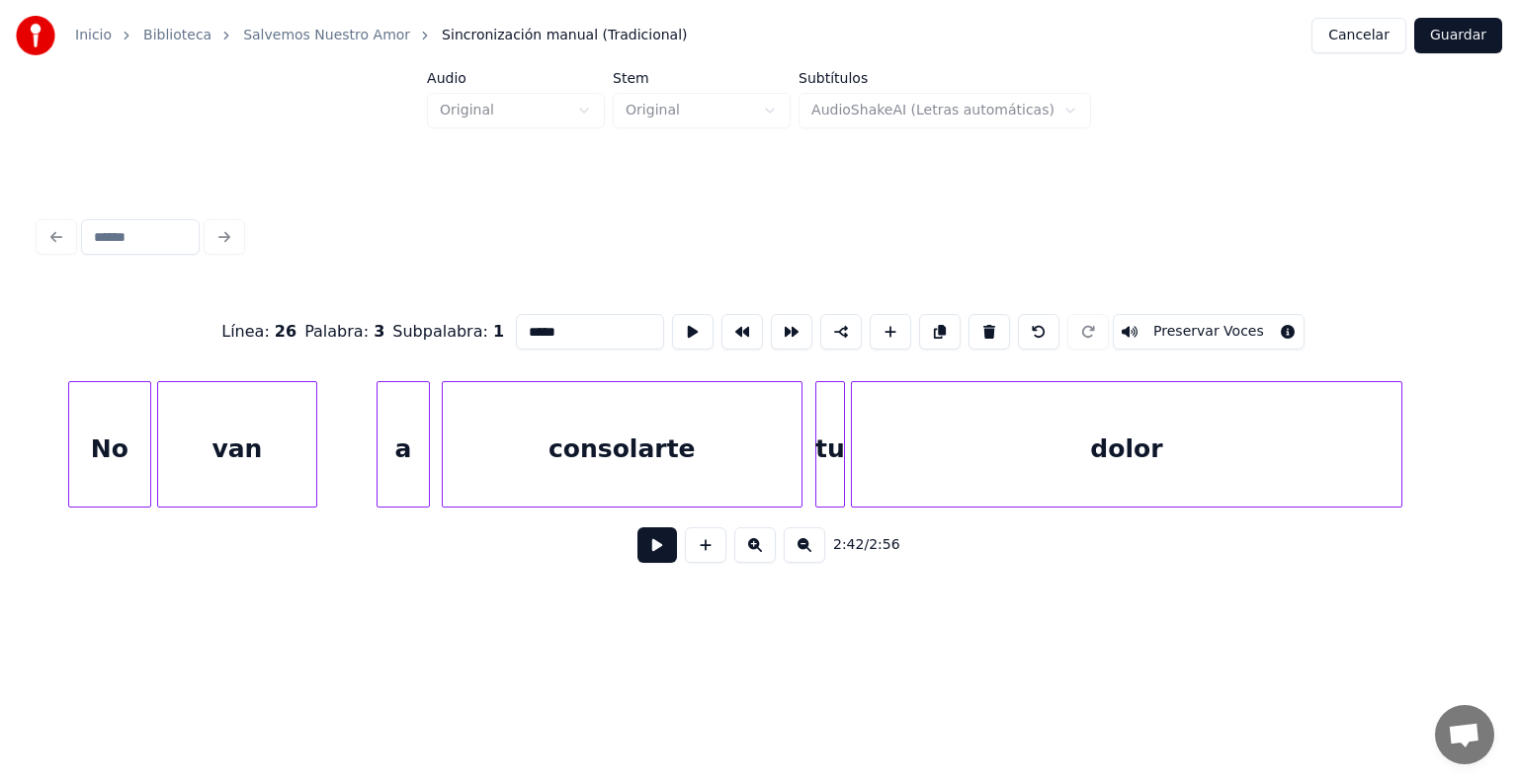
click at [130, 230] on input at bounding box center [139, 237] width 118 height 36
type input "*"
type input "***"
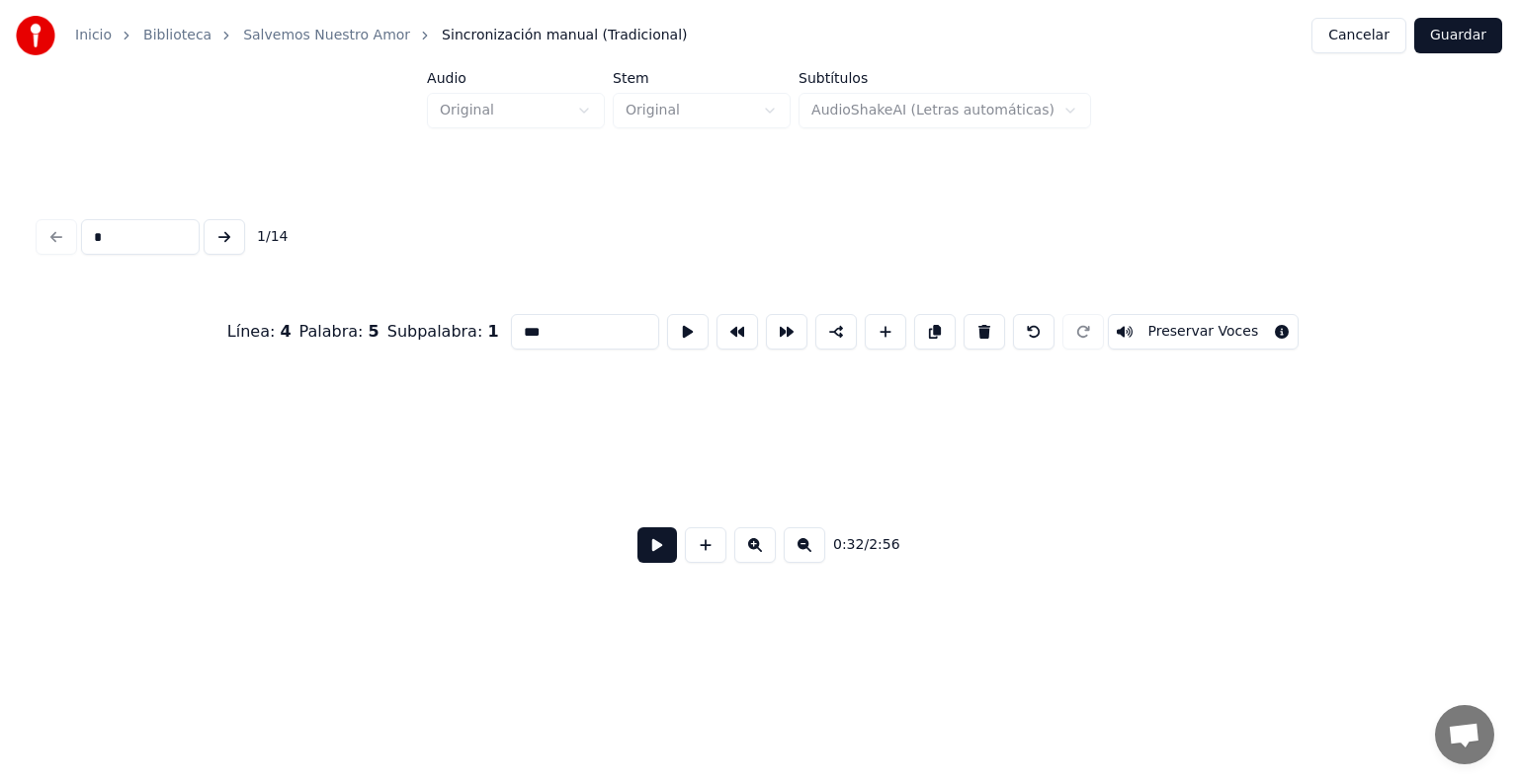
scroll to position [0, 9714]
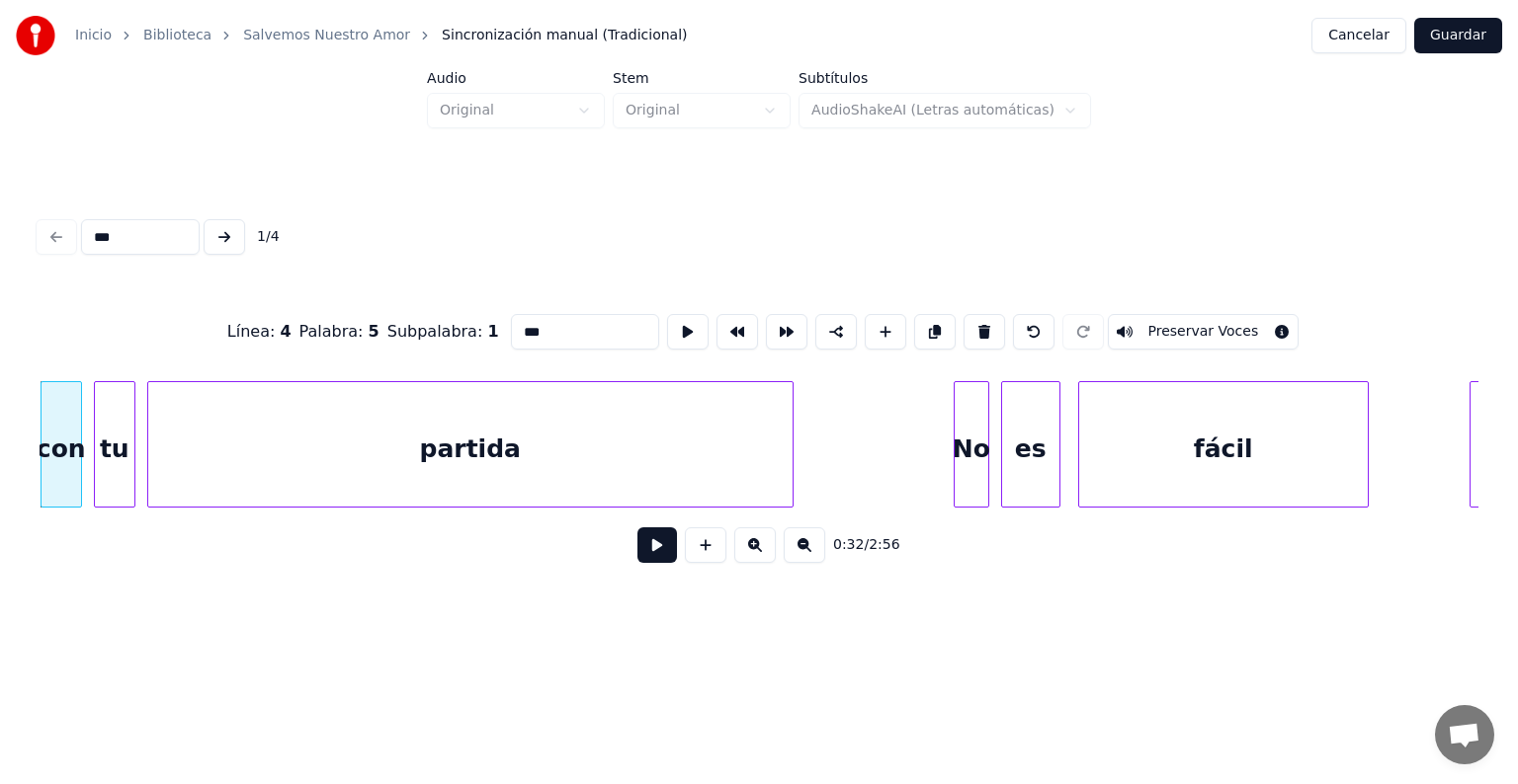
type input "****"
type input "**********"
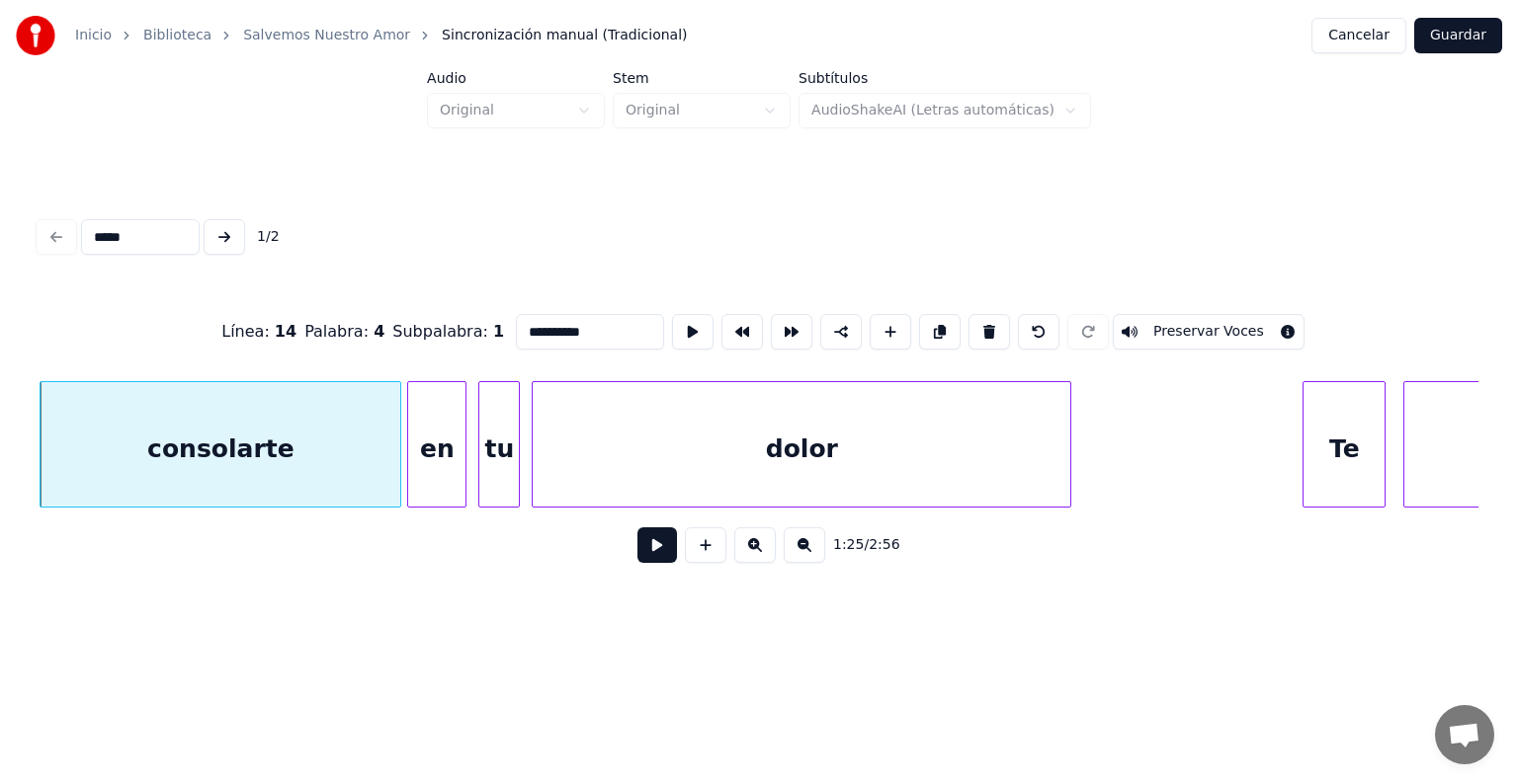
type input "*****"
click at [644, 552] on button at bounding box center [657, 545] width 40 height 36
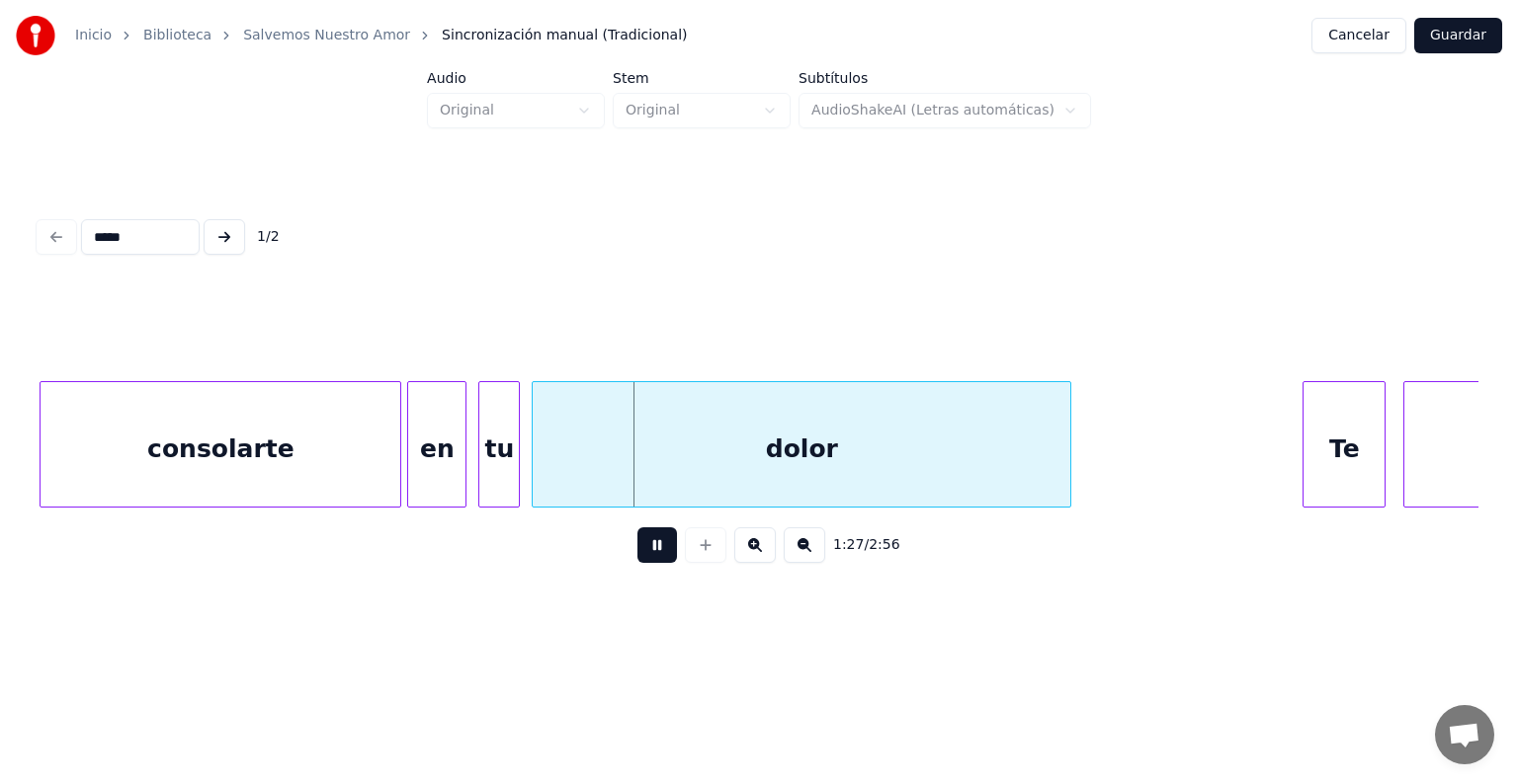
click at [644, 552] on button at bounding box center [657, 545] width 40 height 36
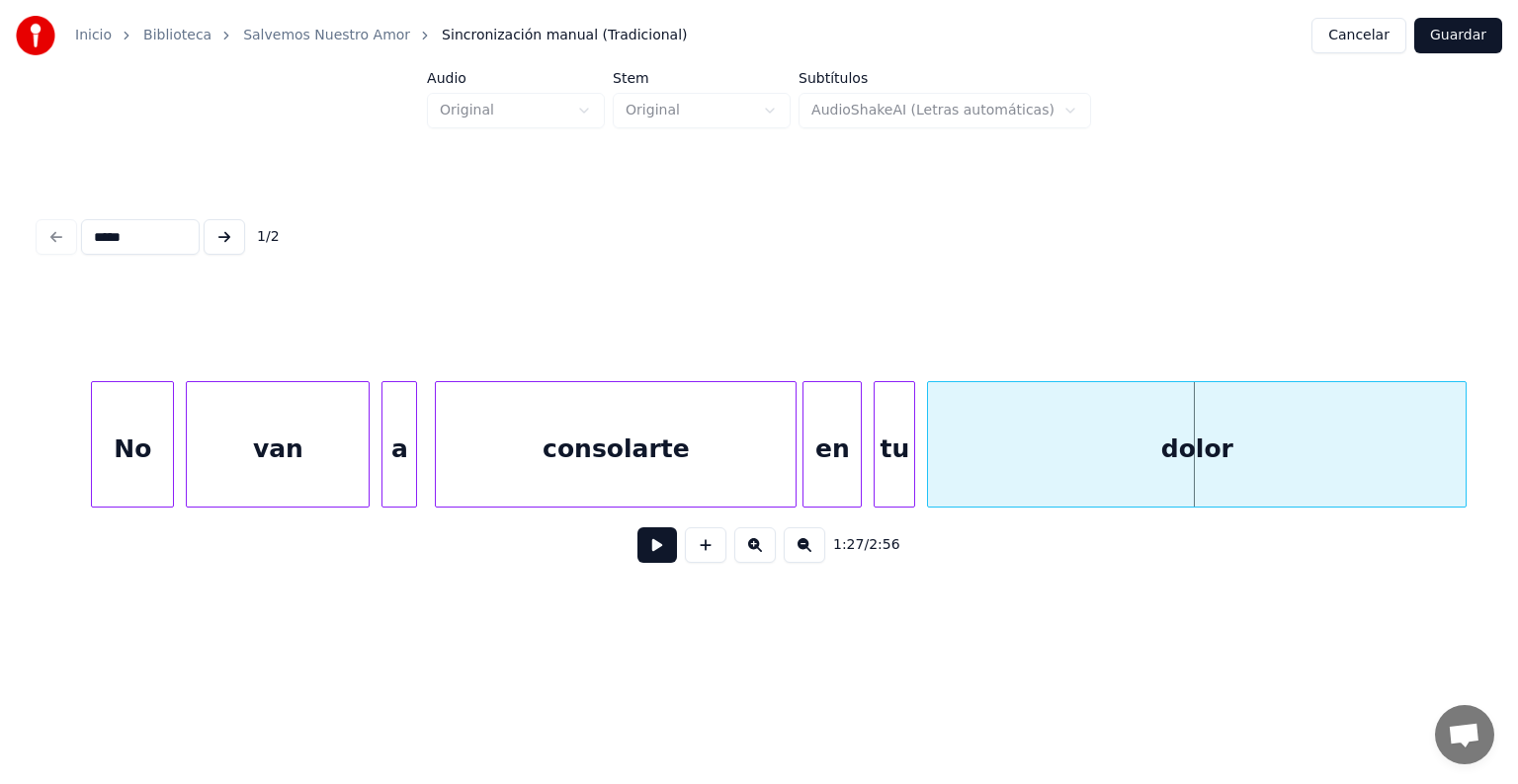
scroll to position [0, 24775]
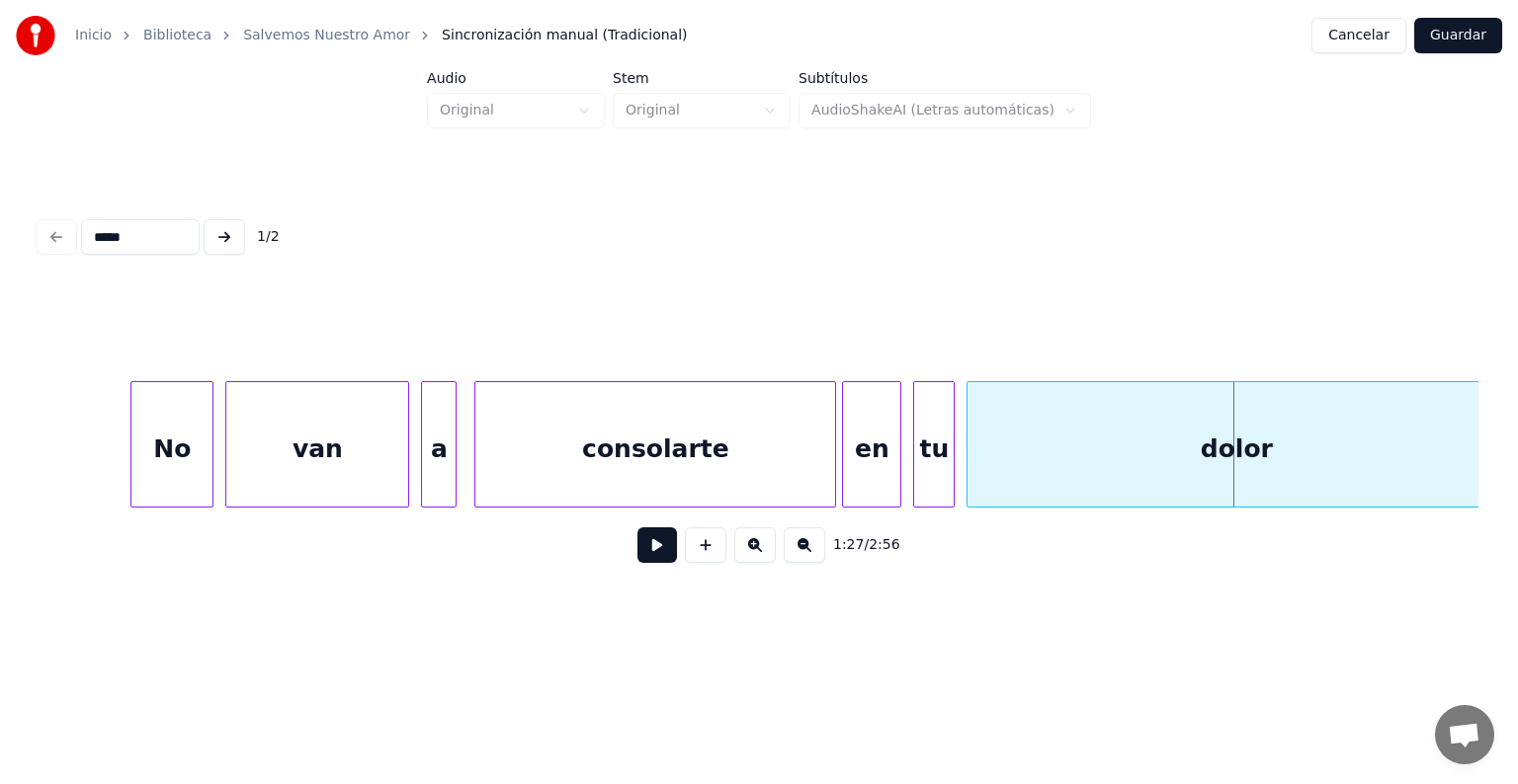
click at [204, 478] on div "No" at bounding box center [171, 449] width 81 height 134
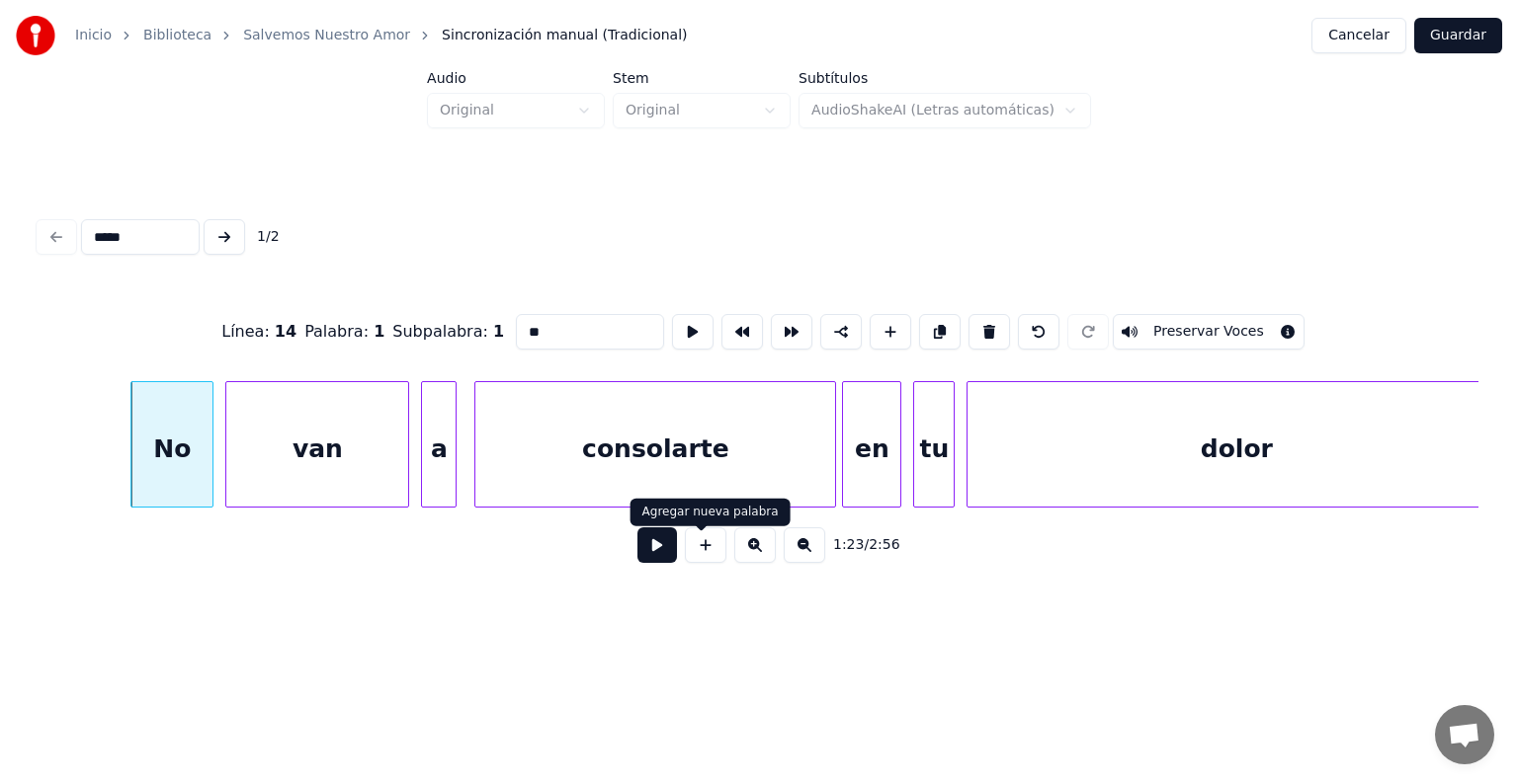
click at [652, 558] on button at bounding box center [657, 545] width 40 height 36
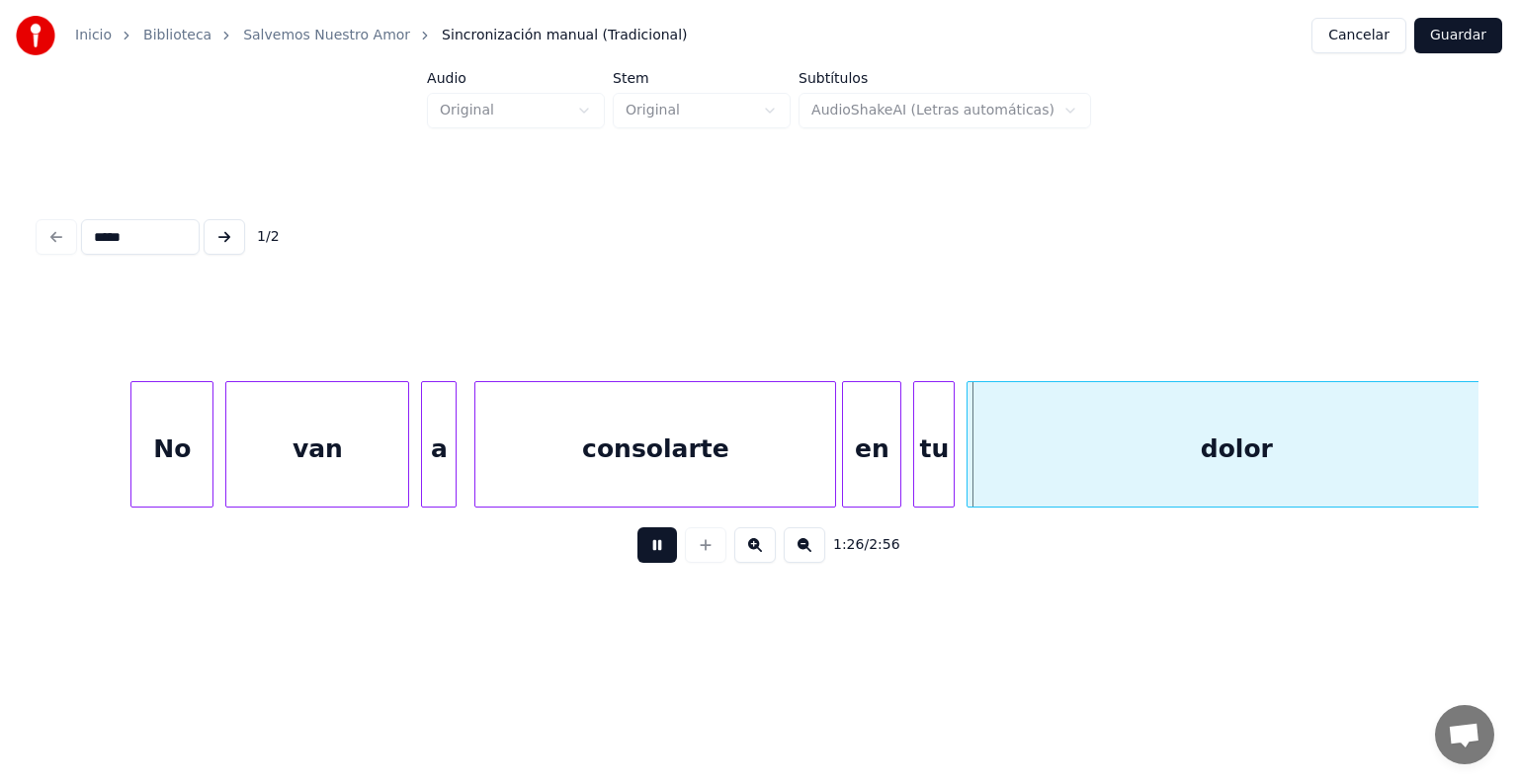
click at [652, 558] on button at bounding box center [657, 545] width 40 height 36
click at [240, 227] on button at bounding box center [224, 237] width 42 height 36
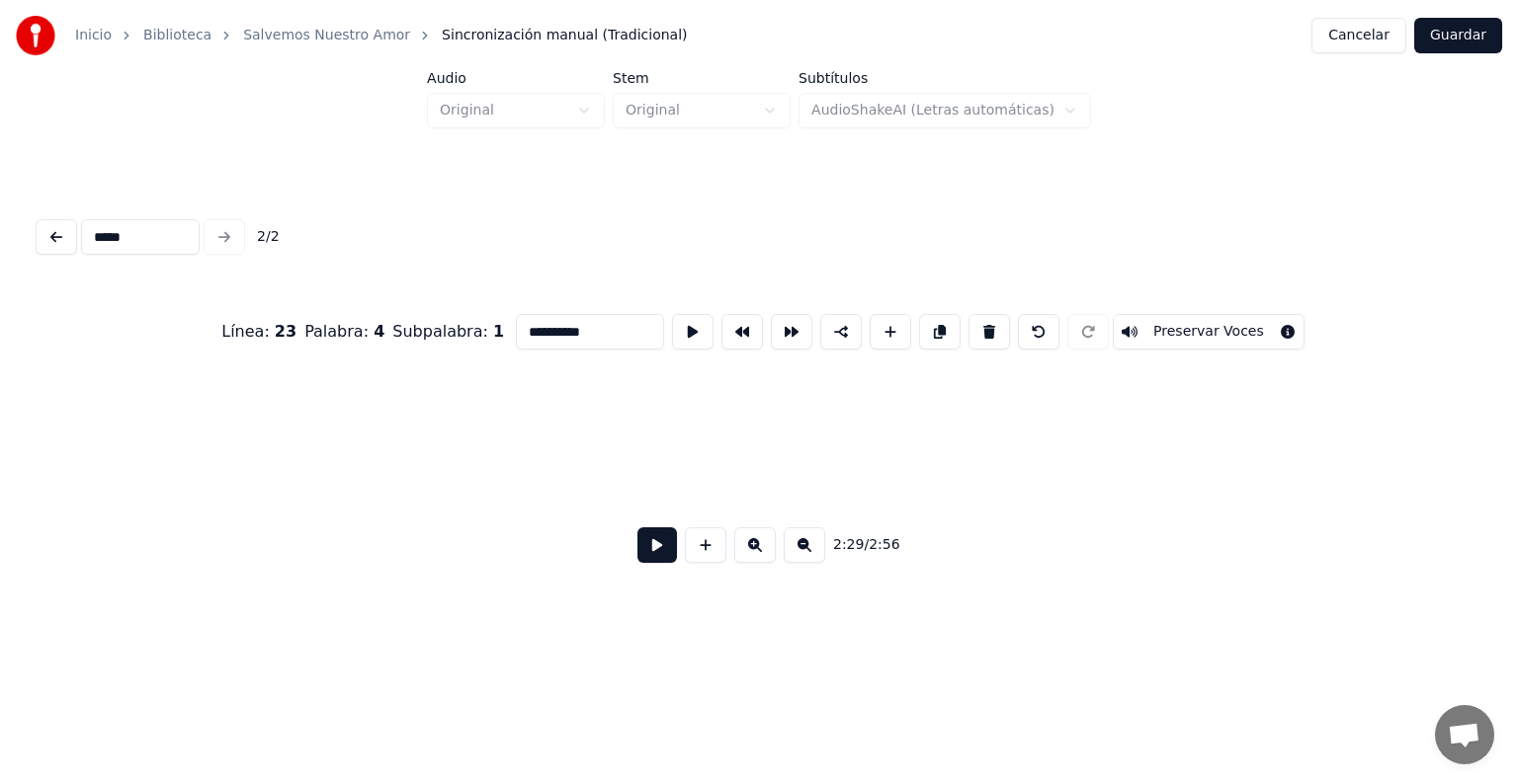
scroll to position [0, 44373]
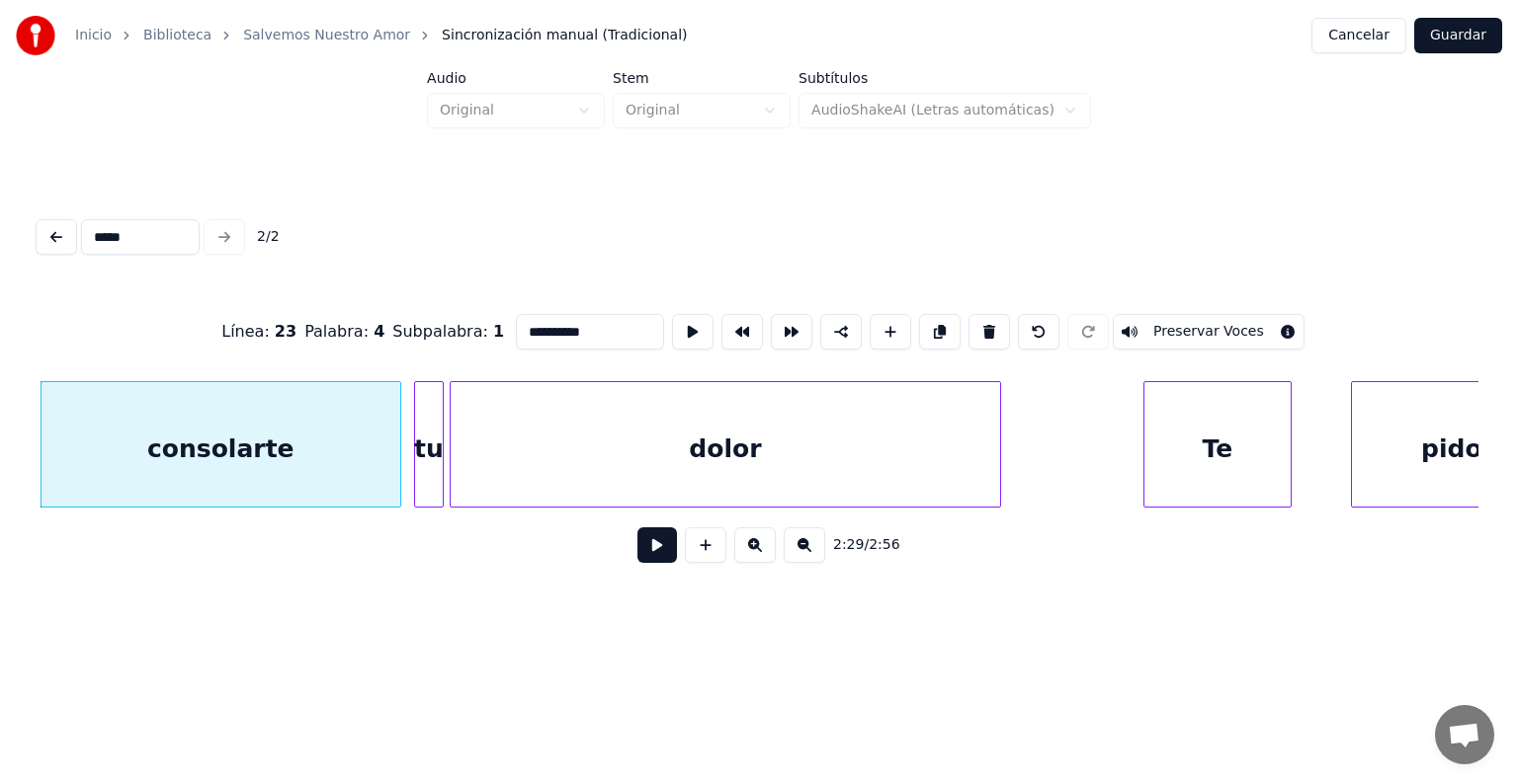
click at [637, 559] on button at bounding box center [657, 545] width 40 height 36
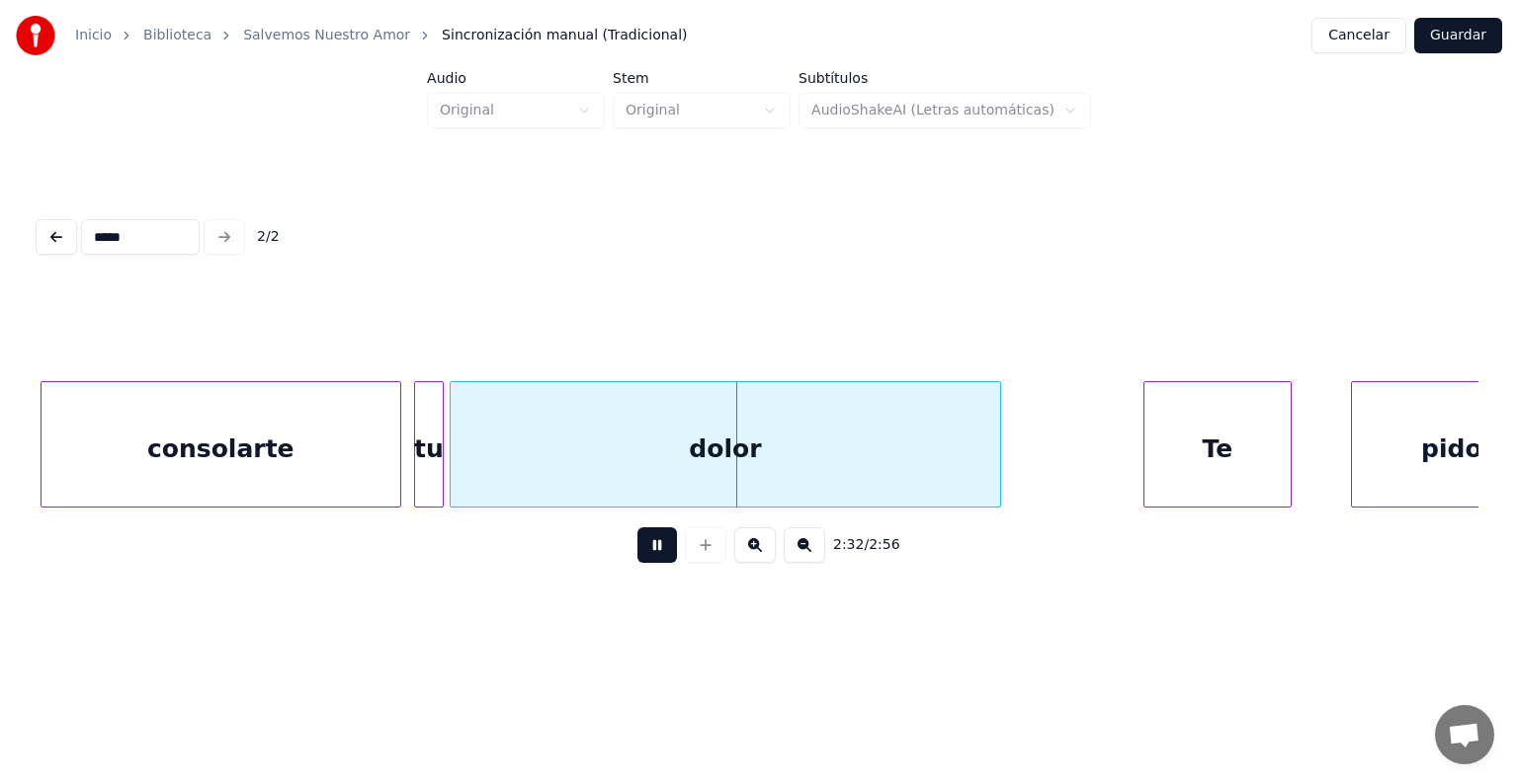
click at [637, 559] on button at bounding box center [657, 545] width 40 height 36
click at [297, 423] on div "consolarte" at bounding box center [221, 449] width 358 height 134
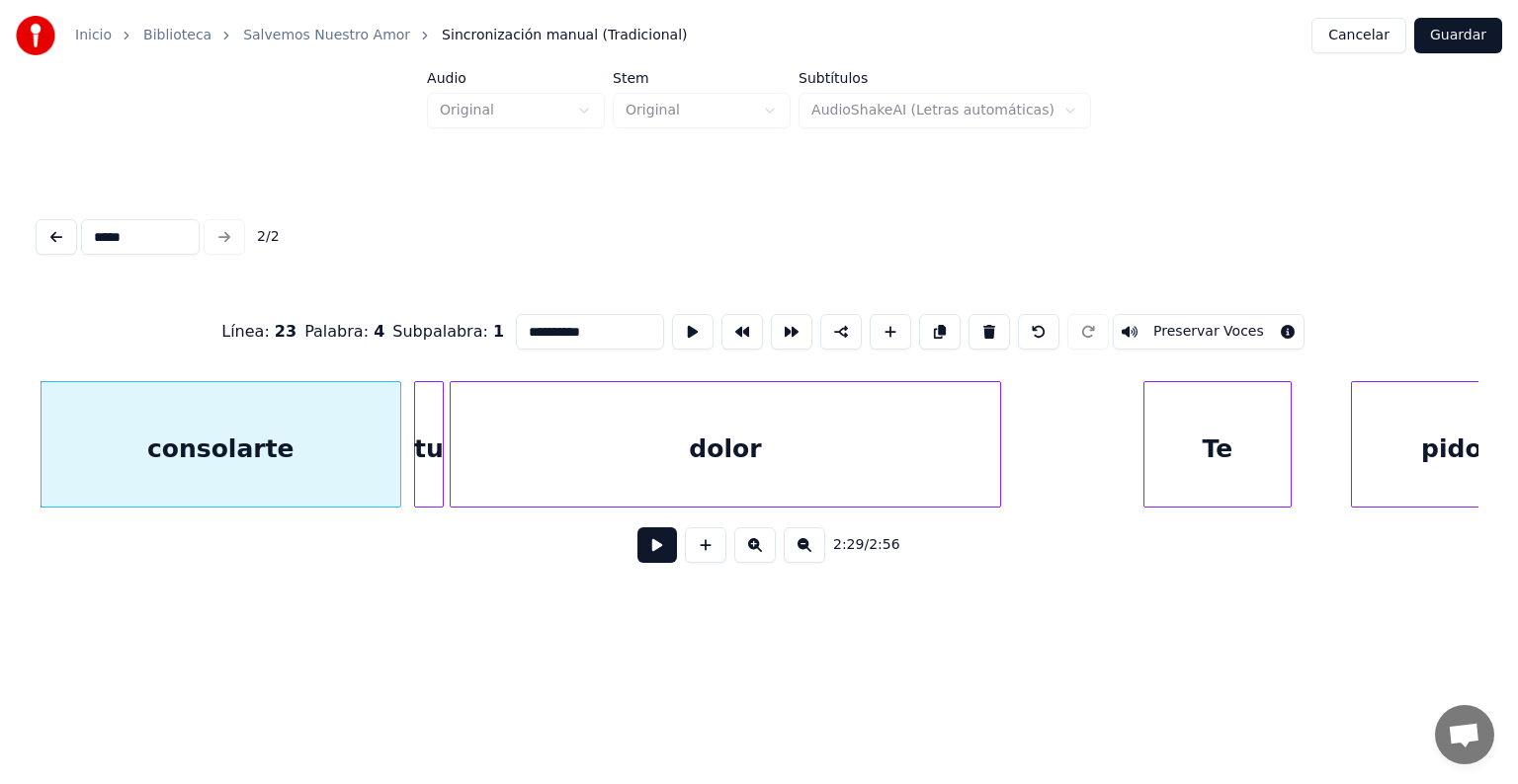
click at [651, 563] on button at bounding box center [657, 545] width 40 height 36
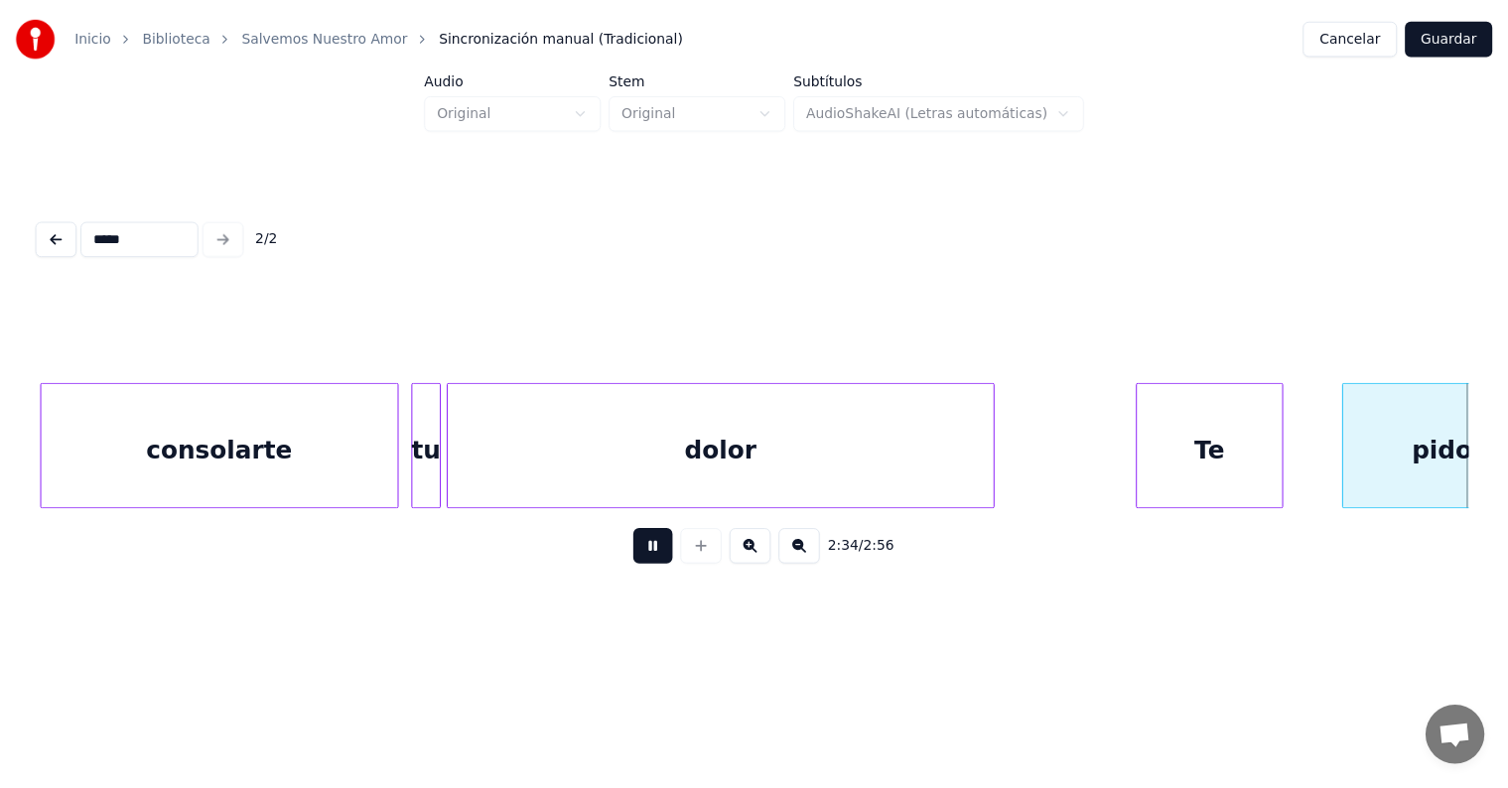
scroll to position [0, 46025]
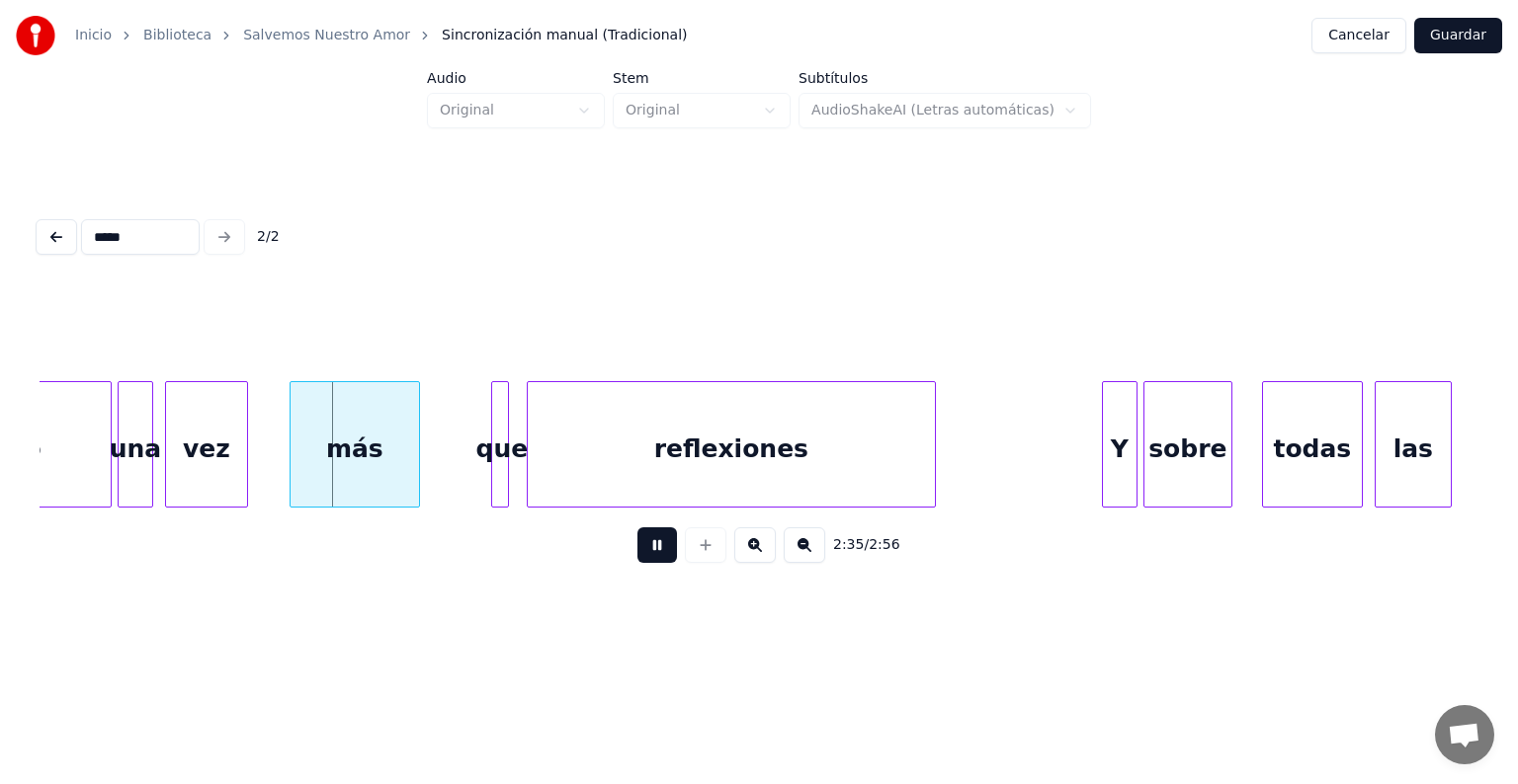
click at [1461, 36] on button "Guardar" at bounding box center [1457, 36] width 88 height 36
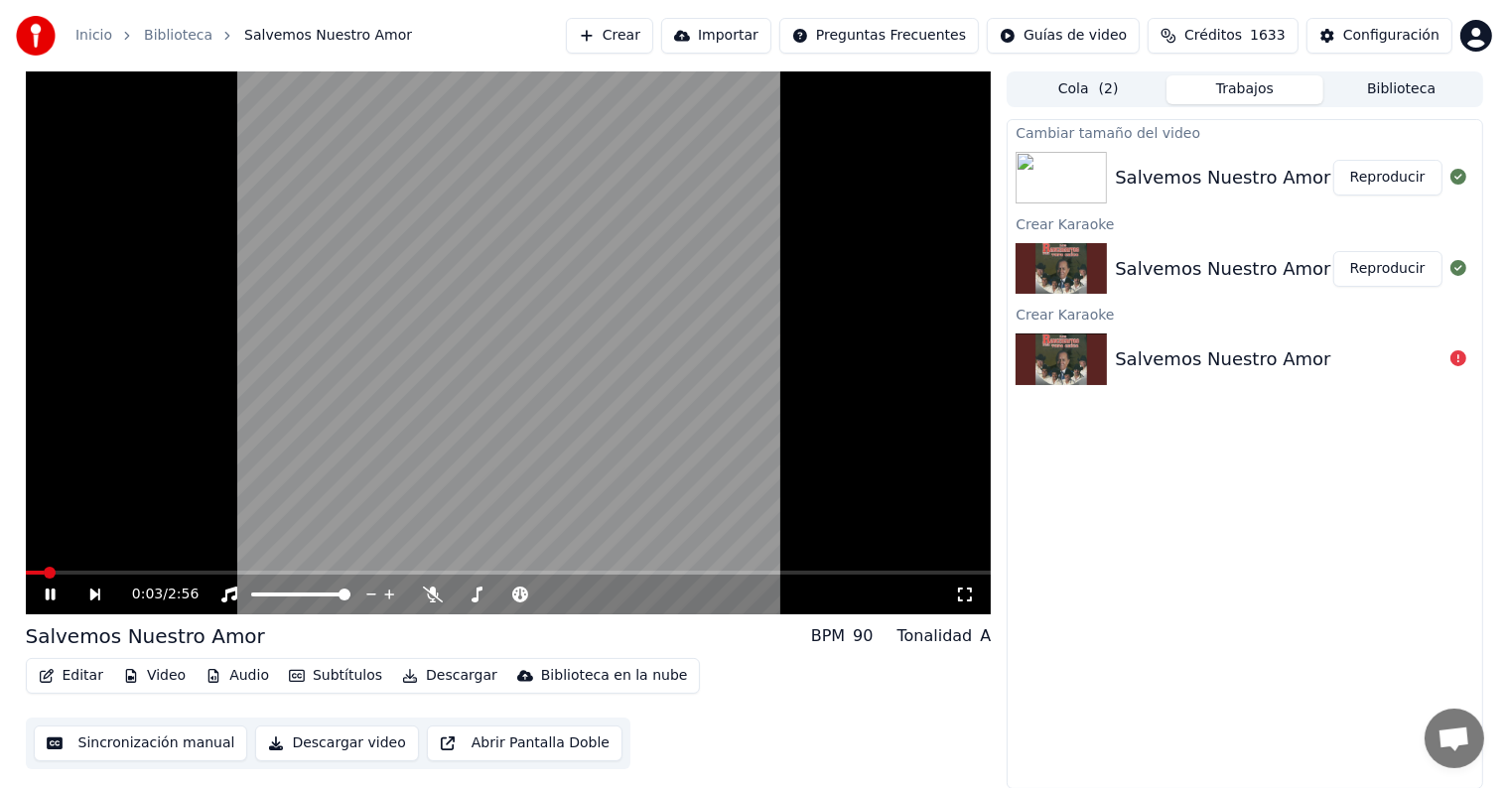
click at [47, 596] on icon at bounding box center [50, 595] width 10 height 12
click at [294, 675] on icon "button" at bounding box center [297, 676] width 16 height 14
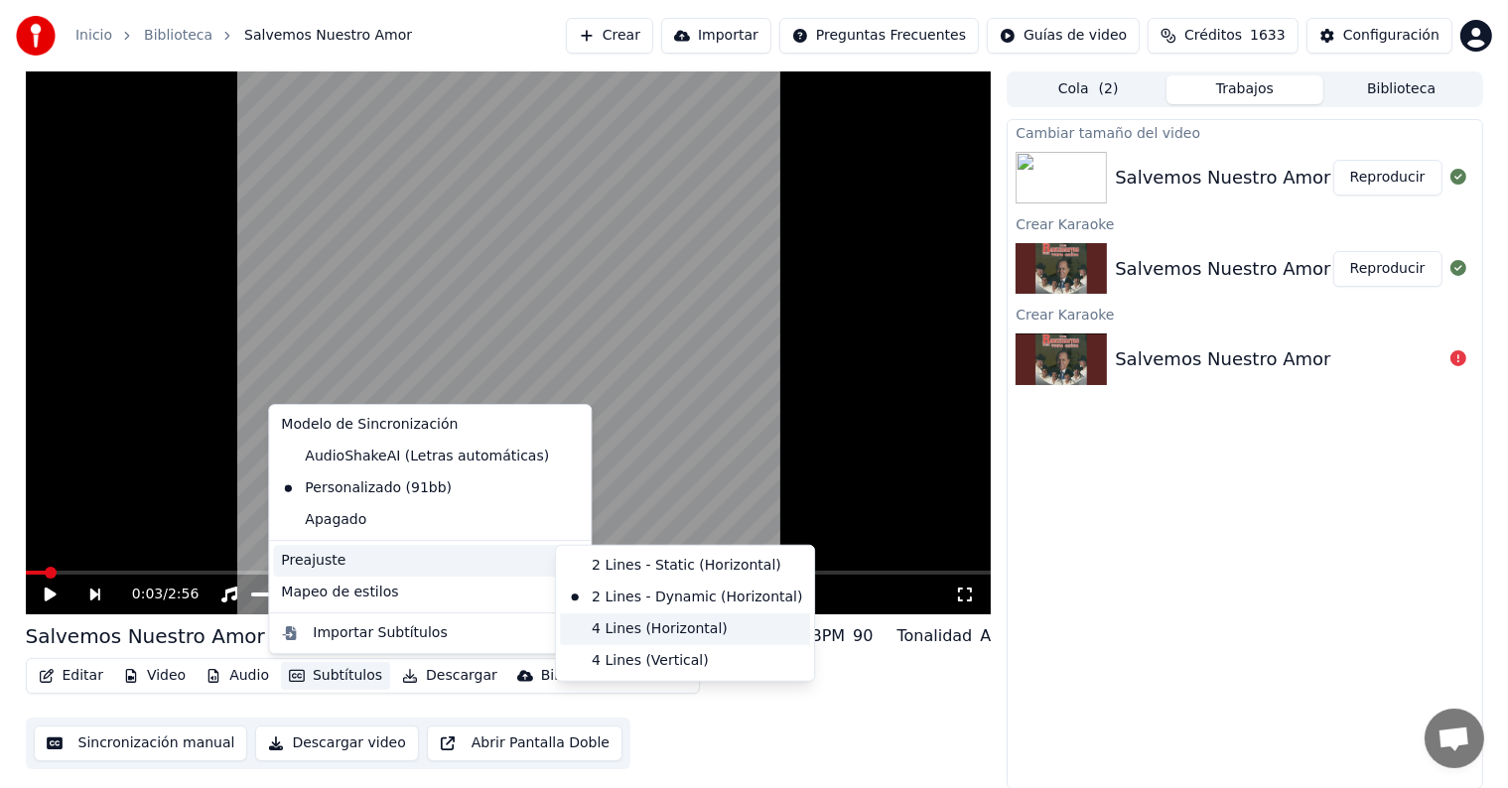
click at [639, 635] on div "4 Lines (Horizontal)" at bounding box center [685, 629] width 250 height 32
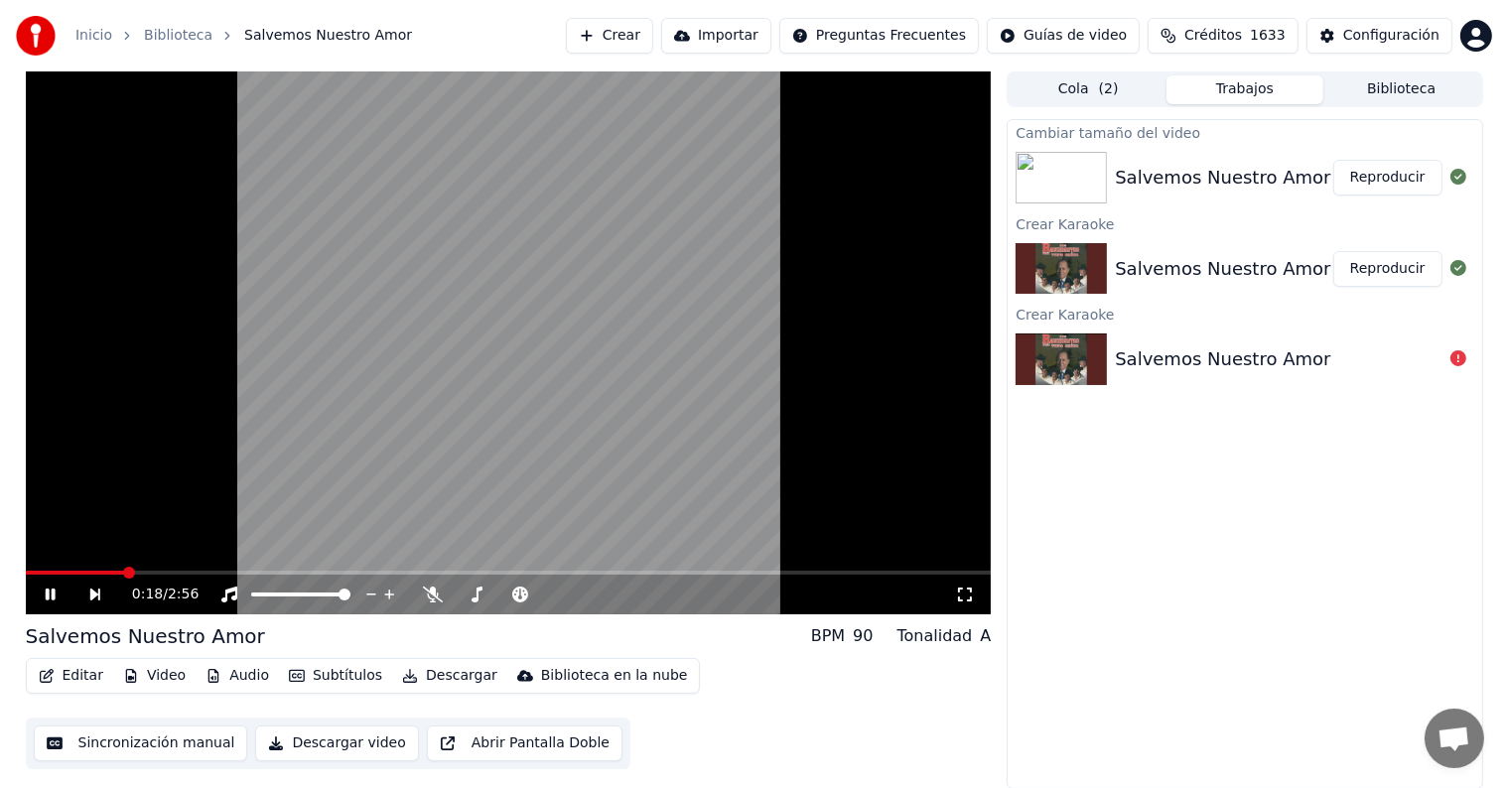
click at [121, 575] on span at bounding box center [509, 573] width 966 height 4
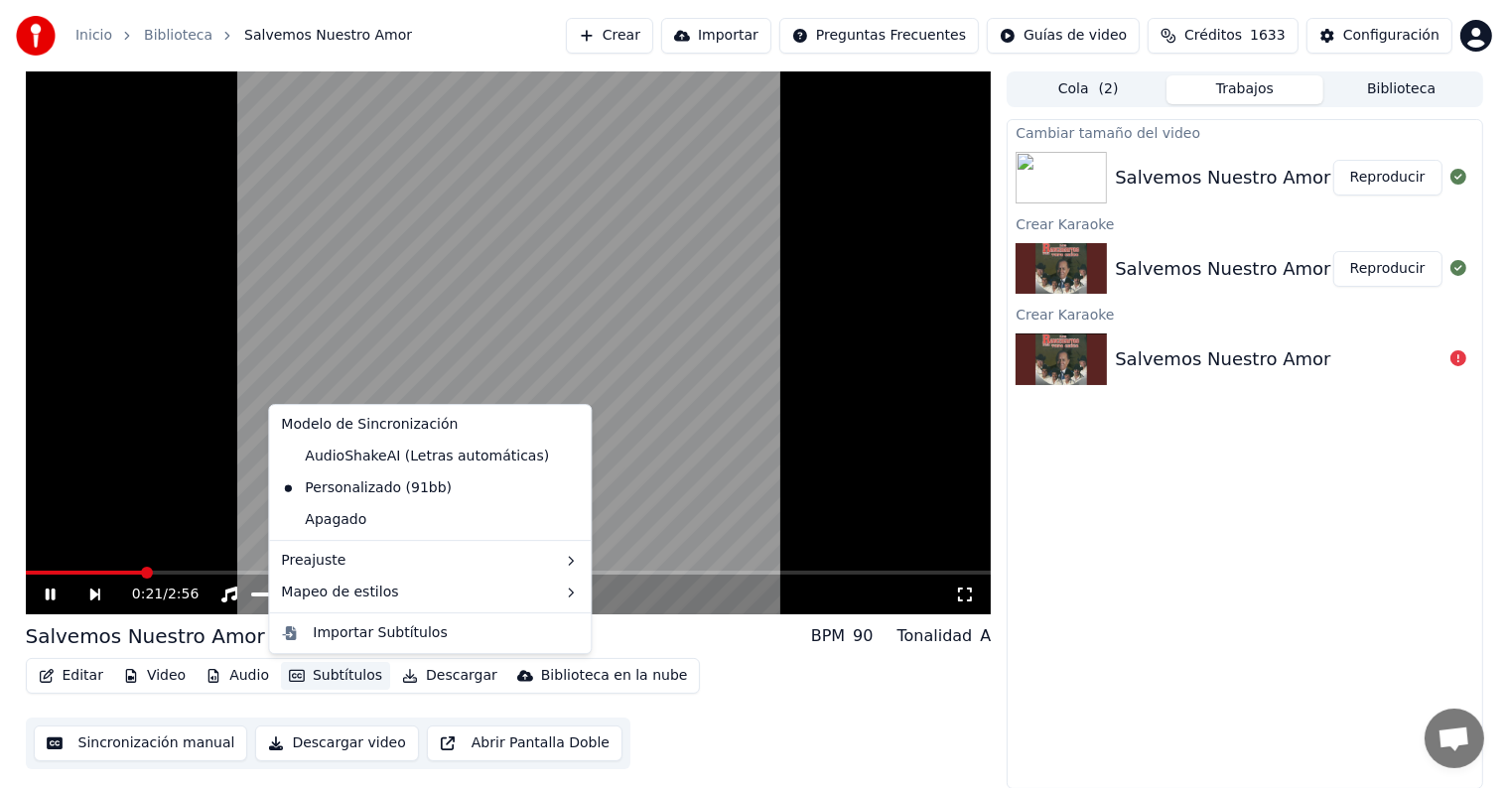
click at [331, 675] on button "Subtítulos" at bounding box center [335, 676] width 109 height 28
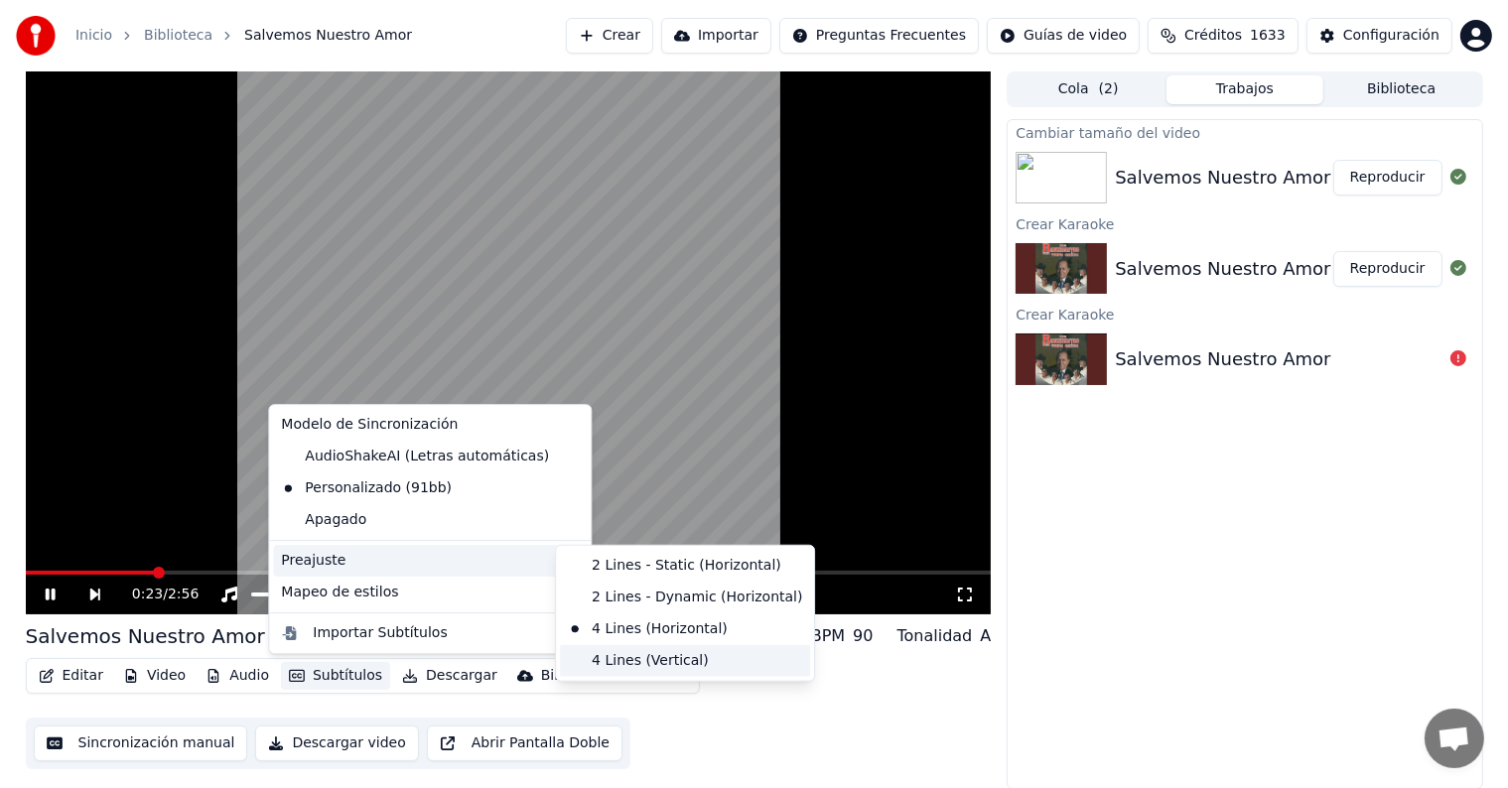
click at [611, 656] on div "4 Lines (Vertical)" at bounding box center [685, 661] width 250 height 32
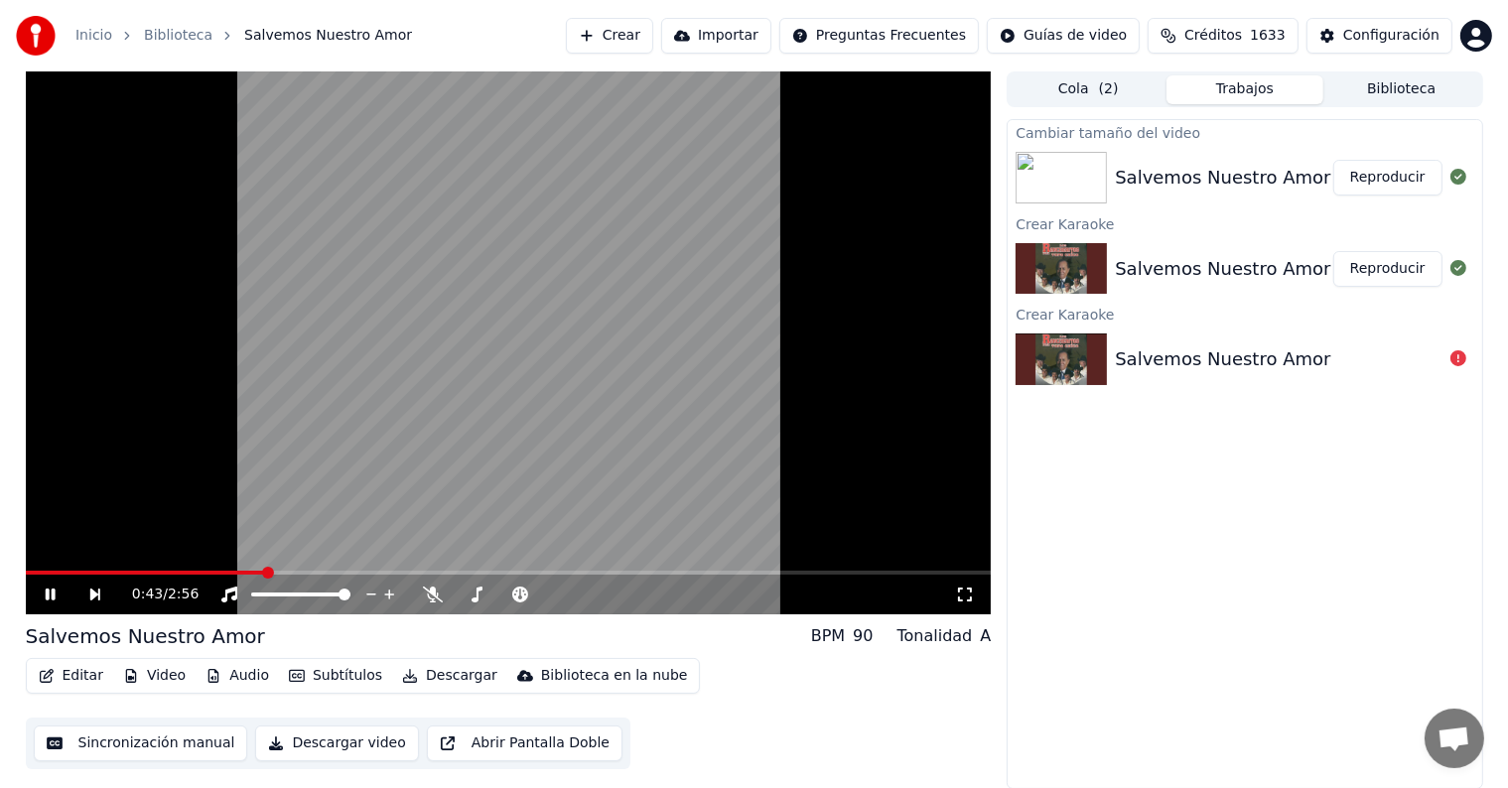
click at [345, 680] on button "Subtítulos" at bounding box center [335, 676] width 109 height 28
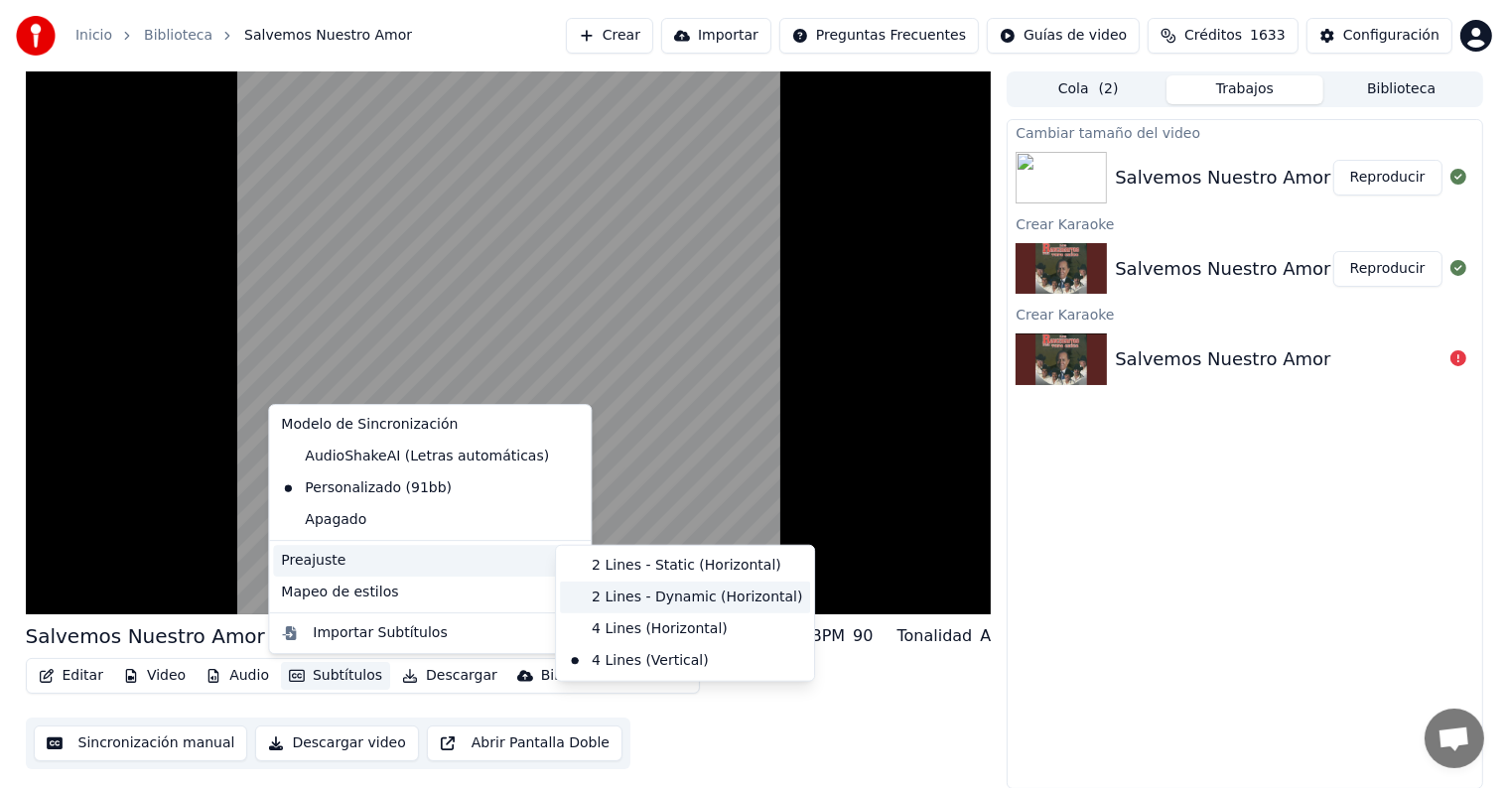
click at [622, 596] on div "2 Lines - Dynamic (Horizontal)" at bounding box center [685, 598] width 250 height 32
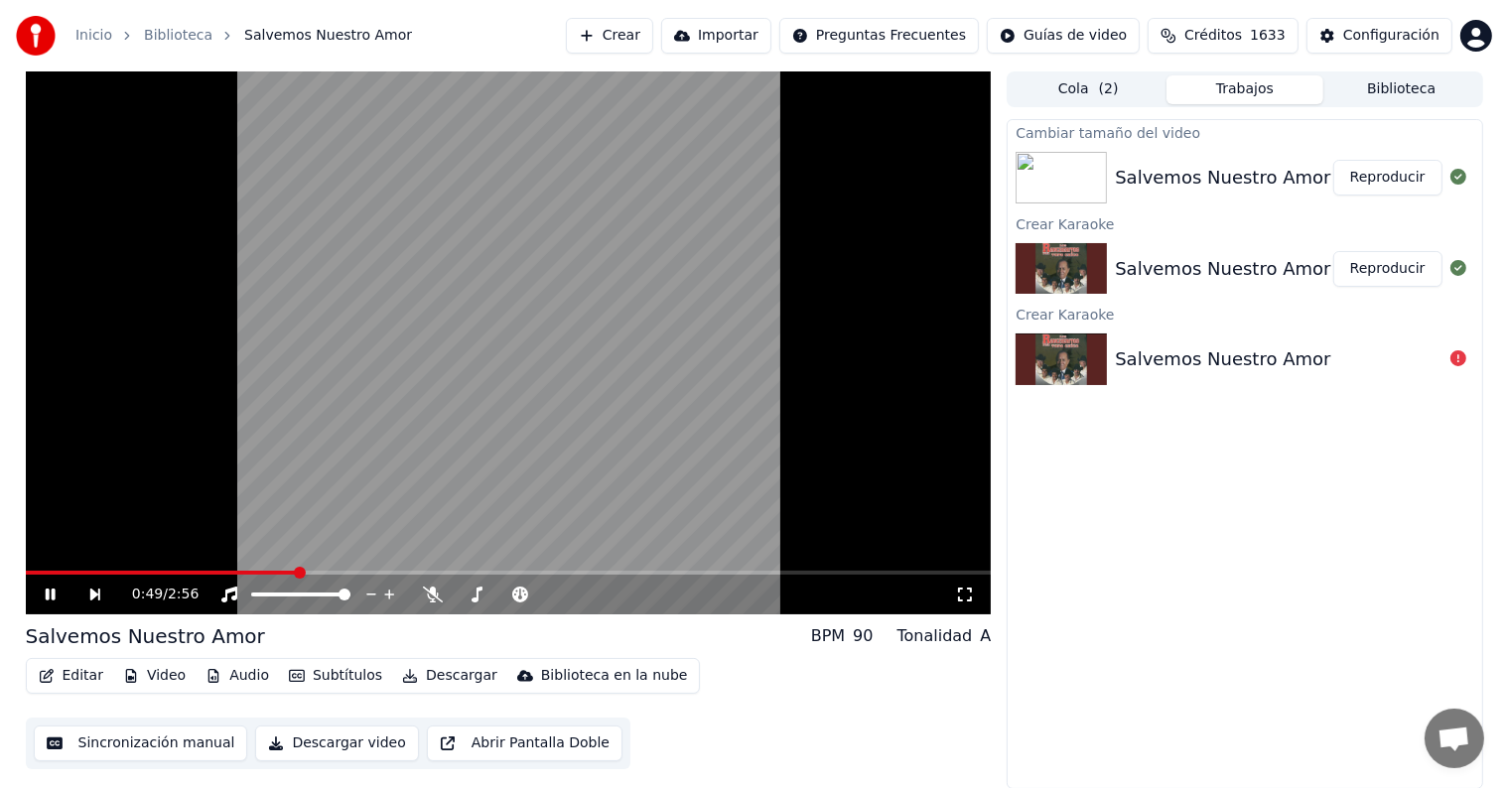
click at [159, 668] on button "Video" at bounding box center [154, 676] width 78 height 28
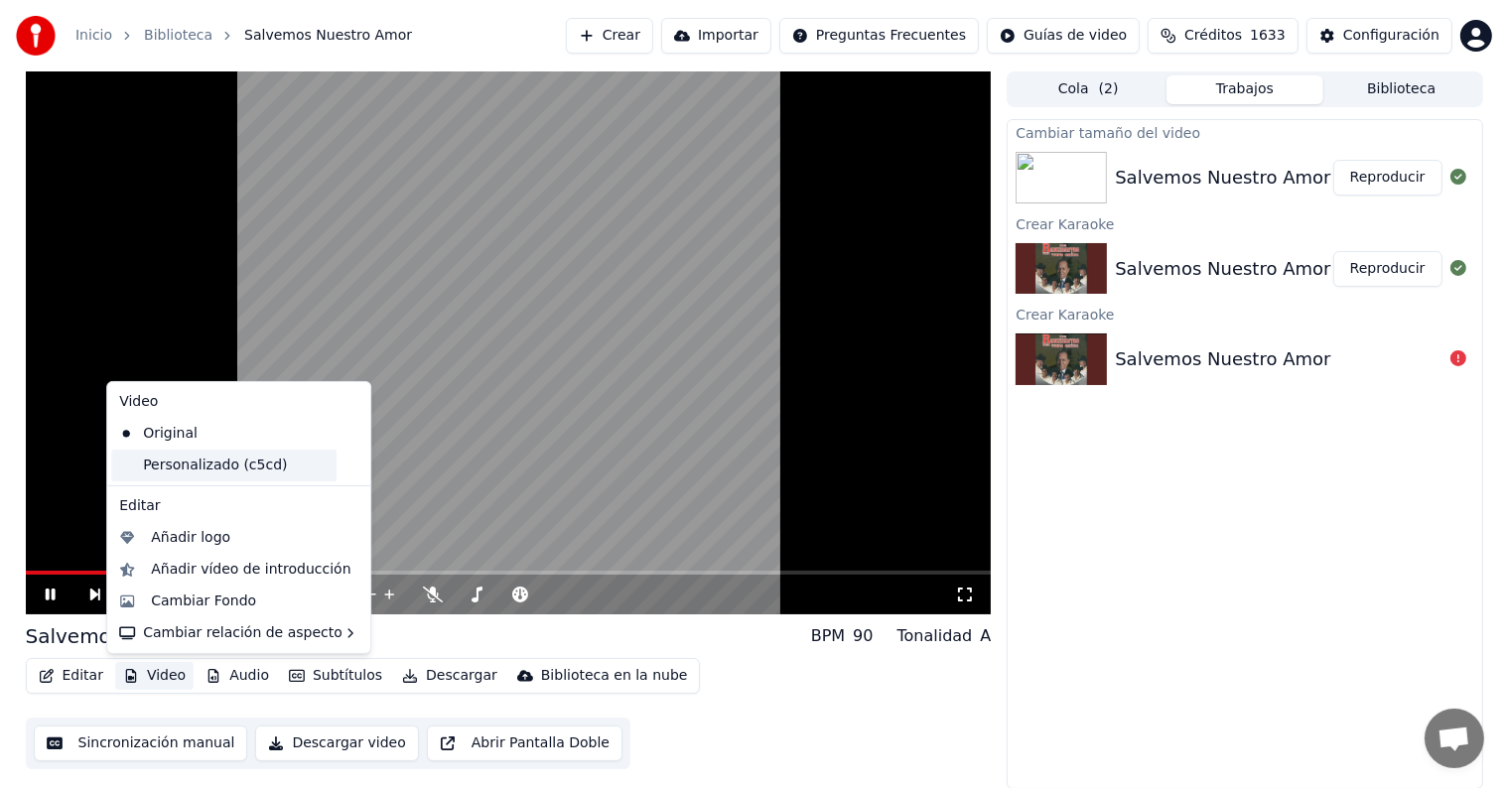
click at [283, 472] on div "Personalizado (c5cd)" at bounding box center [223, 466] width 225 height 32
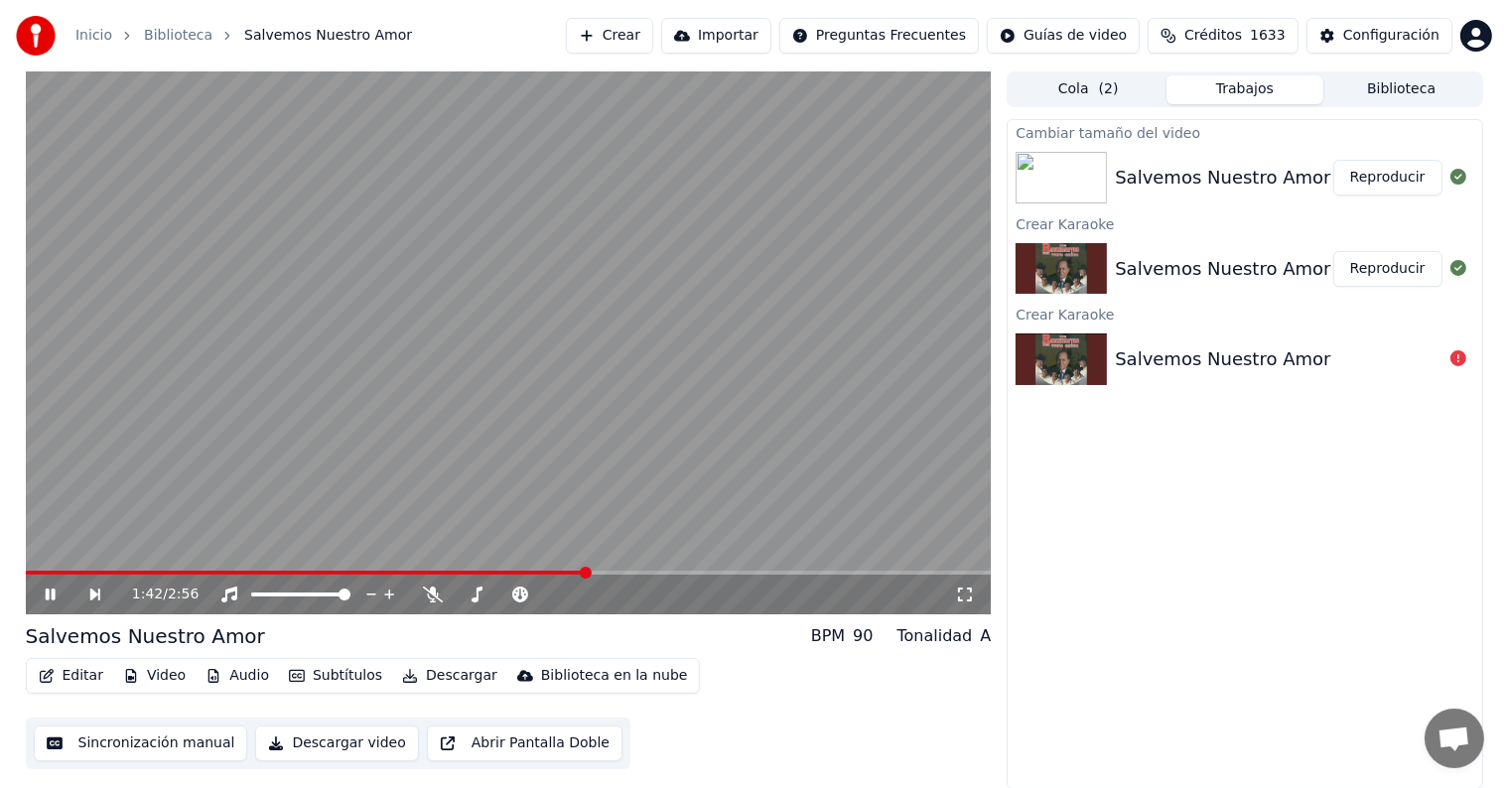
click at [42, 591] on icon at bounding box center [65, 595] width 46 height 16
click at [453, 678] on button "Descargar" at bounding box center [449, 676] width 111 height 28
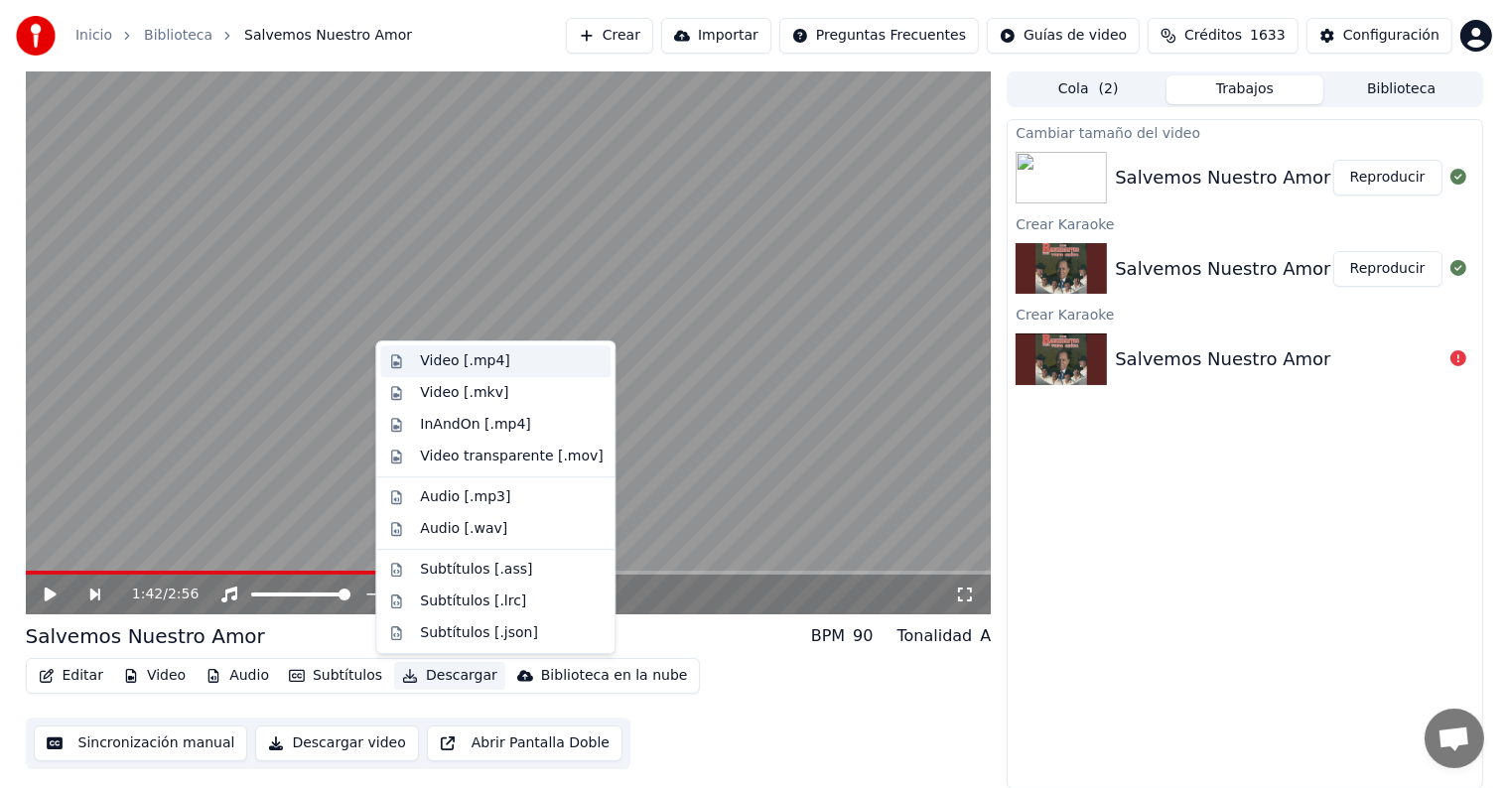
click at [499, 361] on div "Video [.mp4]" at bounding box center [511, 361] width 183 height 20
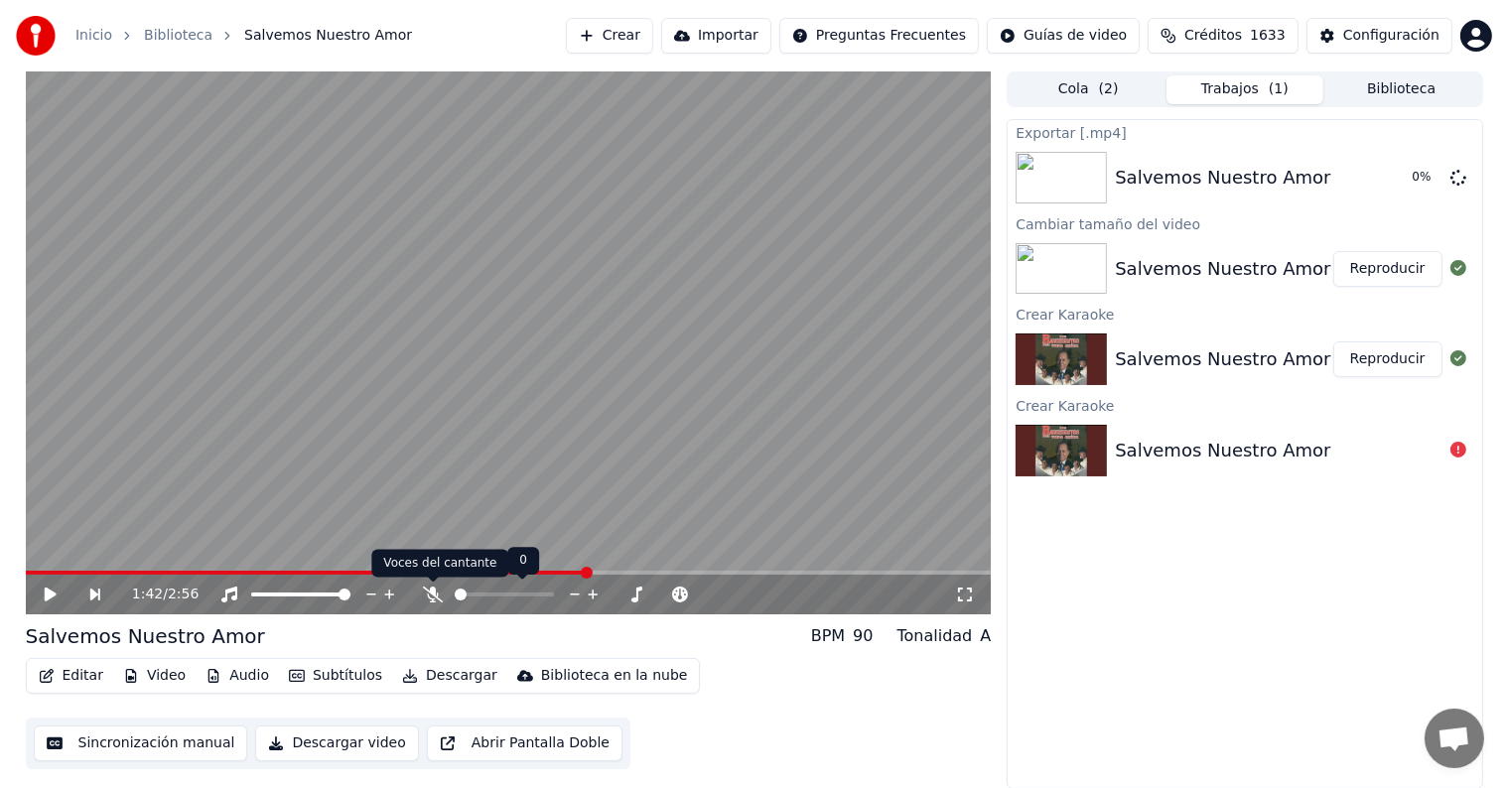
click at [429, 594] on icon at bounding box center [433, 595] width 20 height 16
click at [429, 675] on button "Descargar" at bounding box center [449, 676] width 111 height 28
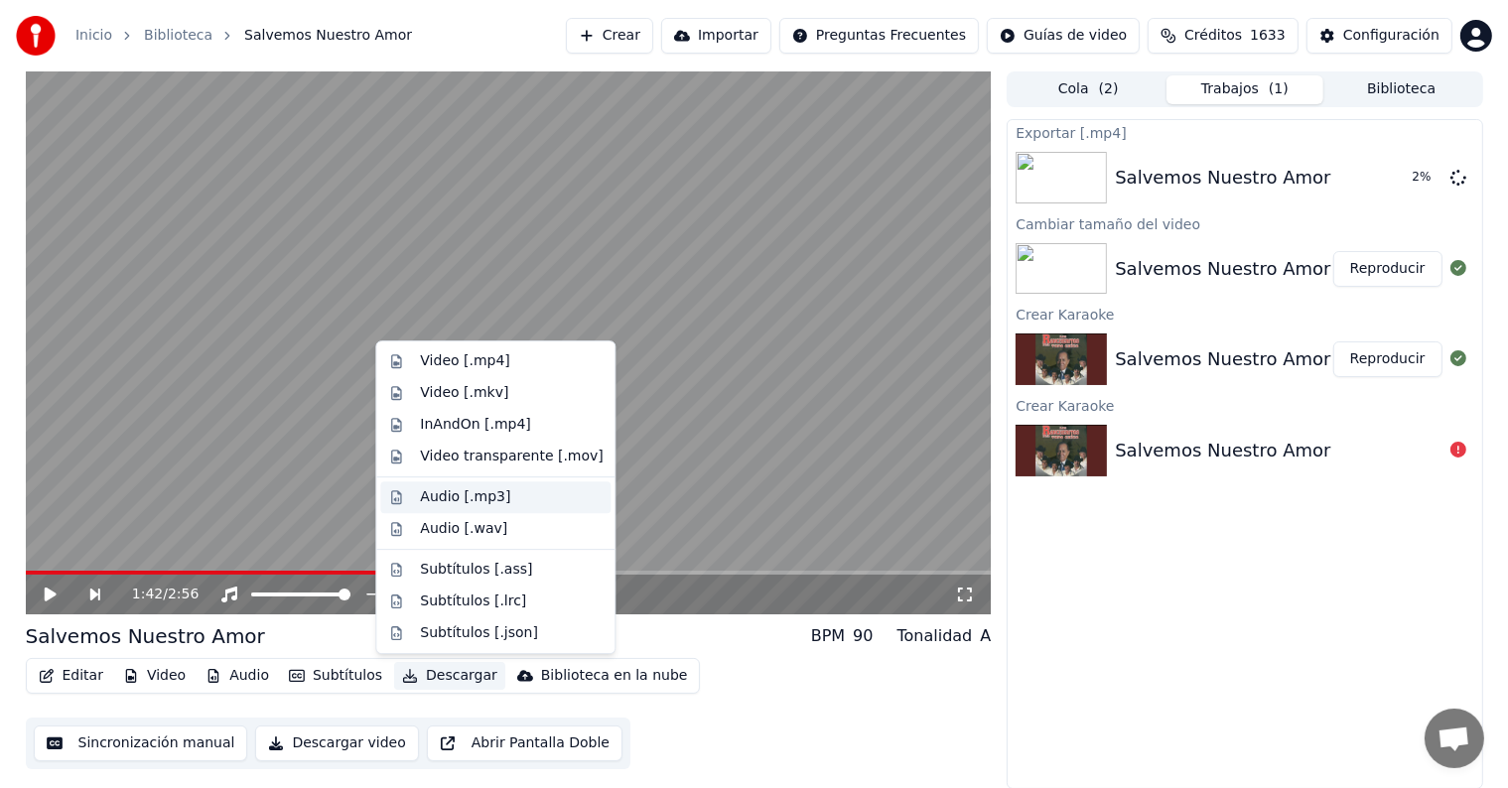
click at [504, 496] on div "Audio [.mp3]" at bounding box center [511, 497] width 183 height 20
